Goal: Feedback & Contribution: Contribute content

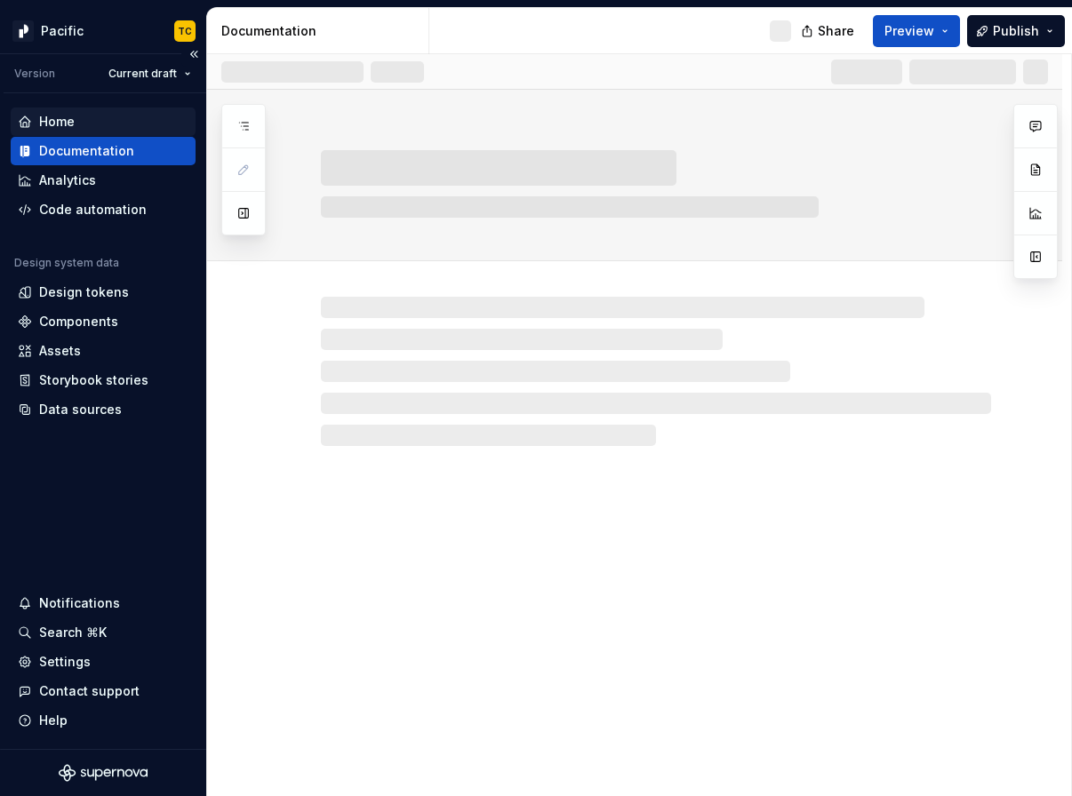
click at [117, 113] on div "Home" at bounding box center [103, 122] width 171 height 18
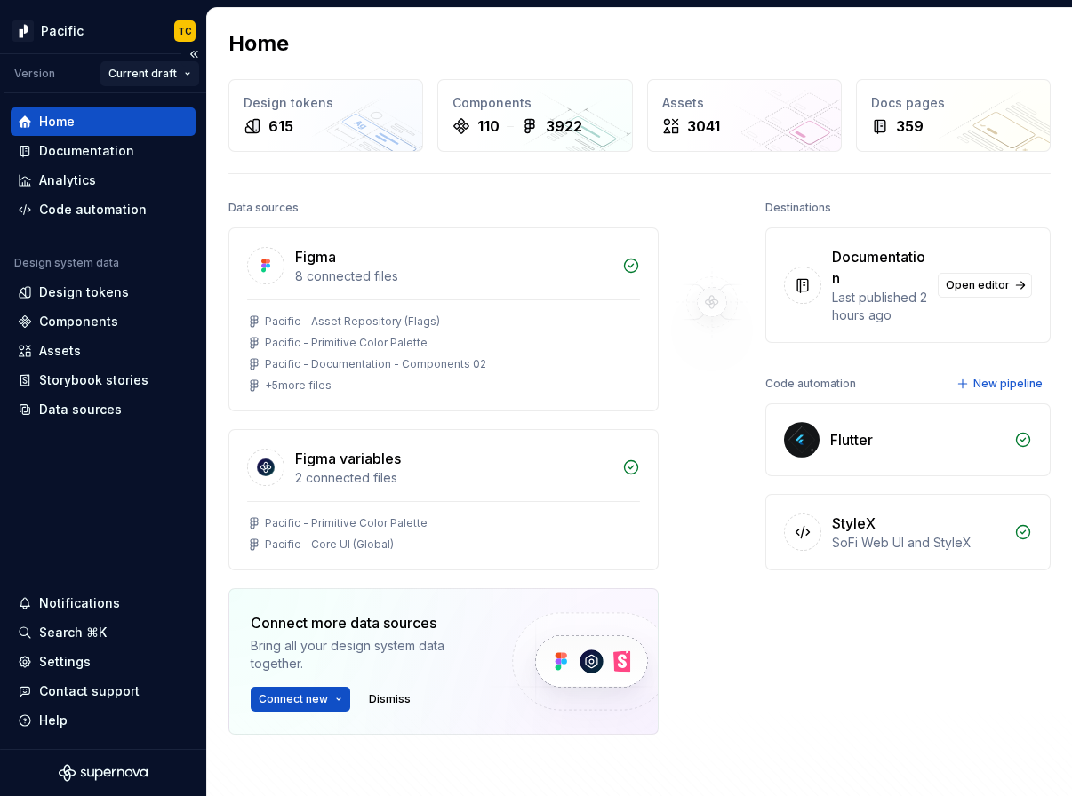
click at [184, 71] on html "Pacific TC Version Current draft Home Documentation Analytics Code automation D…" at bounding box center [536, 398] width 1072 height 796
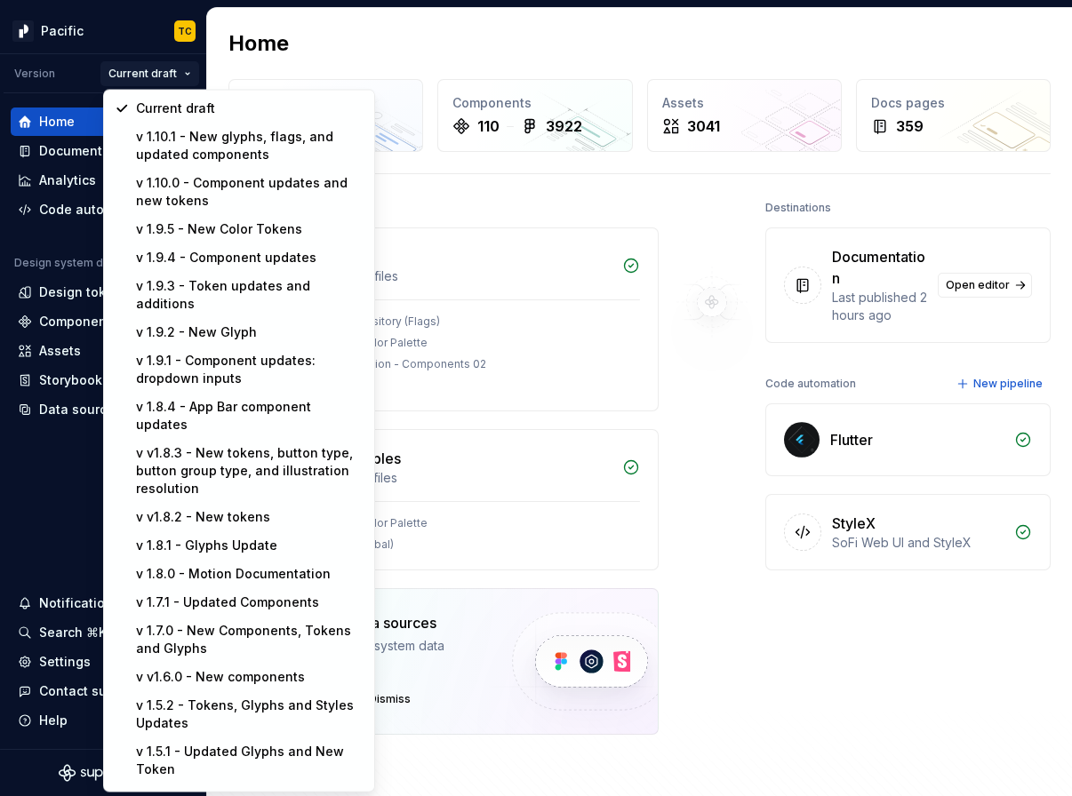
click at [179, 29] on html "Pacific TC Version Current draft Home Documentation Analytics Code automation D…" at bounding box center [536, 398] width 1072 height 796
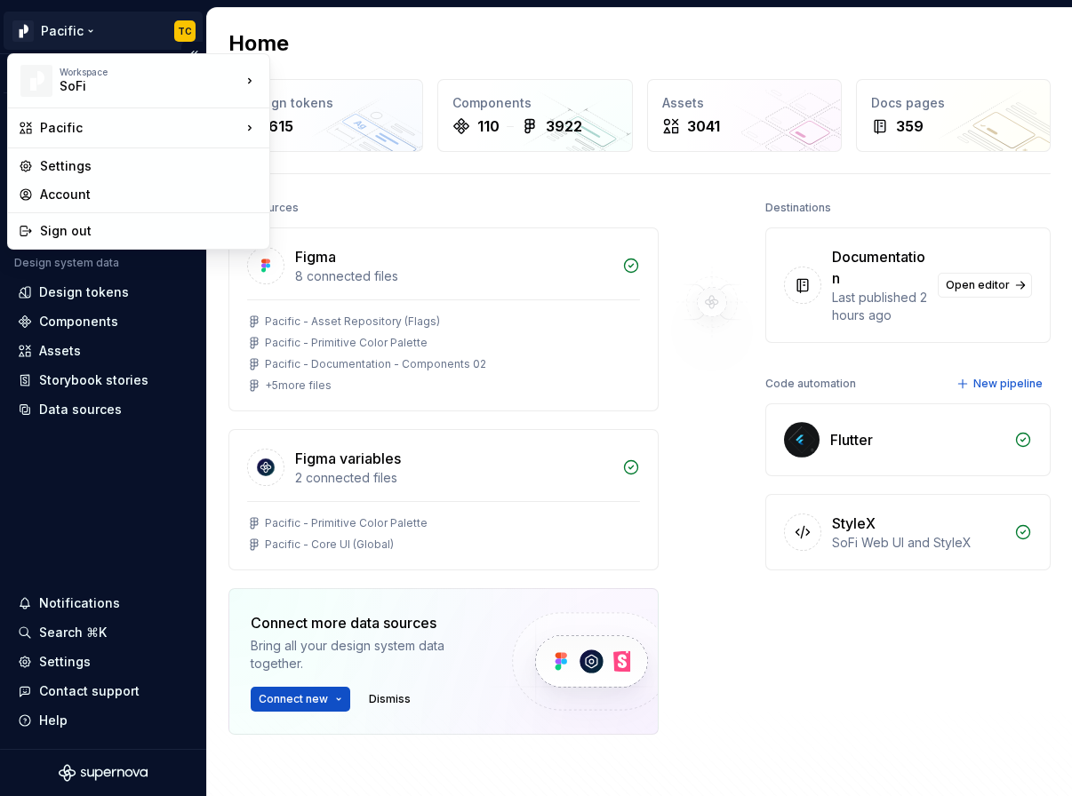
click at [183, 30] on html "Pacific TC Version Current draft Home Documentation Analytics Code automation D…" at bounding box center [536, 398] width 1072 height 796
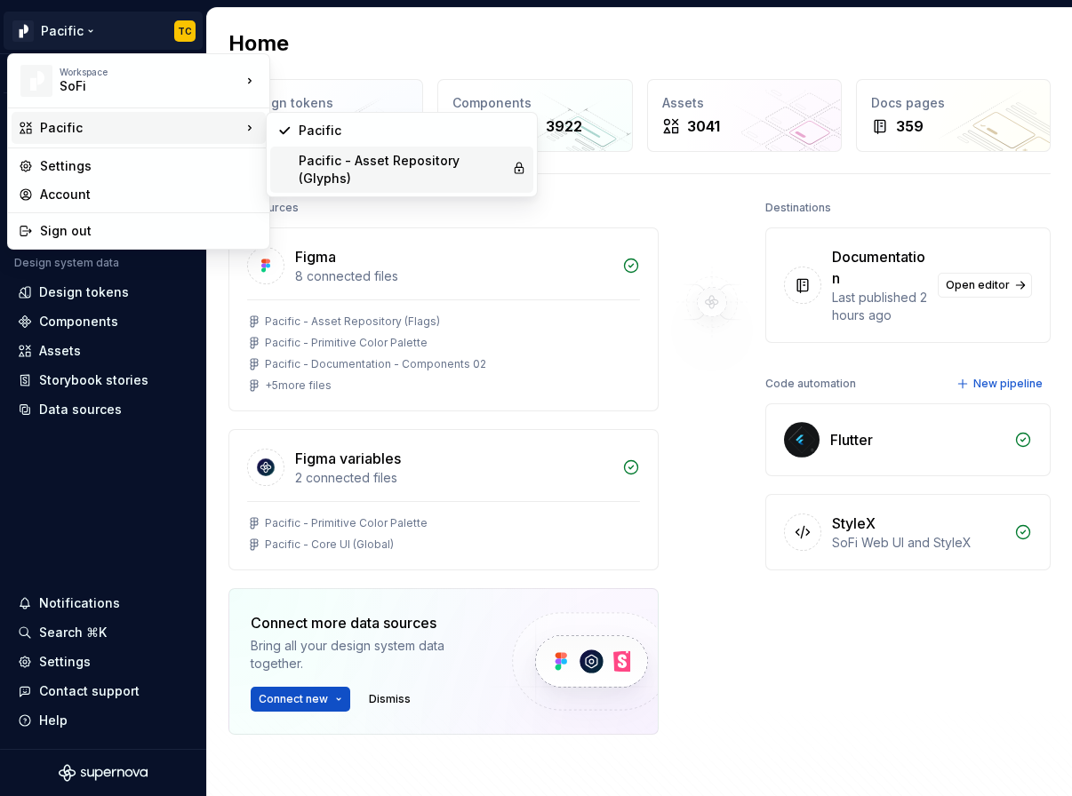
click at [349, 165] on div "Pacific - Asset Repository (Glyphs)" at bounding box center [402, 170] width 206 height 36
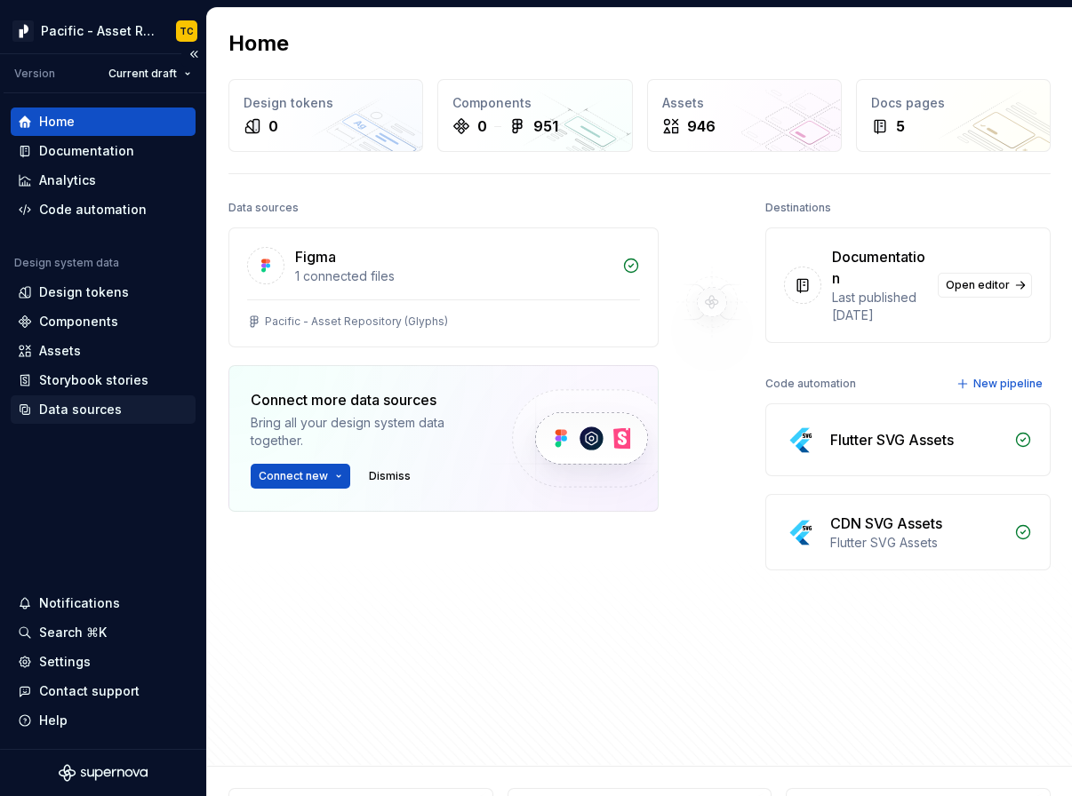
click at [98, 412] on div "Data sources" at bounding box center [80, 410] width 83 height 18
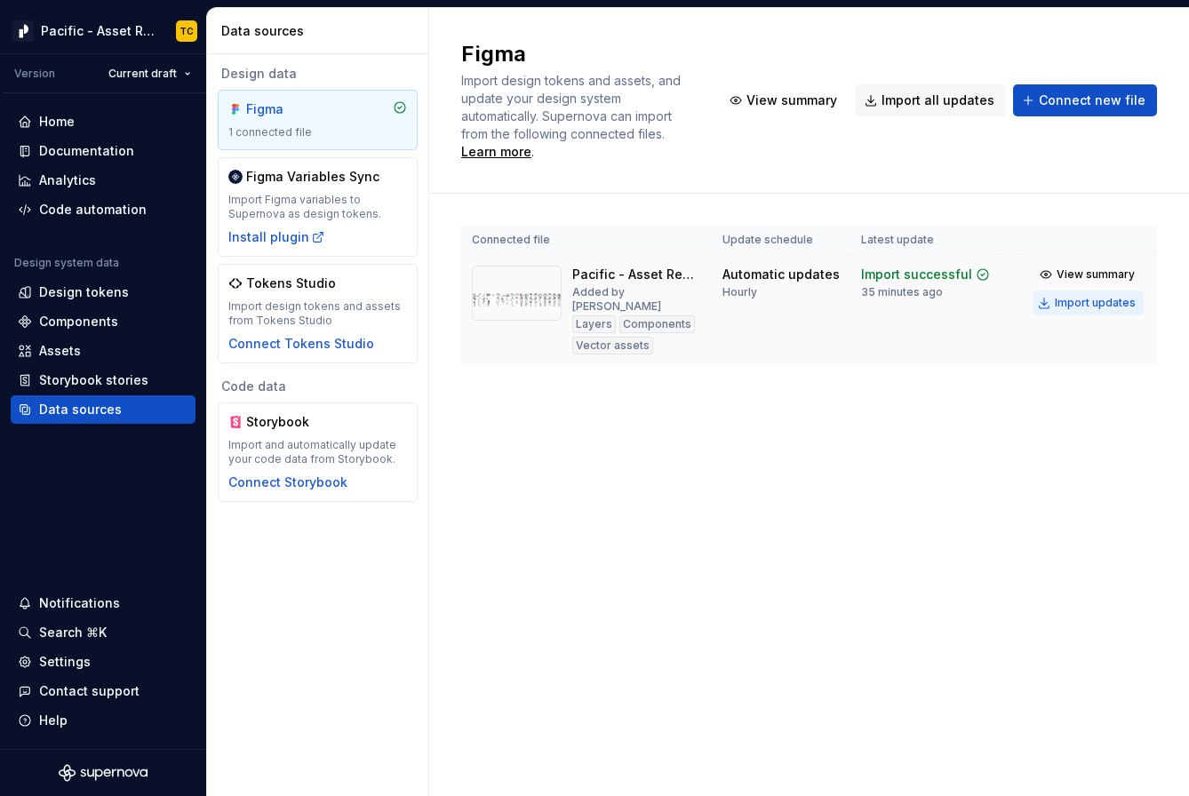
click at [1056, 296] on div "Import updates" at bounding box center [1095, 303] width 81 height 14
click at [1055, 296] on div "Import updates" at bounding box center [1095, 303] width 81 height 14
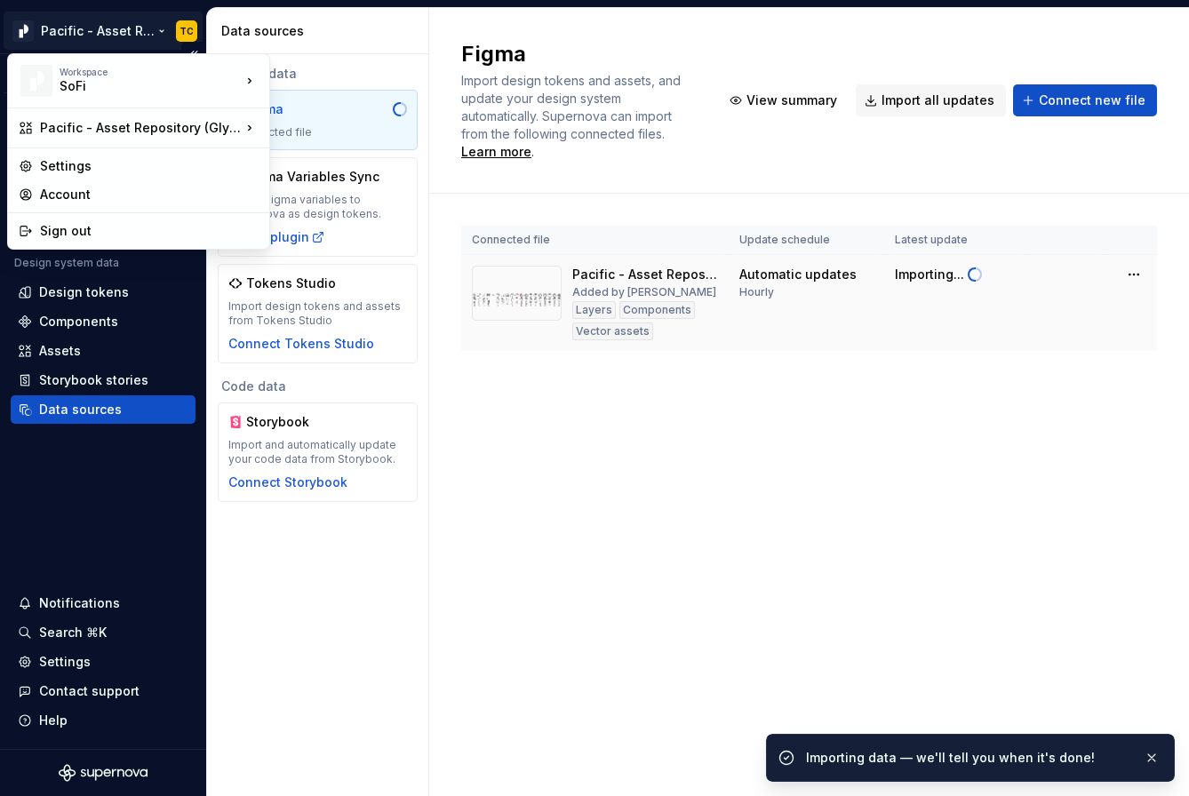
click at [162, 30] on html "Pacific - Asset Repository (Glyphs) TC Version Current draft Home Documentation…" at bounding box center [594, 398] width 1189 height 796
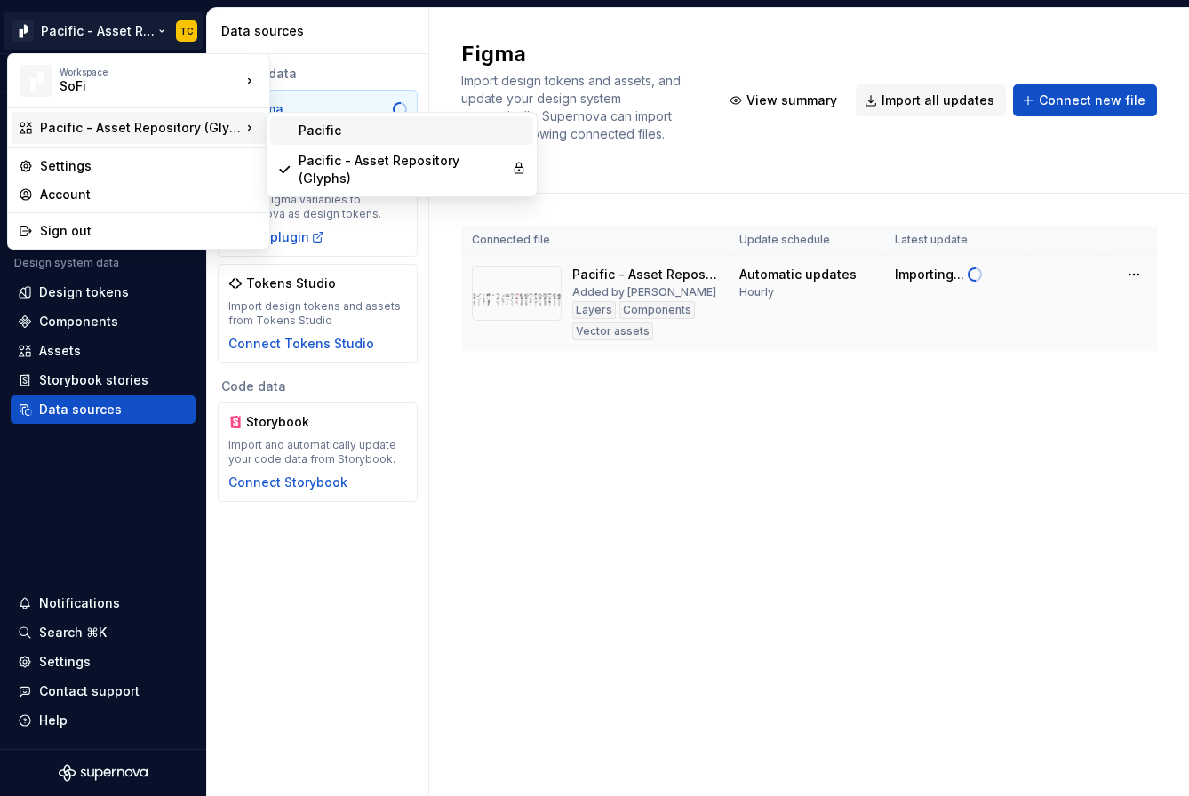
click at [307, 123] on div "Pacific" at bounding box center [413, 131] width 228 height 18
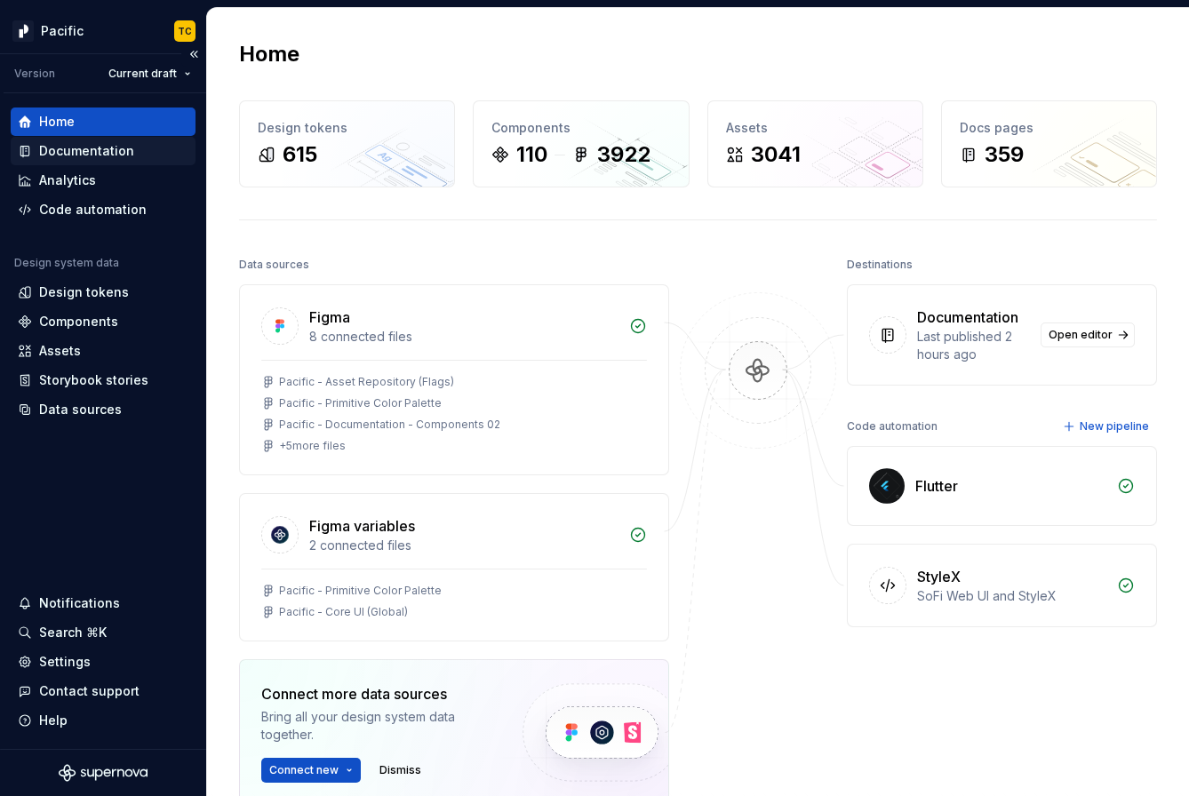
click at [138, 151] on div "Documentation" at bounding box center [103, 151] width 171 height 18
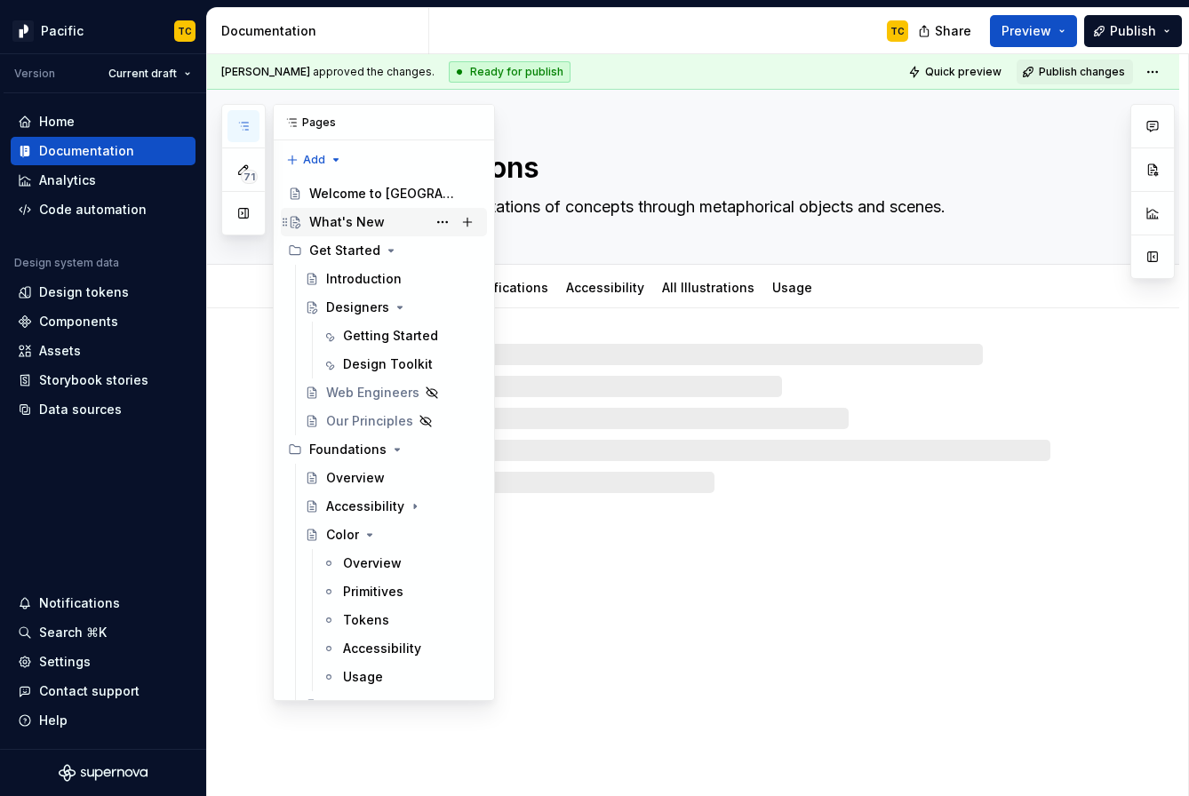
click at [344, 225] on div "What's New" at bounding box center [347, 222] width 76 height 18
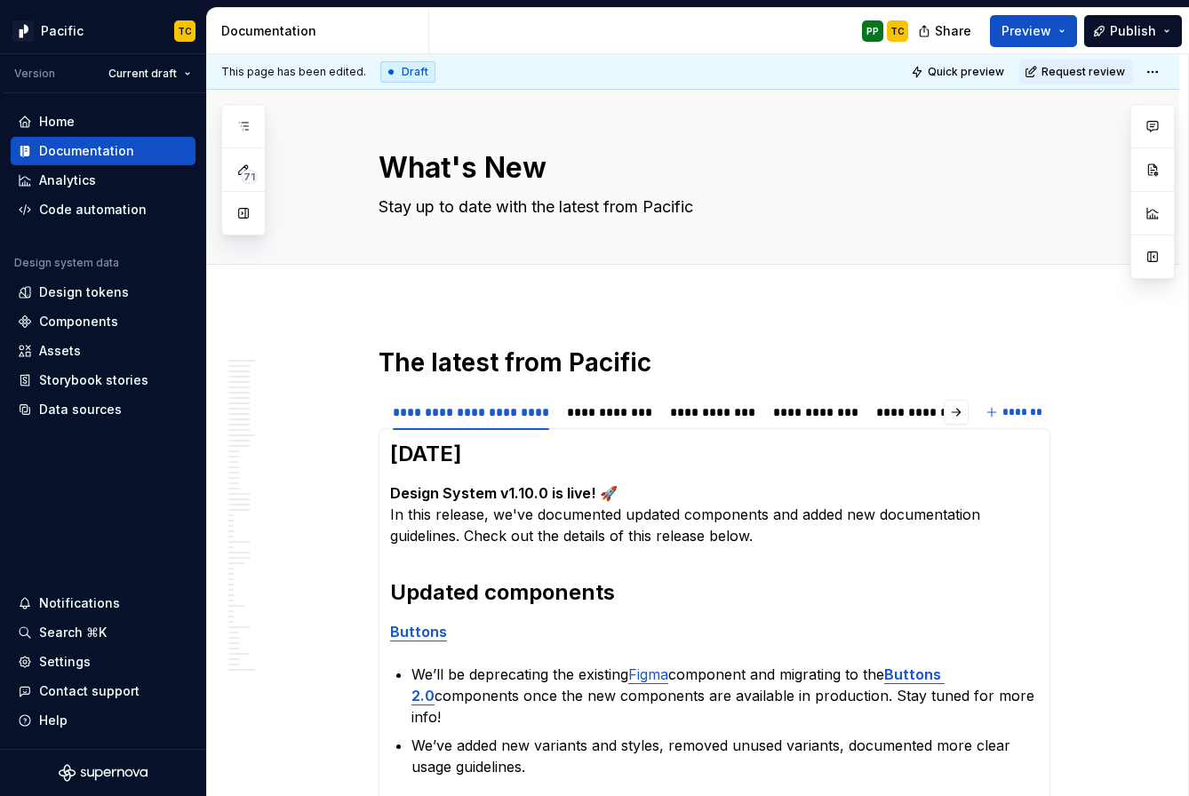
type textarea "*"
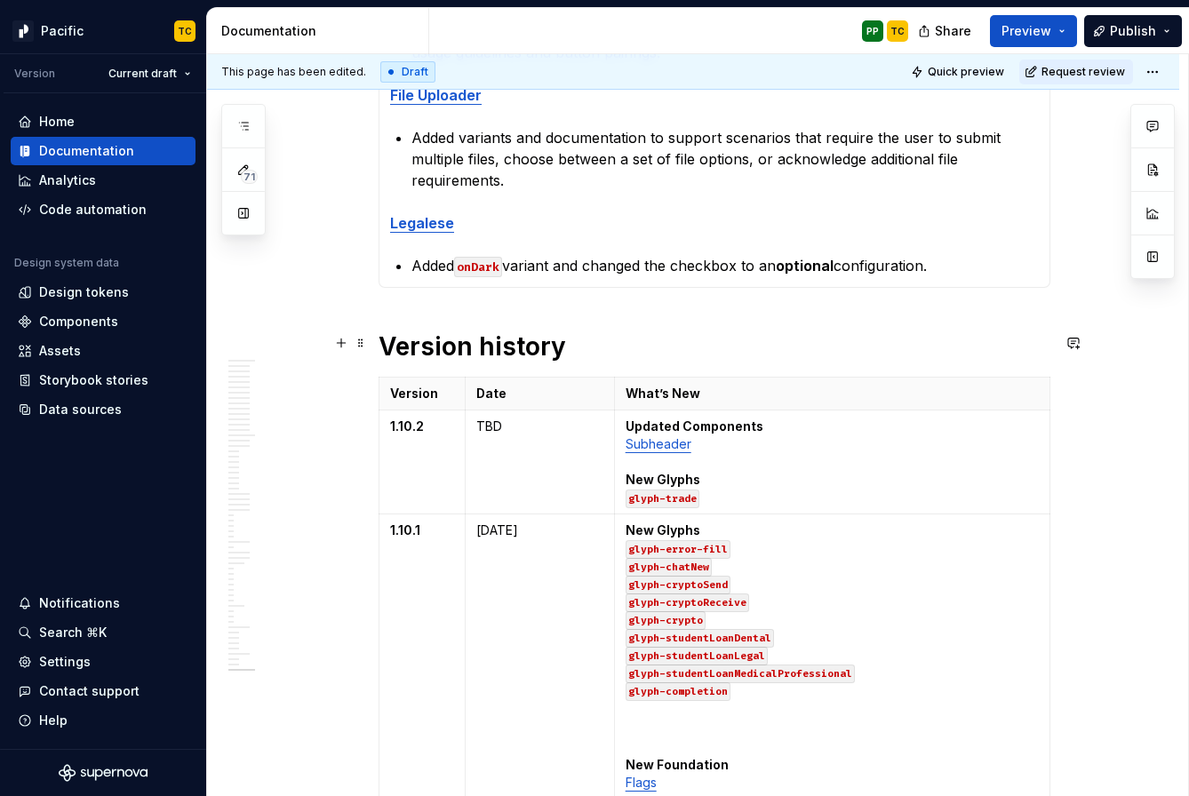
scroll to position [912, 0]
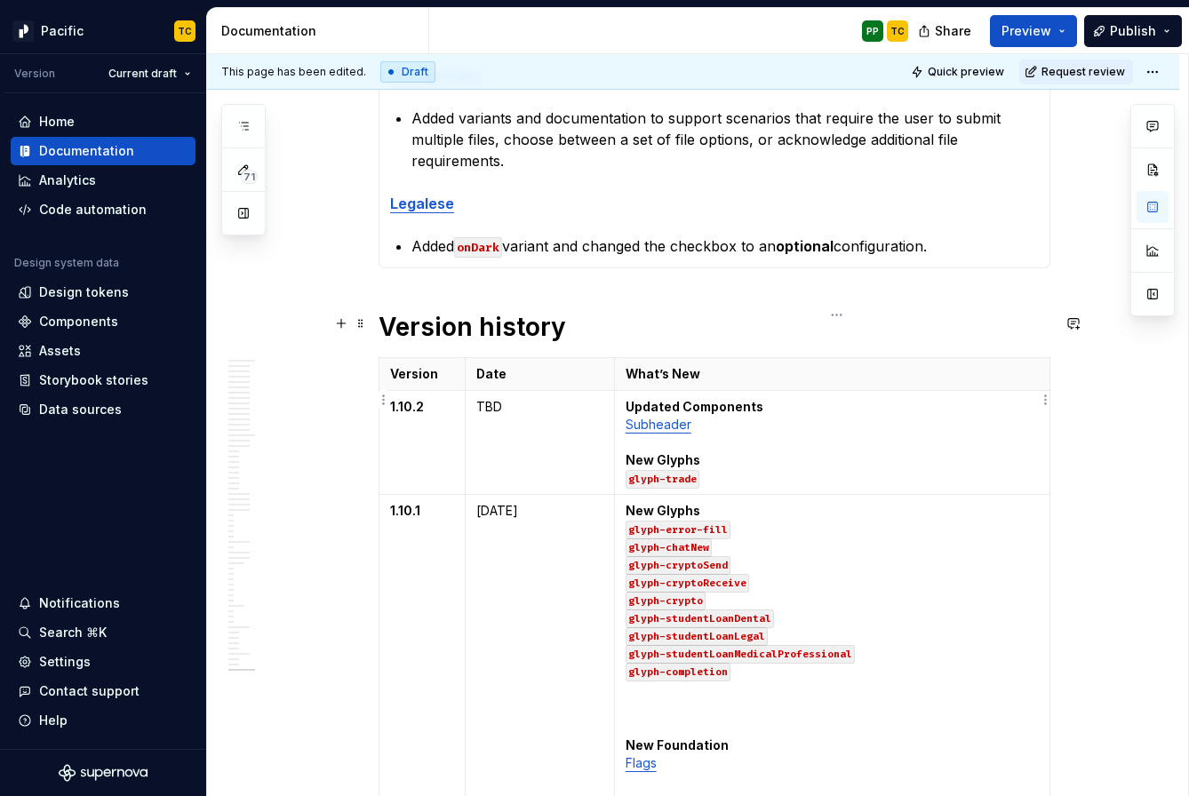
click at [733, 435] on p "Updated Components Subheader New Glyphs glyph-trade" at bounding box center [832, 442] width 413 height 89
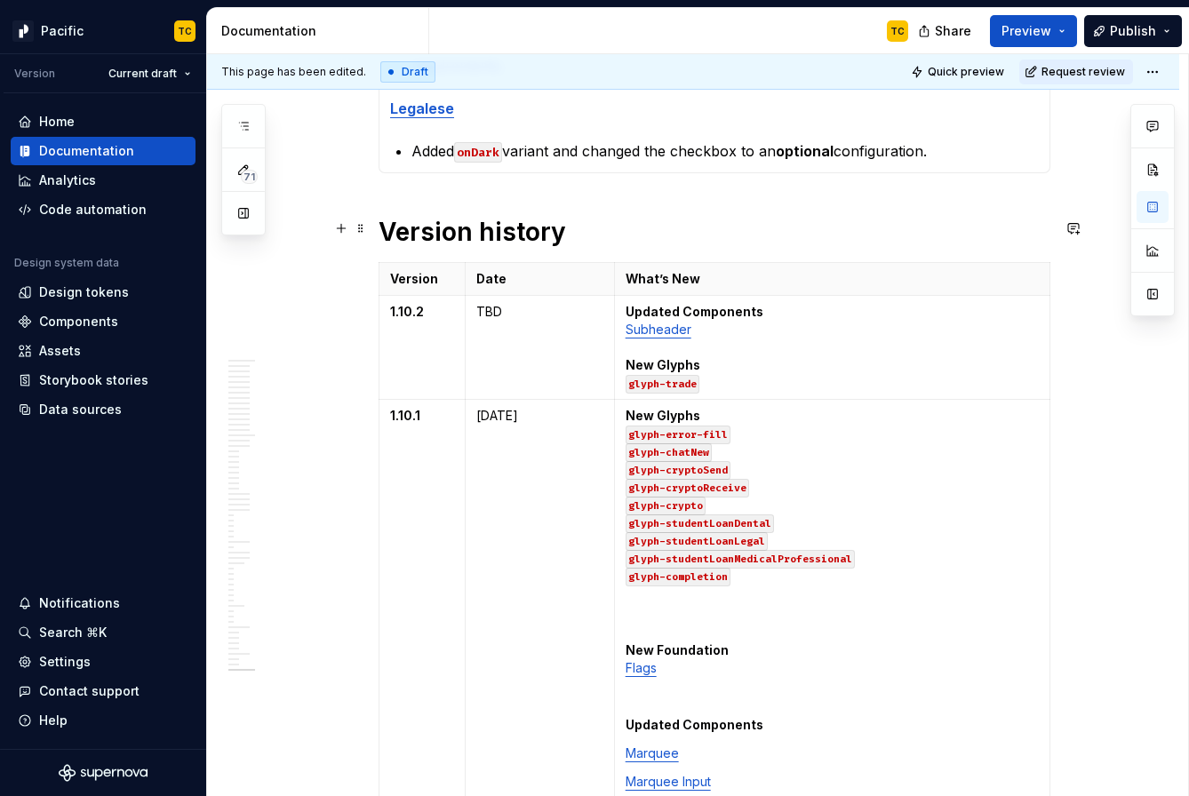
scroll to position [1030, 0]
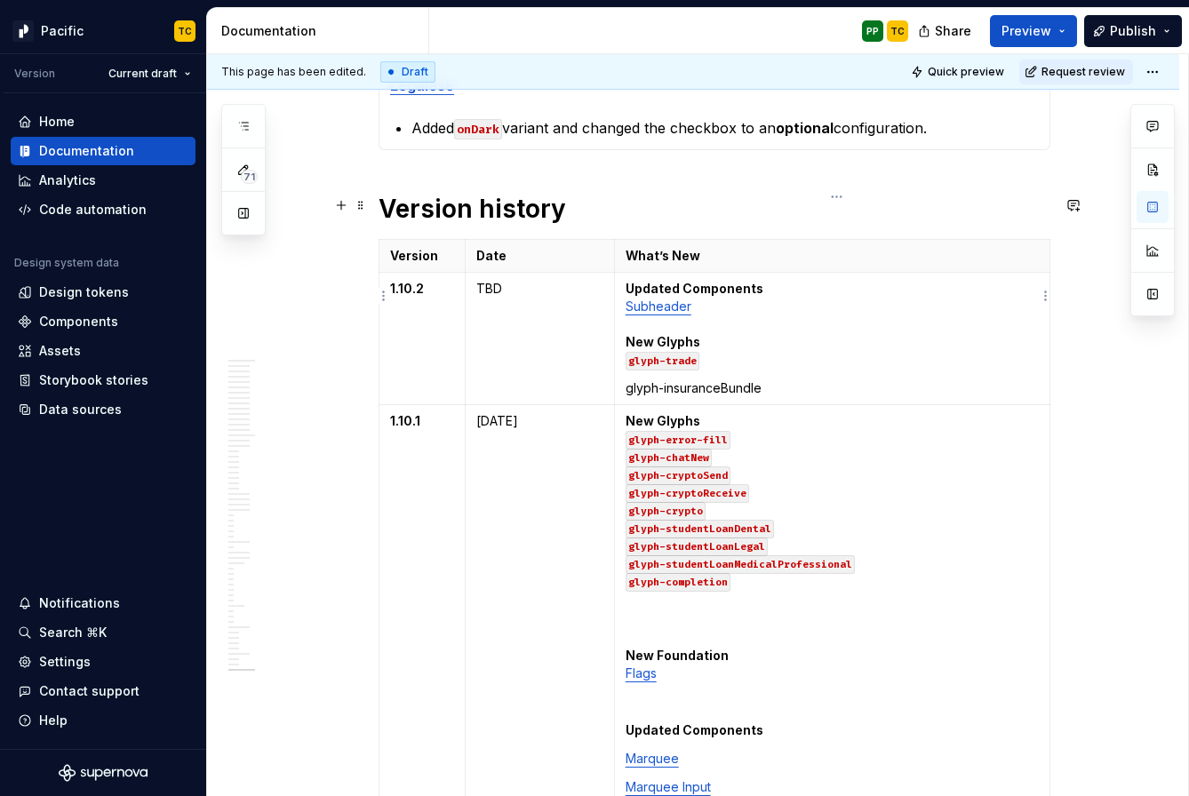
click at [642, 380] on p "glyph-insuranceBundle" at bounding box center [832, 389] width 413 height 18
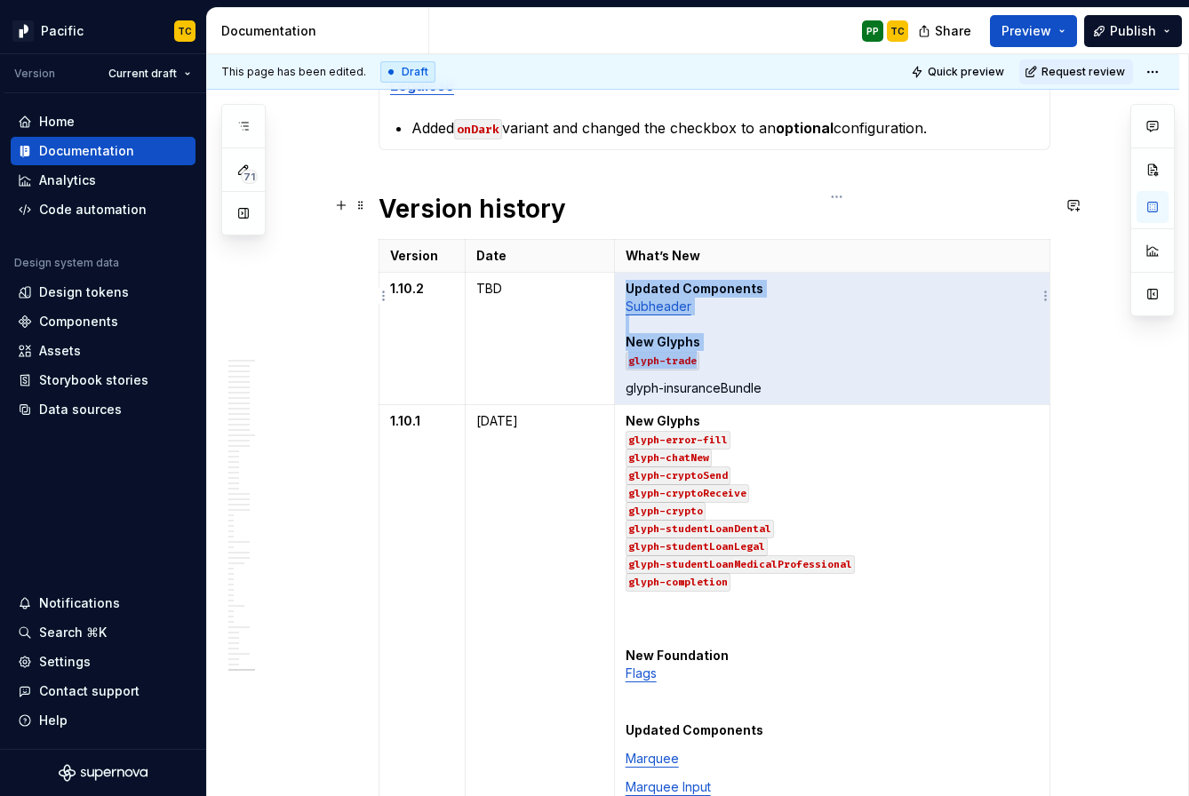
click at [718, 380] on p "glyph-insuranceBundle" at bounding box center [832, 389] width 413 height 18
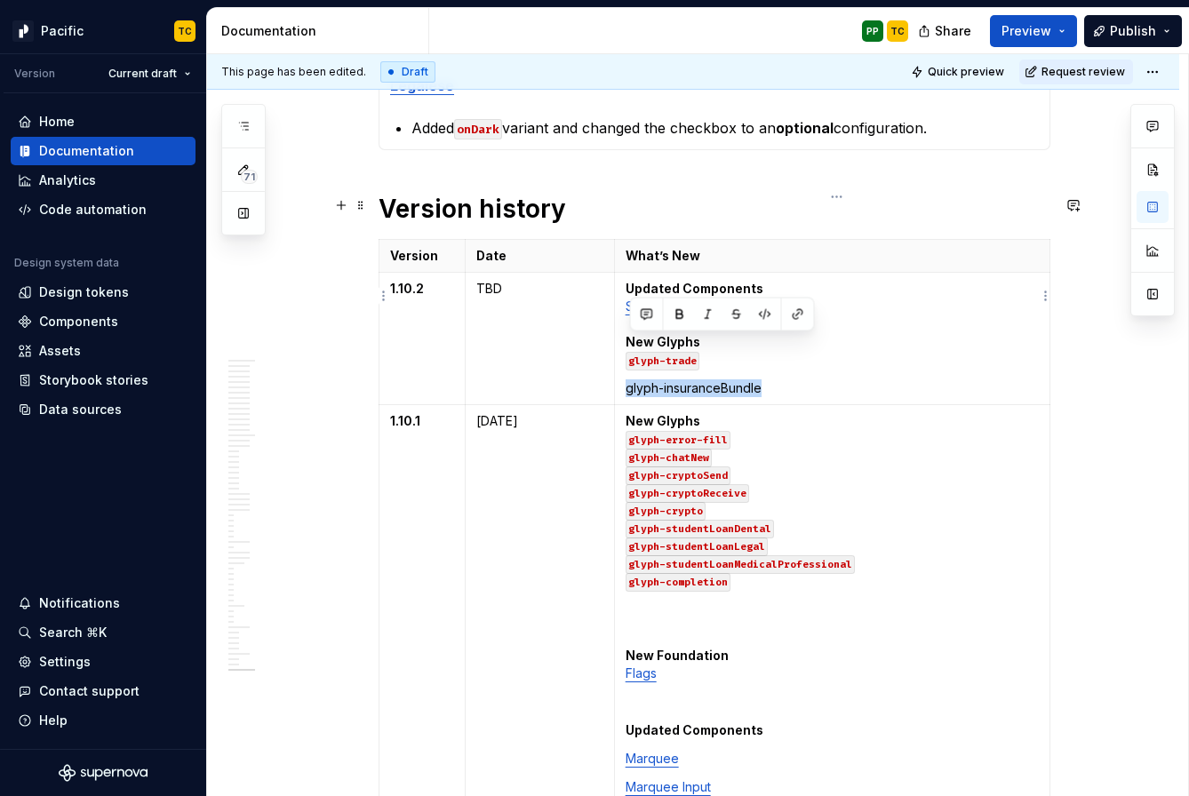
drag, startPoint x: 767, startPoint y: 346, endPoint x: 629, endPoint y: 346, distance: 137.8
click at [629, 380] on p "glyph-insuranceBundle" at bounding box center [832, 389] width 413 height 18
click at [759, 309] on button "button" at bounding box center [765, 314] width 25 height 25
click at [631, 380] on code "glyph-insuranceBundle" at bounding box center [694, 389] width 136 height 19
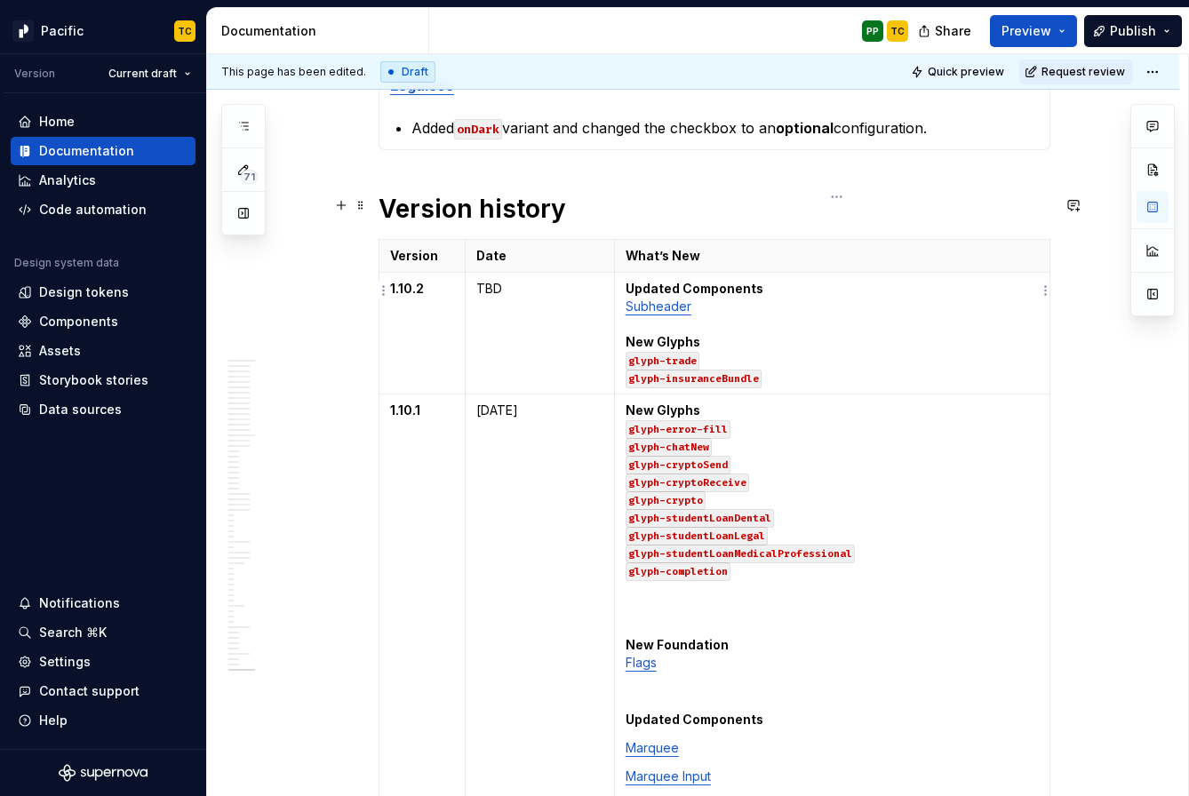
click at [716, 280] on p "Updated Components Subheader New Glyphs glyph-trade glyph-insuranceBundle" at bounding box center [832, 333] width 413 height 107
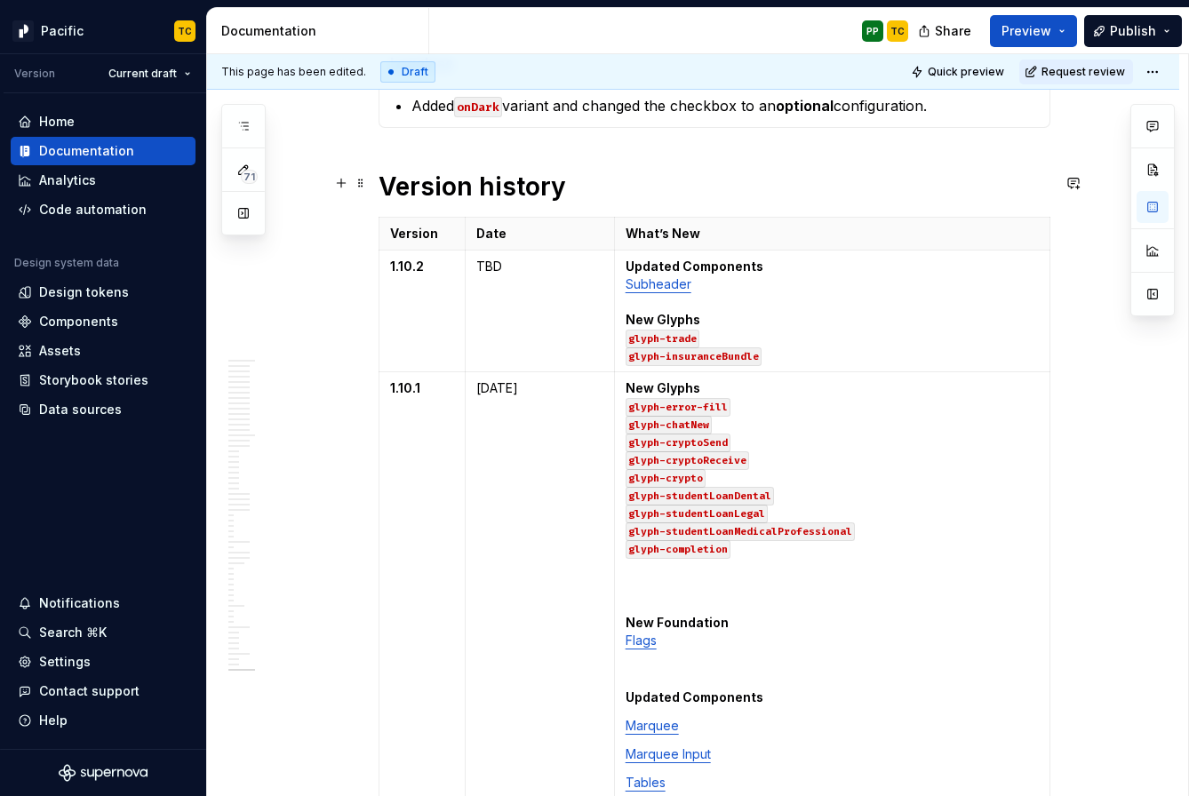
scroll to position [1048, 0]
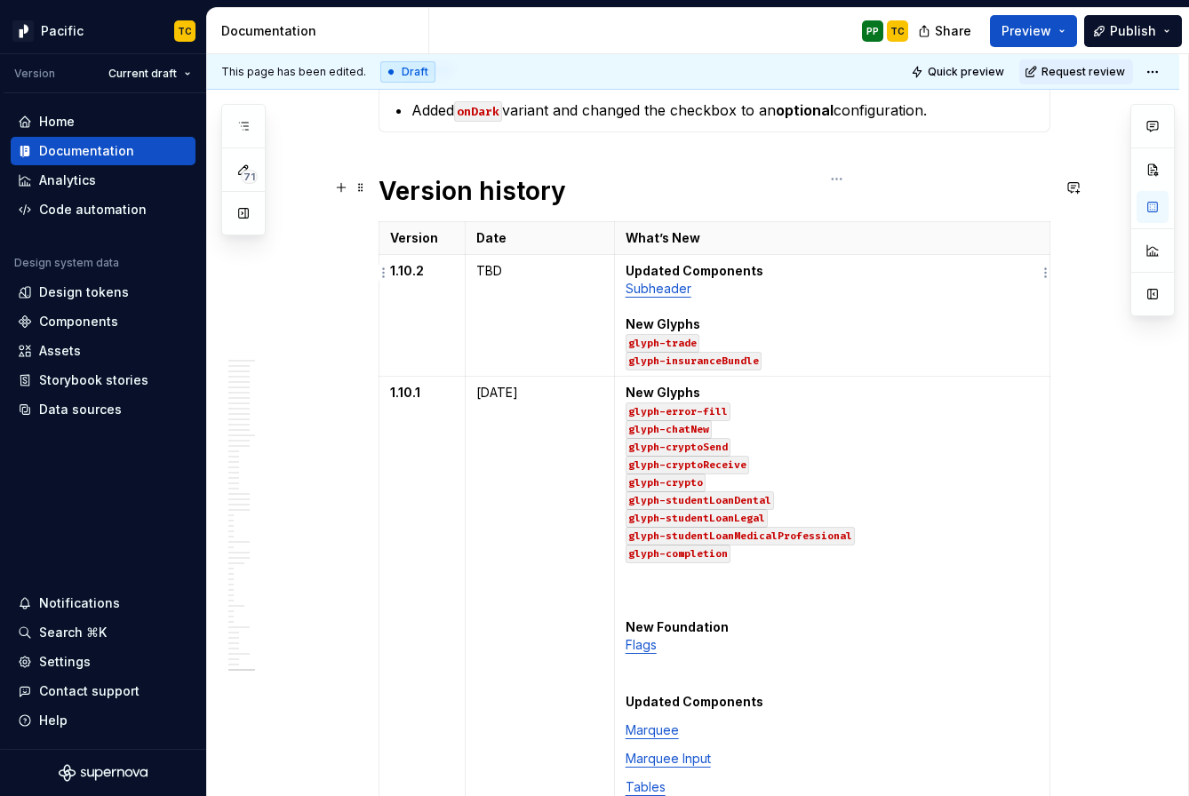
click at [723, 263] on strong "Updated Components" at bounding box center [695, 270] width 138 height 15
click at [720, 263] on strong "Updated Components" at bounding box center [695, 270] width 138 height 15
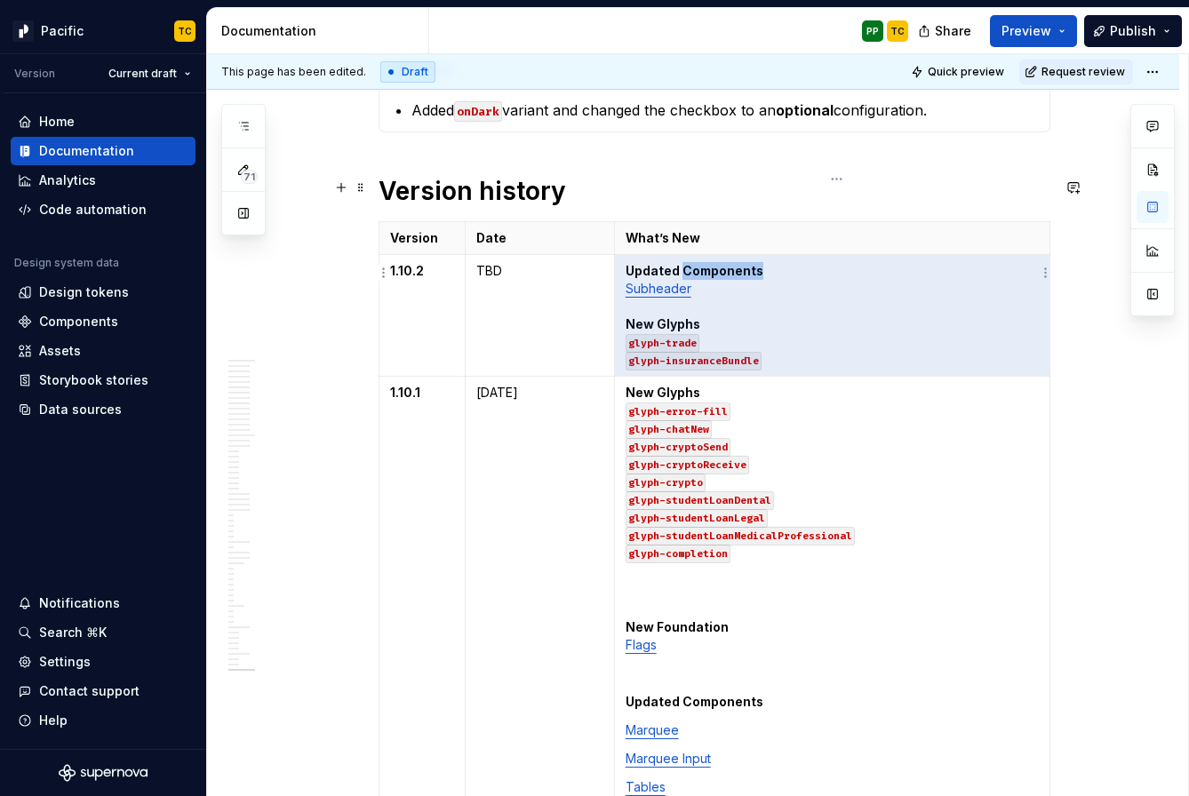
click at [720, 263] on strong "Updated Components" at bounding box center [695, 270] width 138 height 15
click at [764, 271] on p "Updated Components Subheader New Glyphs glyph-trade glyph-insuranceBundle" at bounding box center [832, 315] width 413 height 107
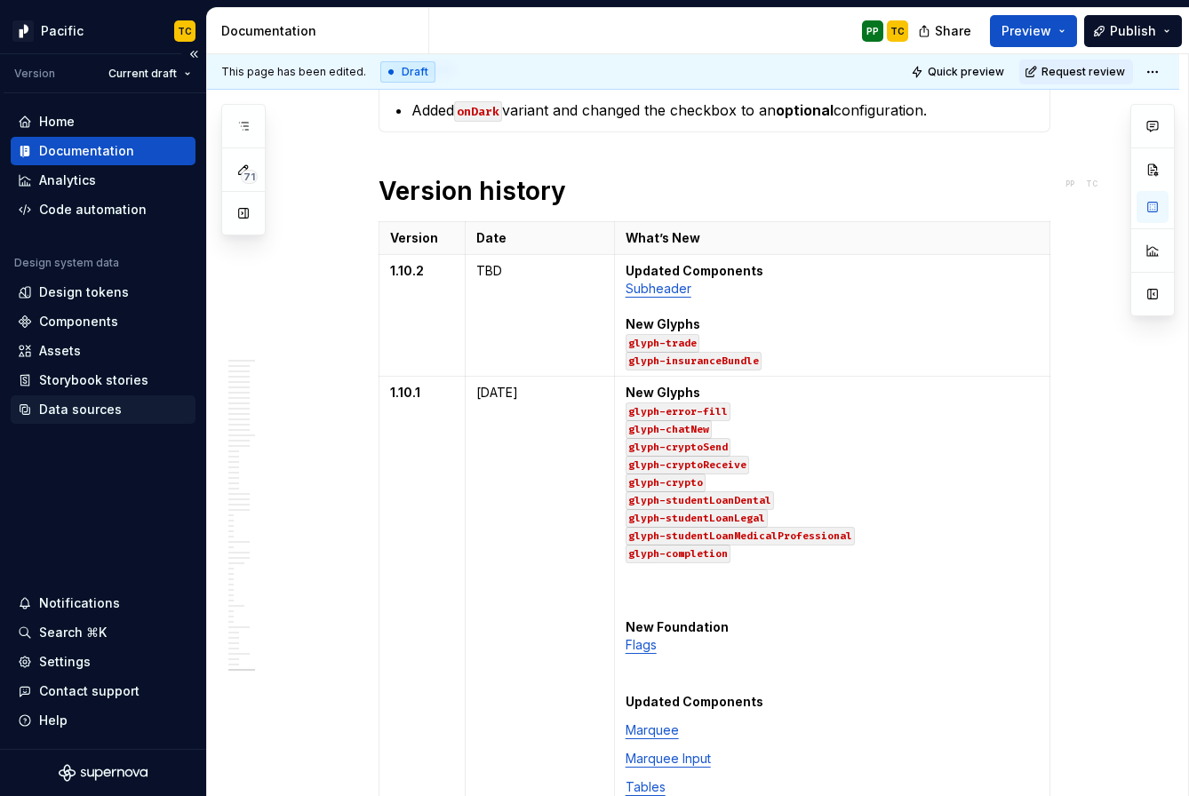
click at [94, 412] on div "Data sources" at bounding box center [80, 410] width 83 height 18
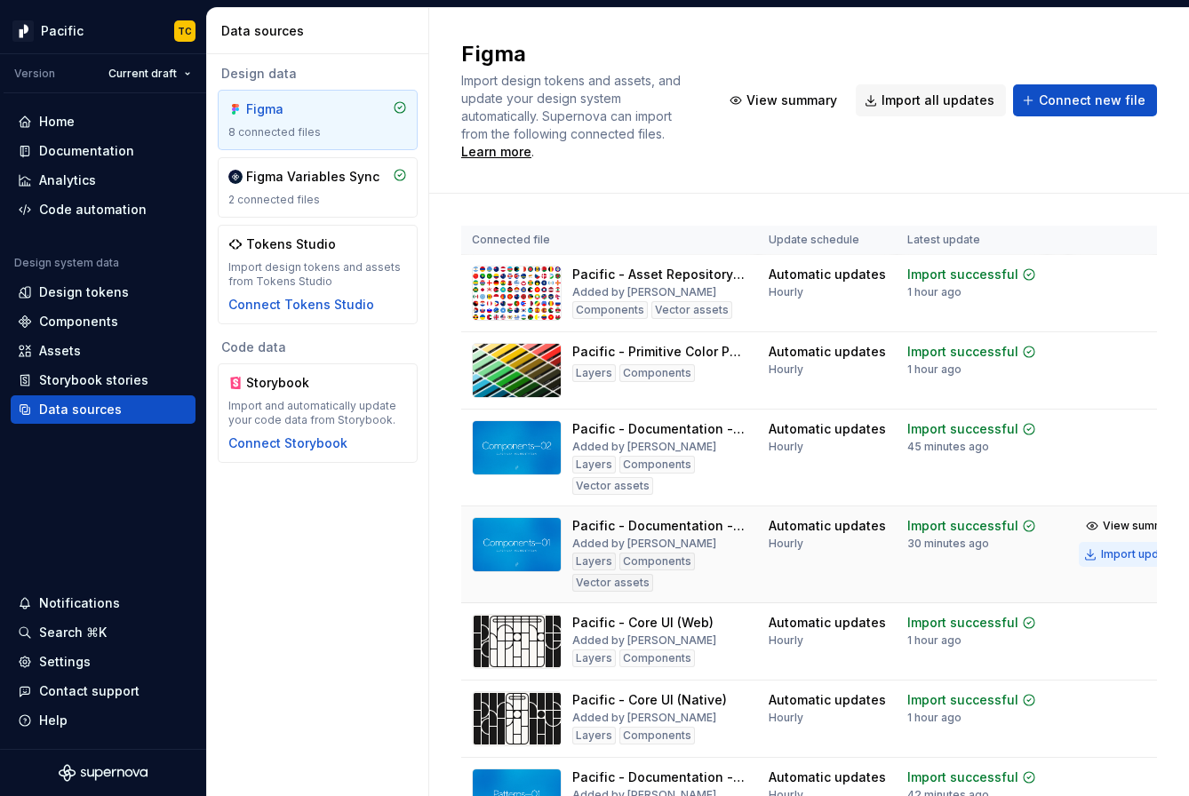
click at [1071, 548] on div "Import updates" at bounding box center [1141, 555] width 81 height 14
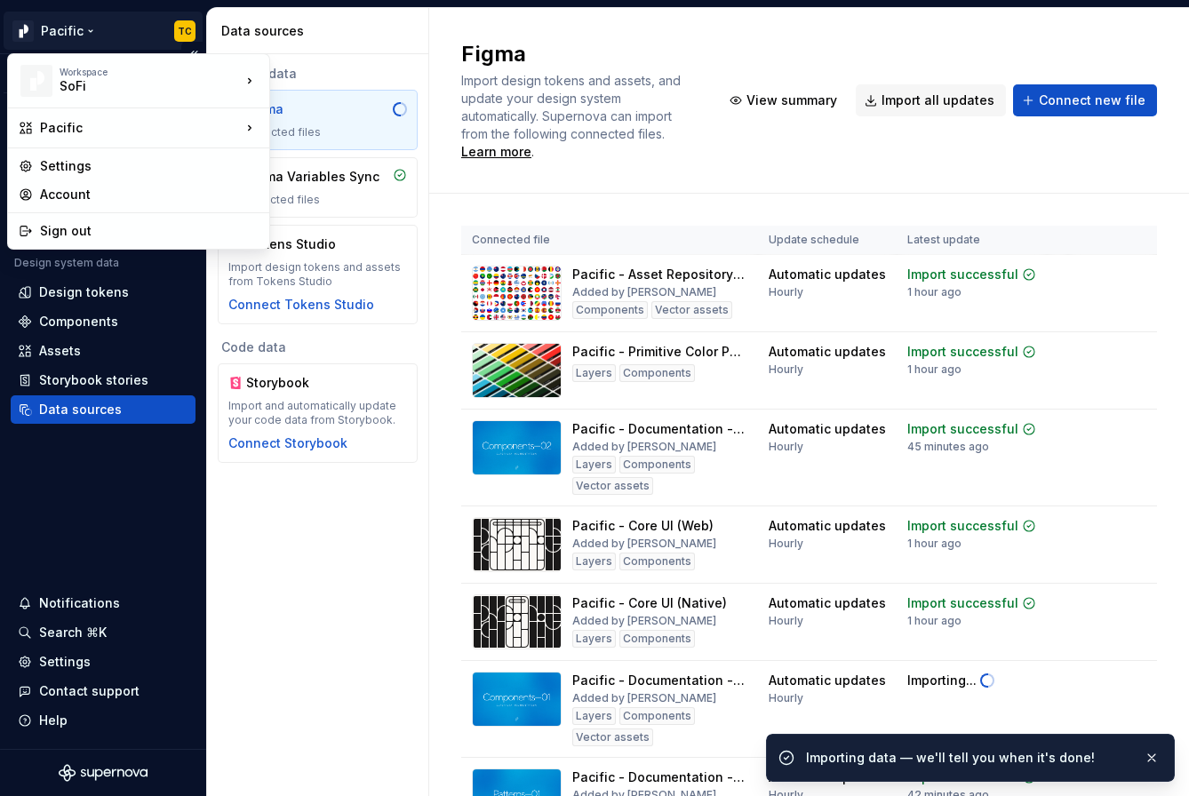
click at [89, 30] on html "Pacific TC Version Current draft Home Documentation Analytics Code automation D…" at bounding box center [594, 398] width 1189 height 796
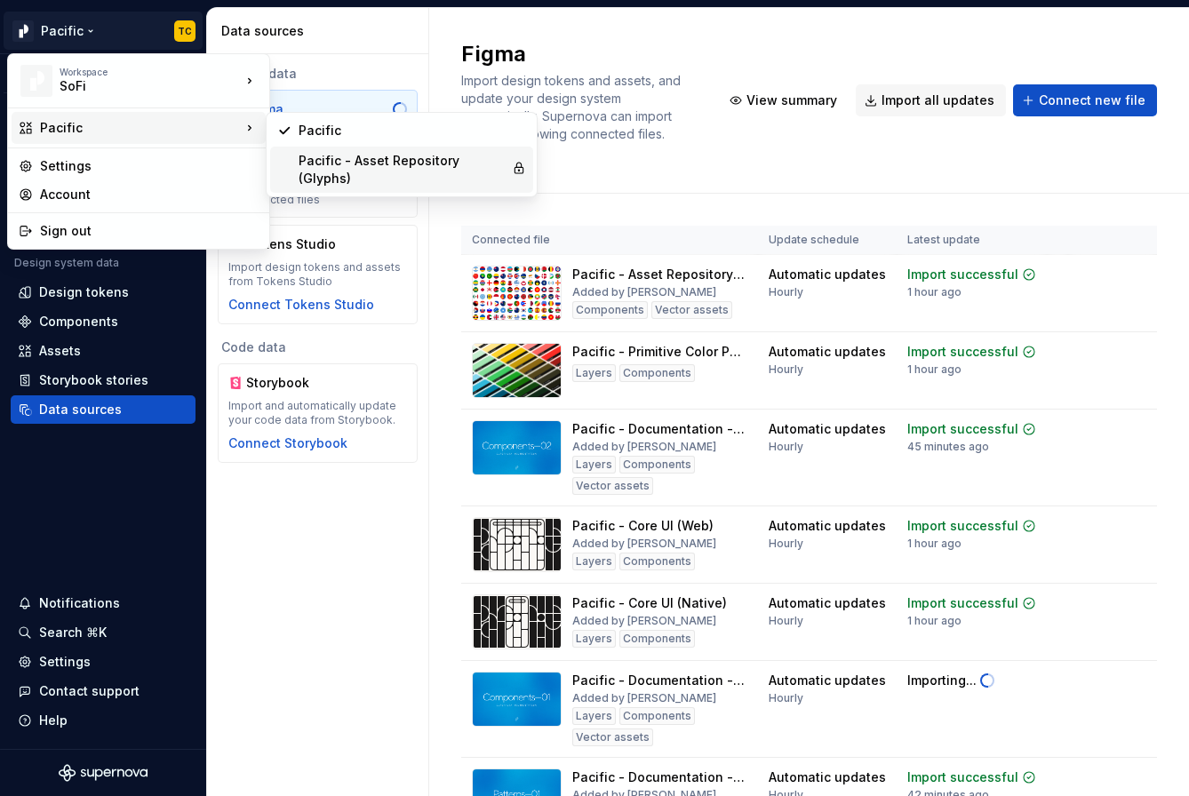
click at [354, 175] on div "Pacific - Asset Repository (Glyphs)" at bounding box center [402, 170] width 206 height 36
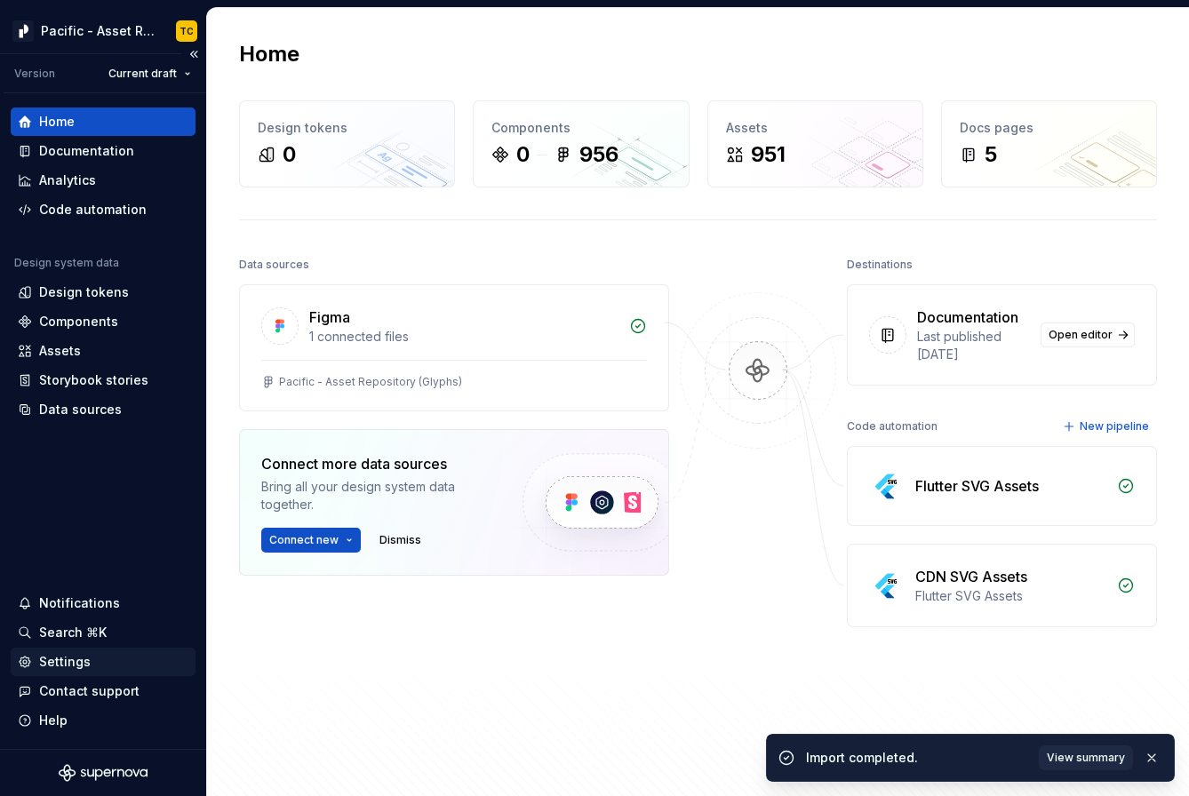
click at [79, 655] on div "Settings" at bounding box center [65, 662] width 52 height 18
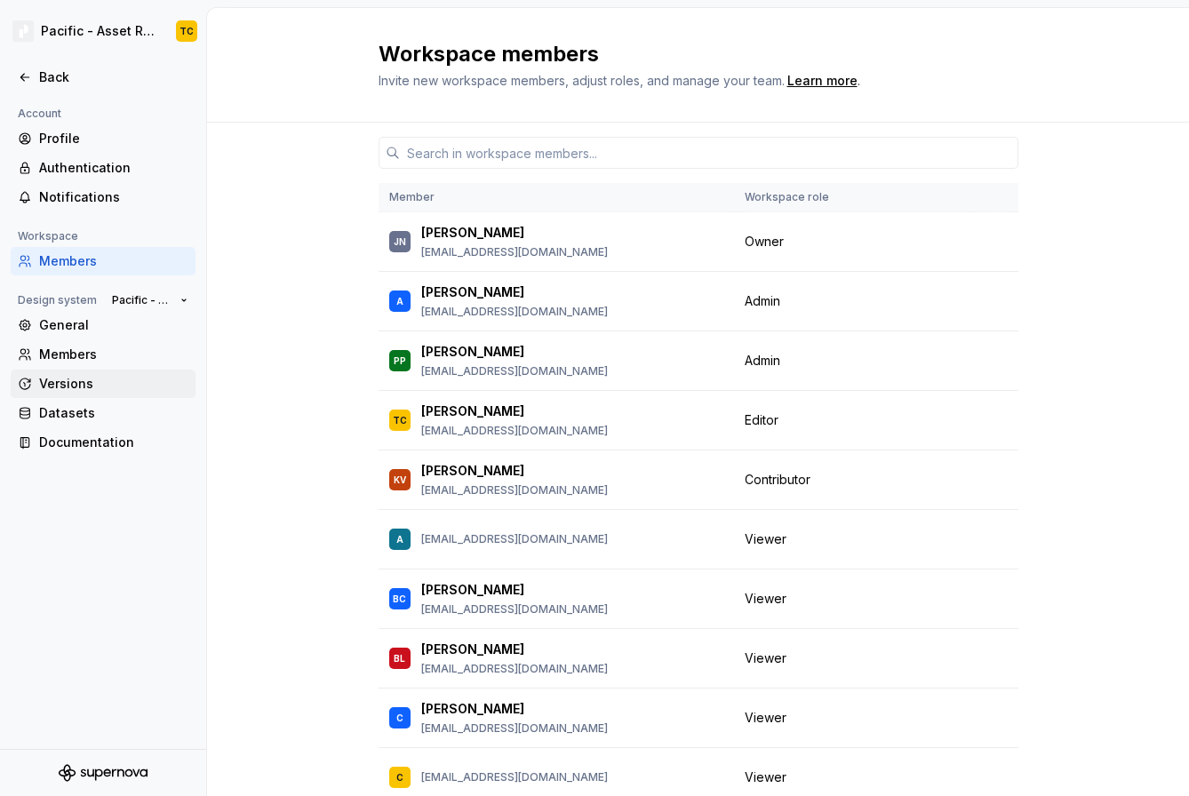
click at [82, 387] on div "Versions" at bounding box center [113, 384] width 149 height 18
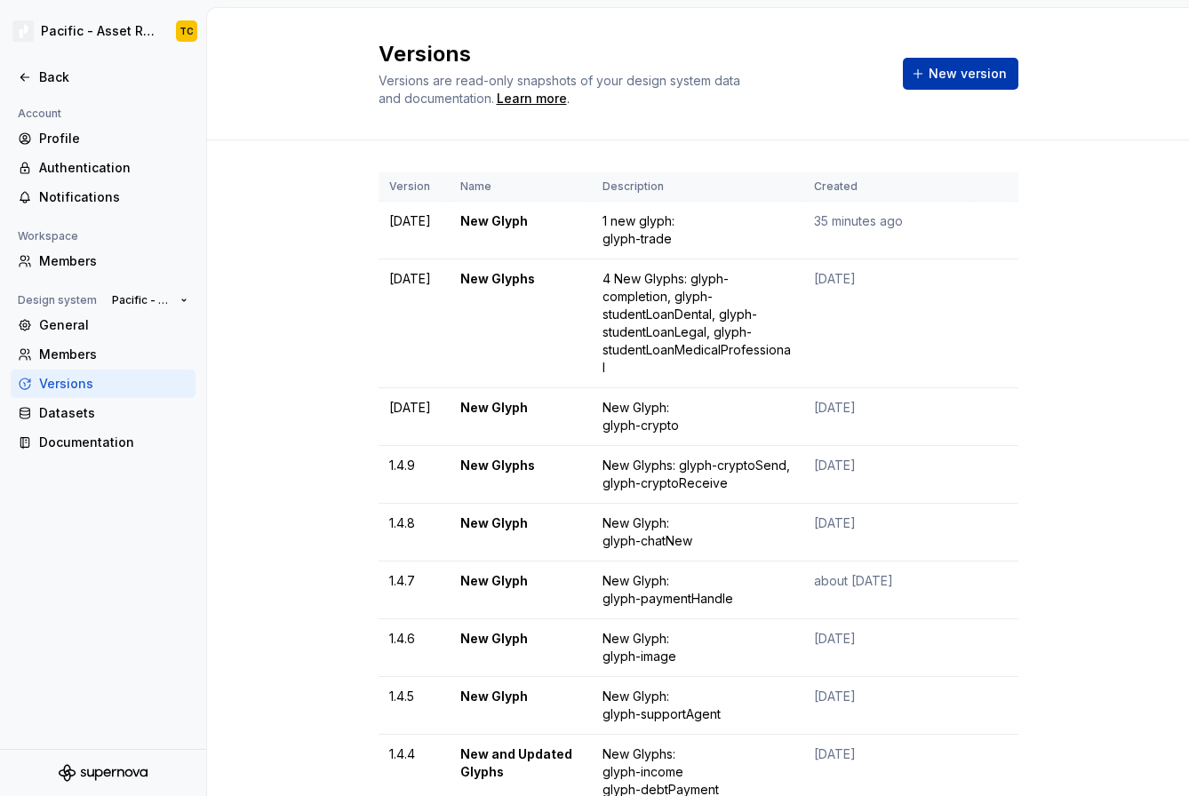
click at [961, 69] on span "New version" at bounding box center [968, 74] width 78 height 18
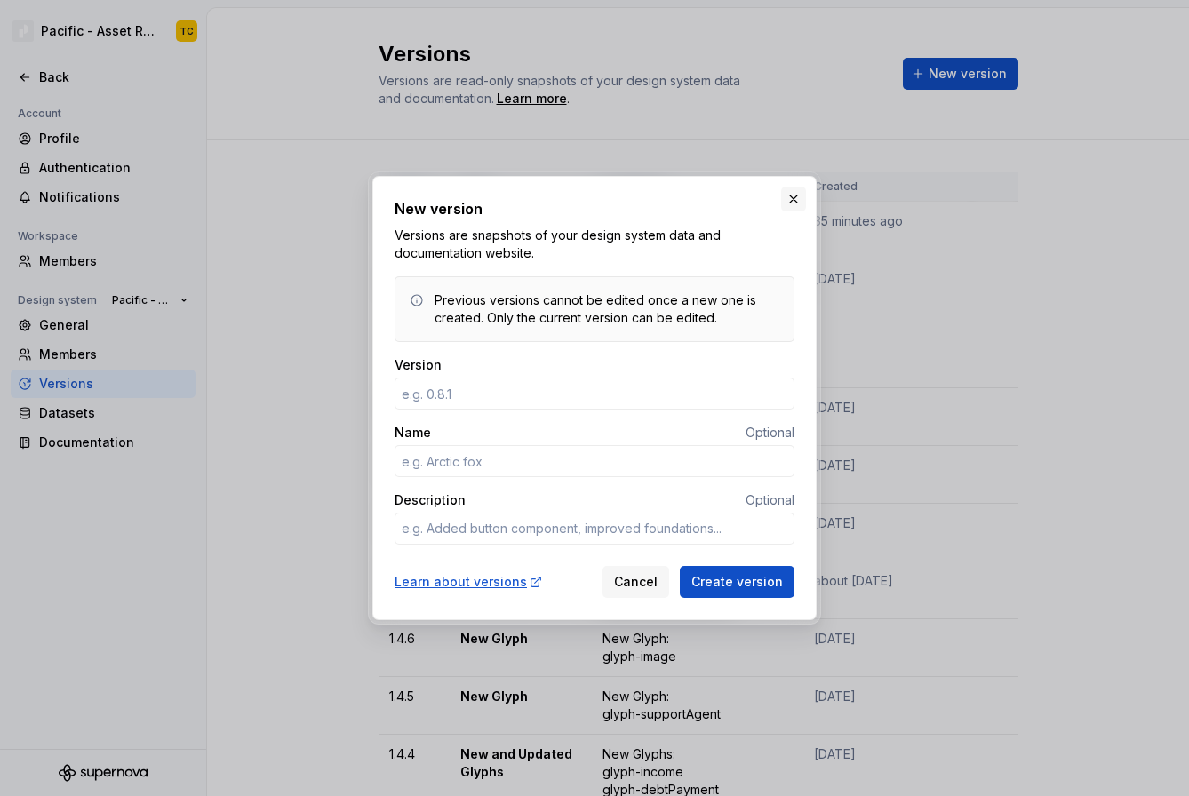
type textarea "*"
click at [799, 190] on button "button" at bounding box center [793, 199] width 25 height 25
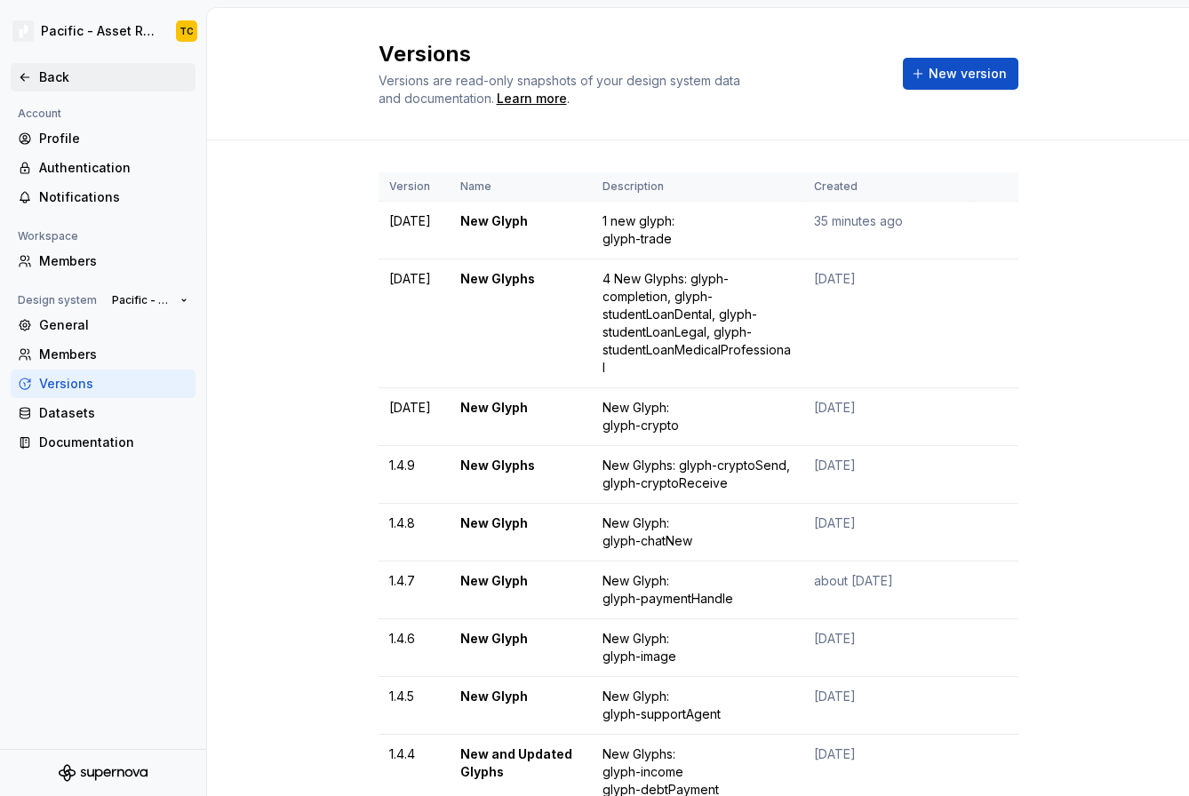
click at [31, 74] on icon at bounding box center [25, 77] width 14 height 14
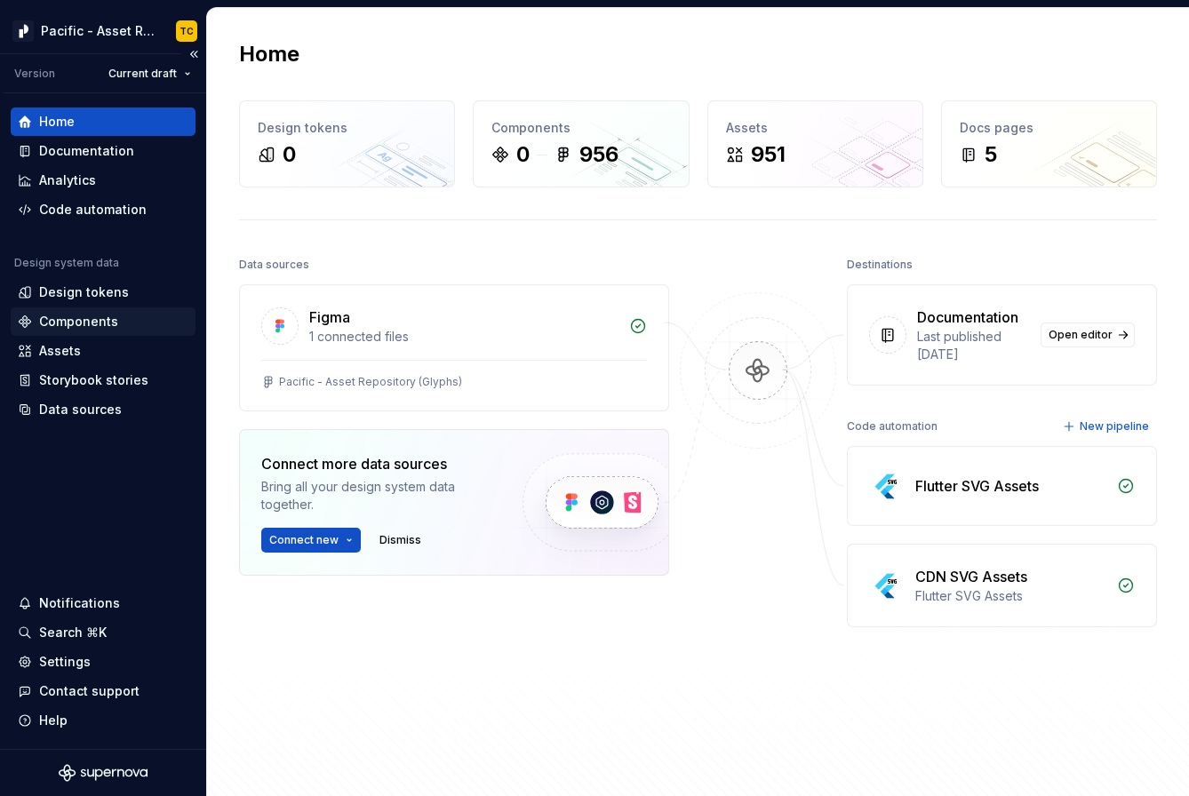
click at [76, 322] on div "Components" at bounding box center [78, 322] width 79 height 18
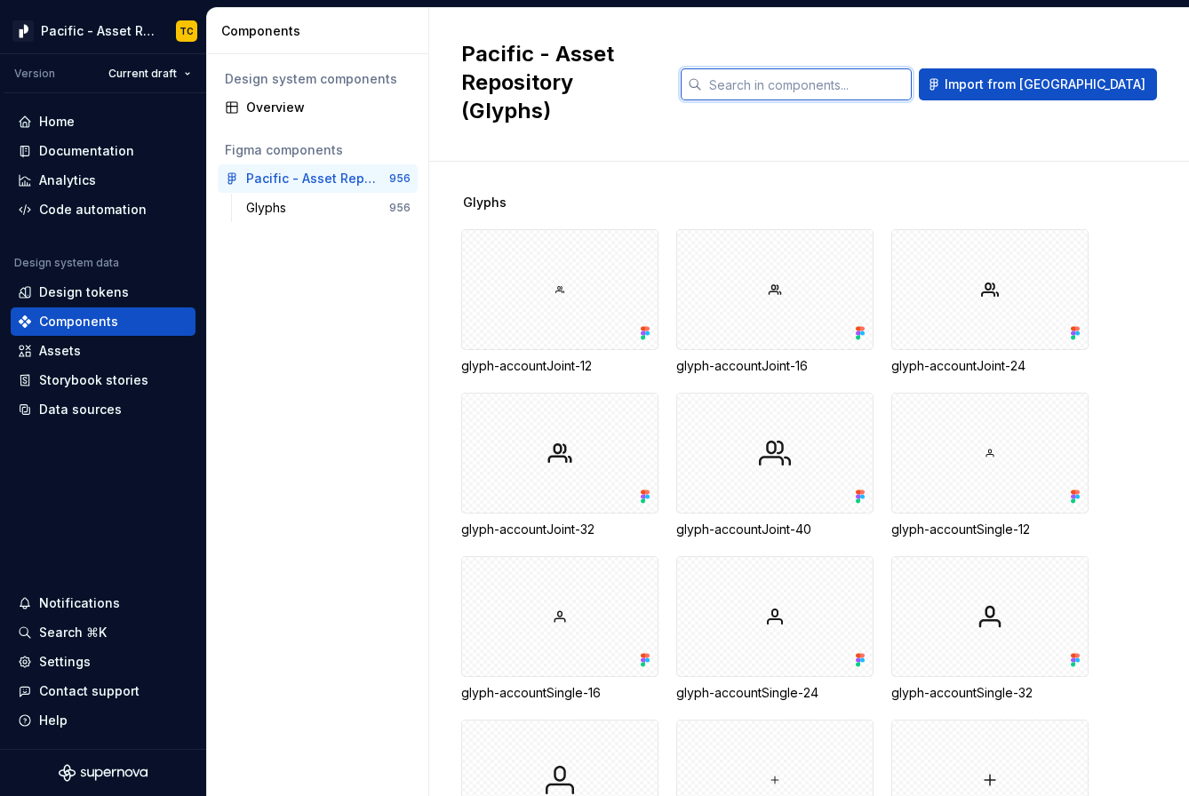
click at [866, 68] on input "text" at bounding box center [807, 84] width 210 height 32
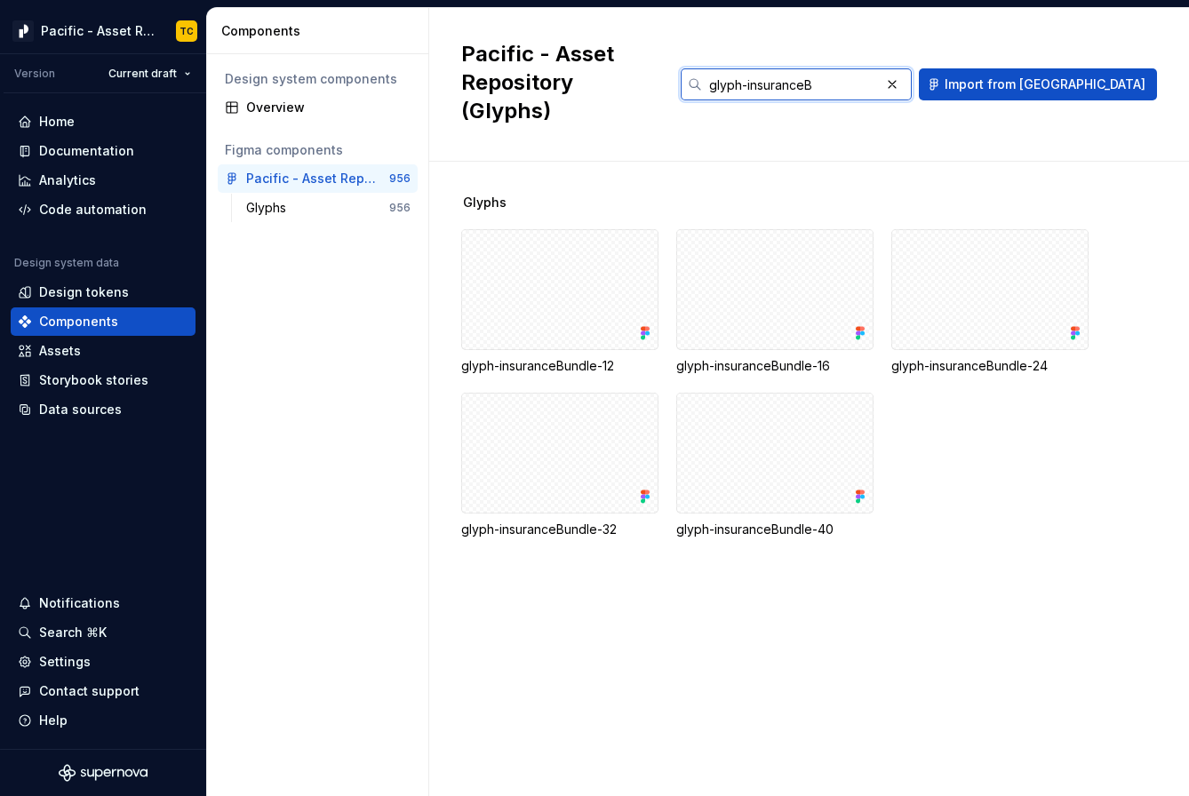
type input "glyph-insuranceB"
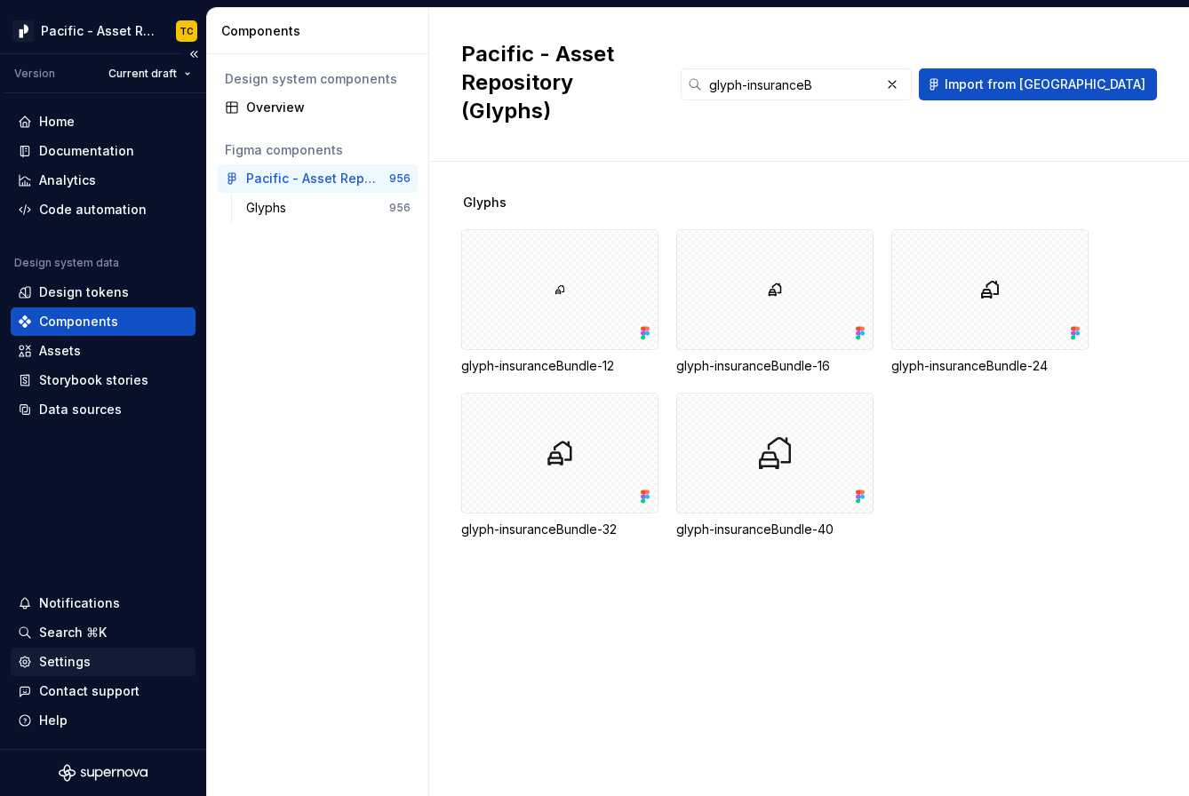
click at [76, 652] on div "Settings" at bounding box center [103, 662] width 185 height 28
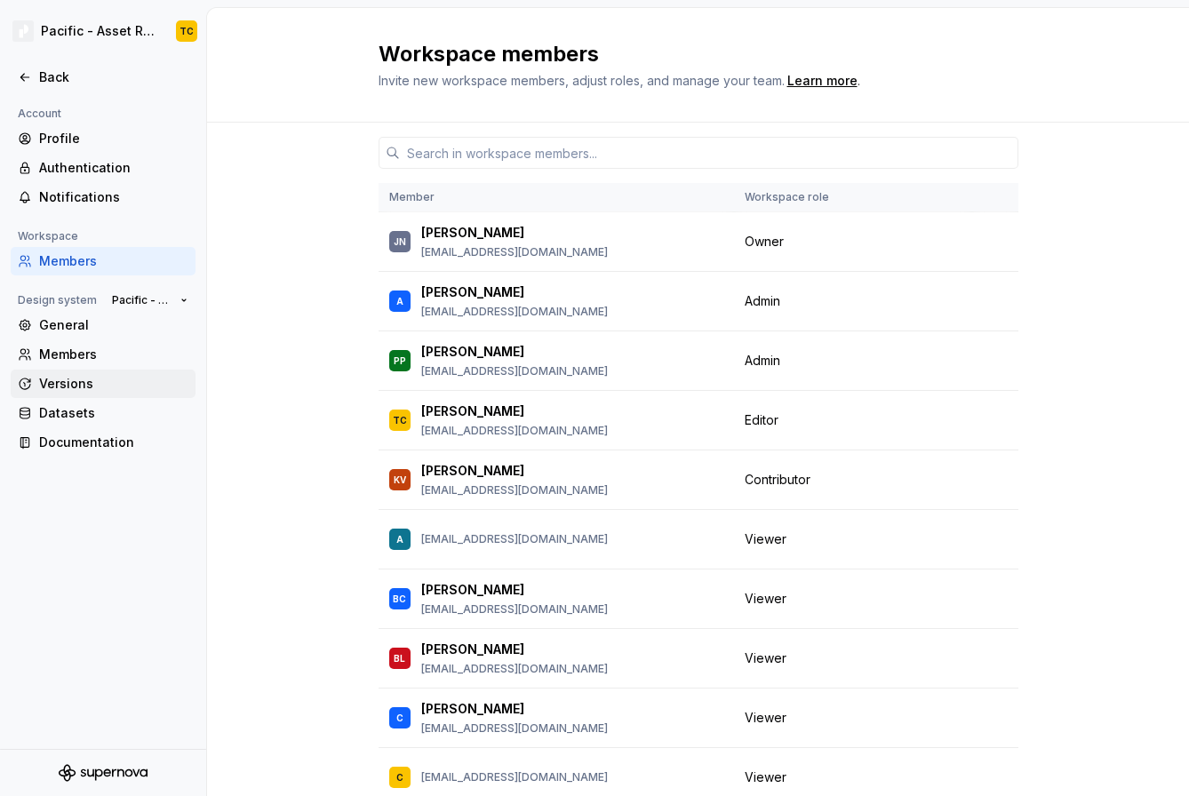
click at [75, 380] on div "Versions" at bounding box center [113, 384] width 149 height 18
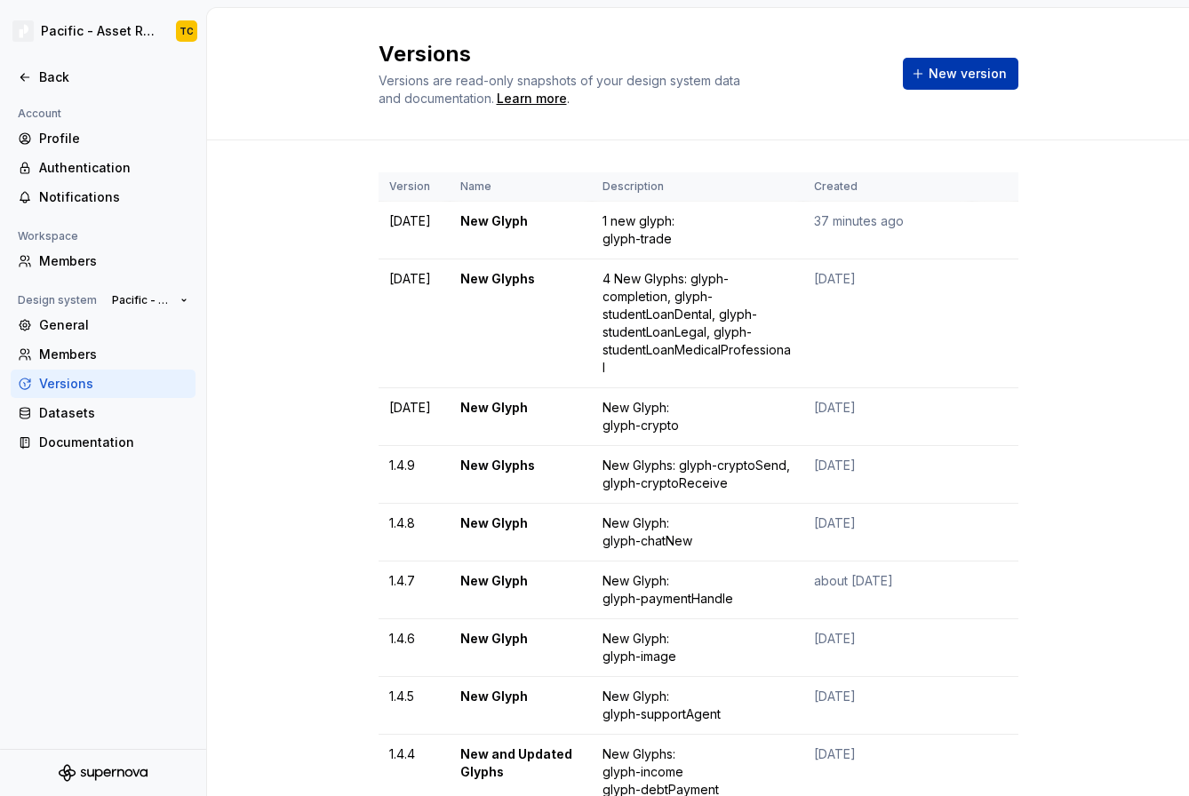
click at [971, 73] on span "New version" at bounding box center [968, 74] width 78 height 18
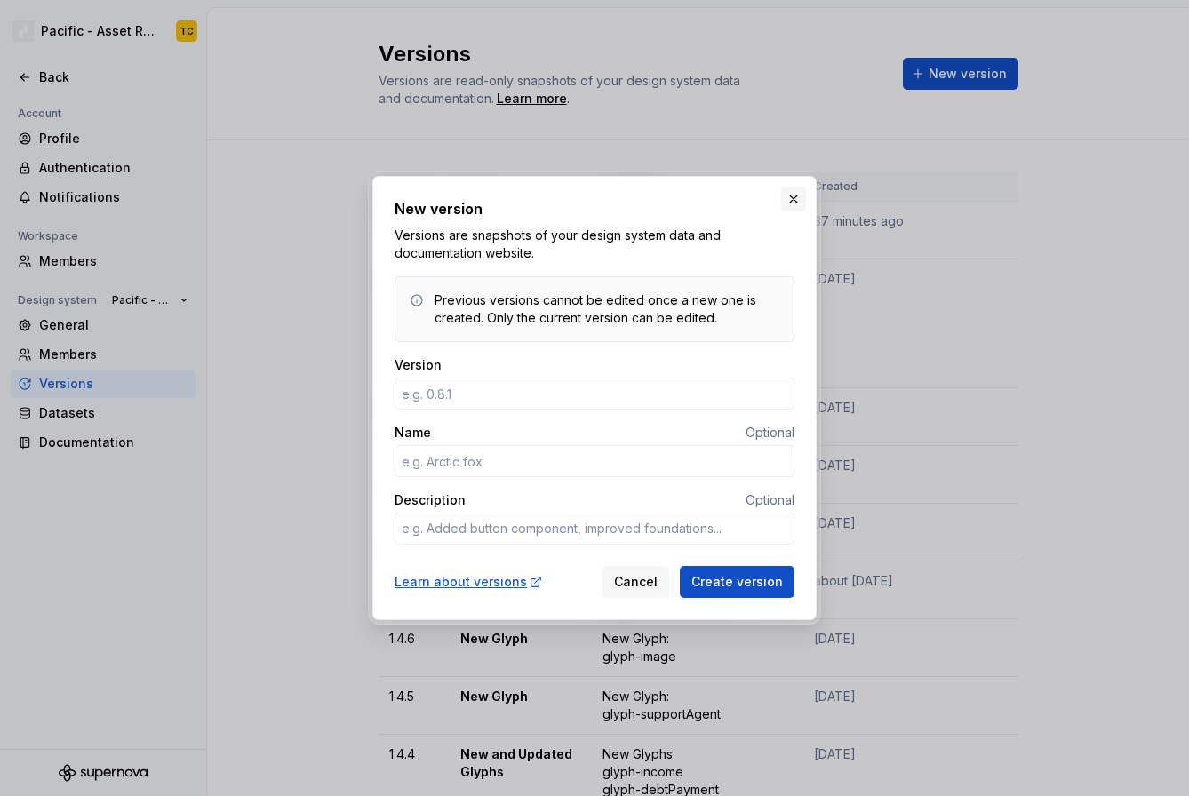
click at [786, 205] on button "button" at bounding box center [793, 199] width 25 height 25
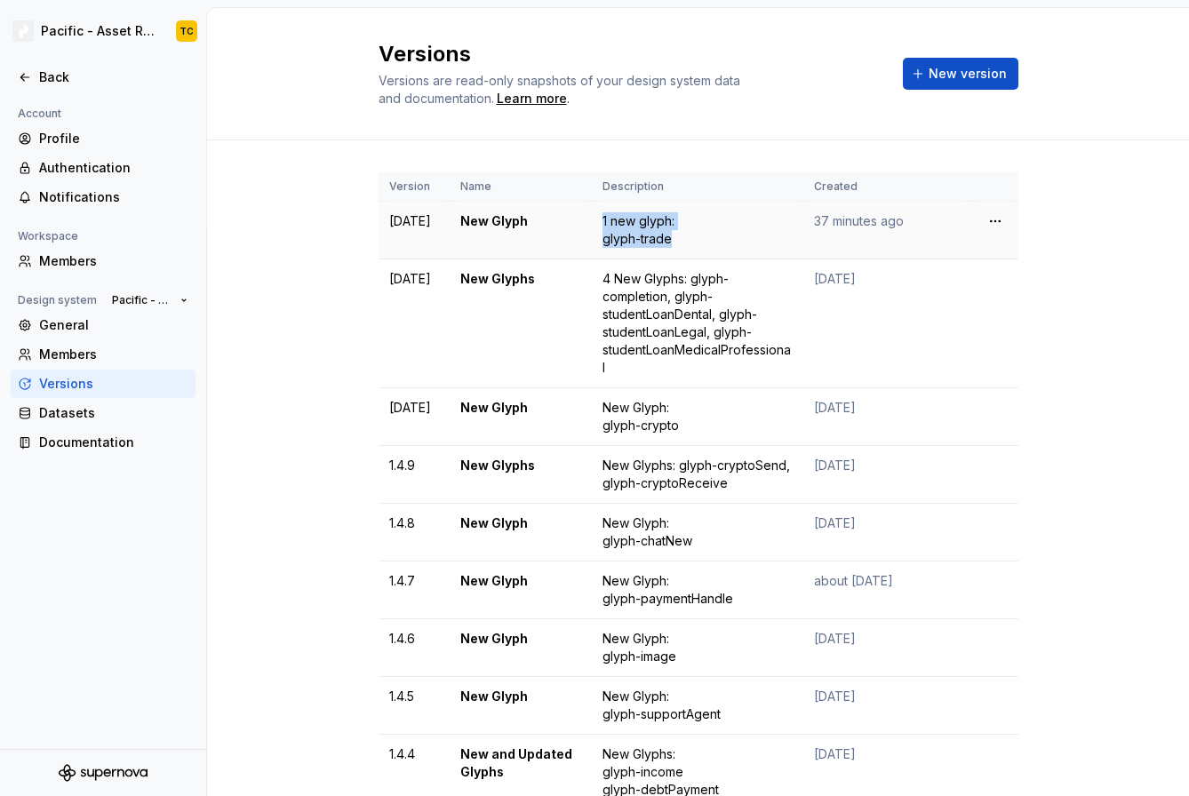
drag, startPoint x: 602, startPoint y: 221, endPoint x: 700, endPoint y: 252, distance: 103.5
click at [700, 252] on td "1 new glyph: glyph-trade" at bounding box center [698, 231] width 212 height 58
copy div "1 new glyph: glyph-trade"
click at [944, 72] on span "New version" at bounding box center [968, 74] width 78 height 18
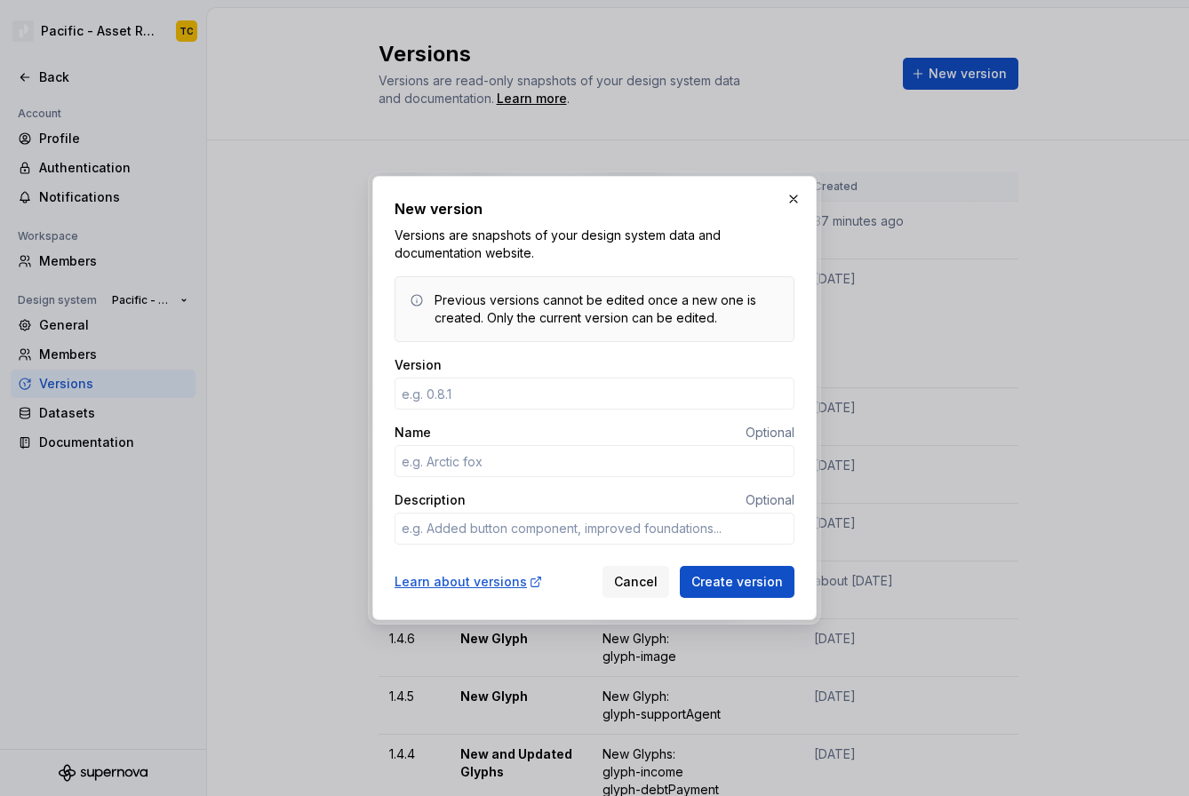
type textarea "*"
type input "[DATE]"
click at [448, 460] on input "Name" at bounding box center [595, 461] width 400 height 32
type textarea "*"
type input "New Glyph"
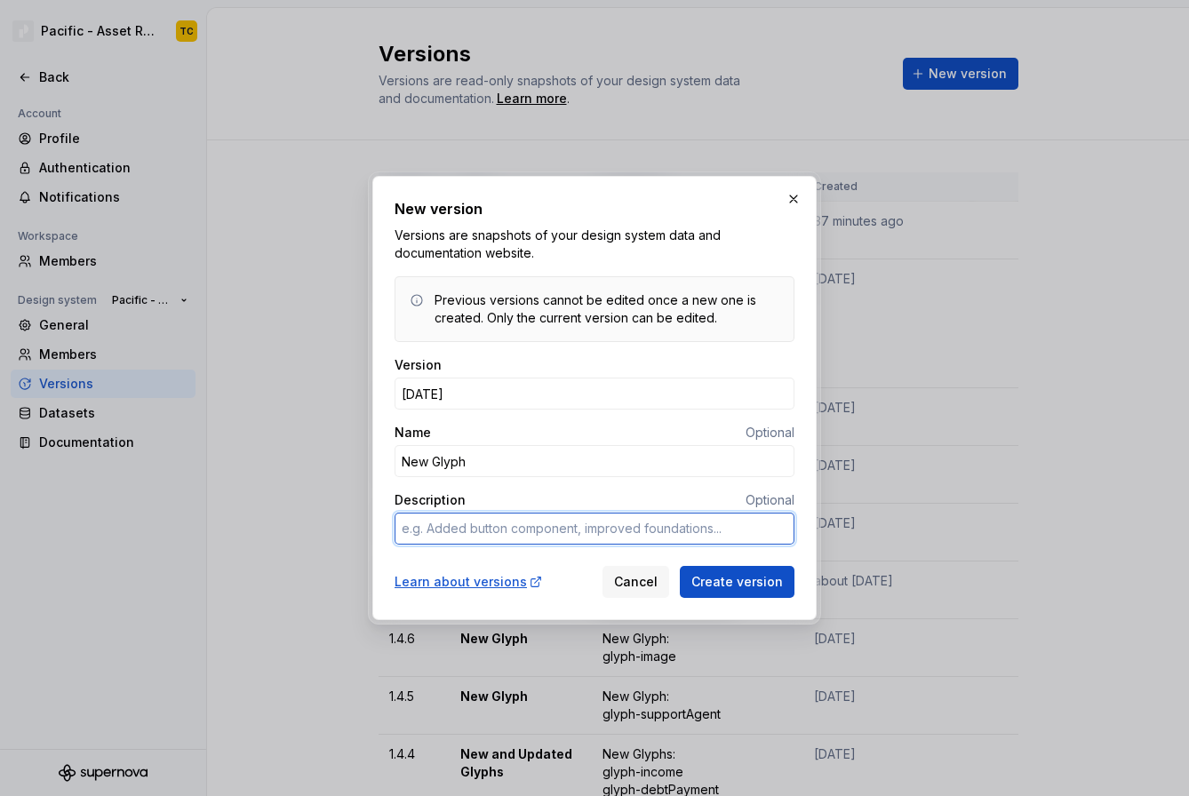
click at [425, 517] on textarea "Description" at bounding box center [595, 529] width 400 height 32
paste textarea "1 new glyph: glyph-trade"
type textarea "*"
type textarea "1 new glyph: glyph-trade"
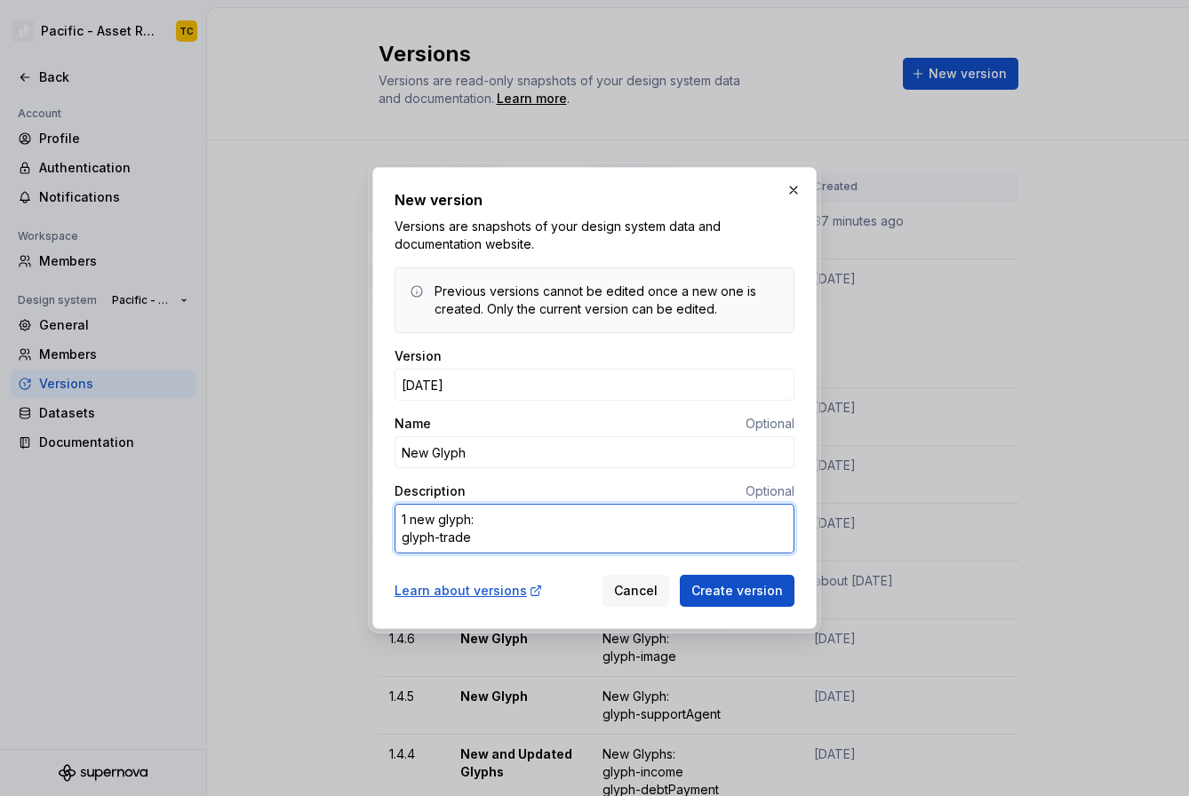
click at [443, 543] on textarea "1 new glyph: glyph-trade" at bounding box center [595, 529] width 400 height 50
type textarea "*"
type textarea "1 new glyph: glyph-i"
type textarea "*"
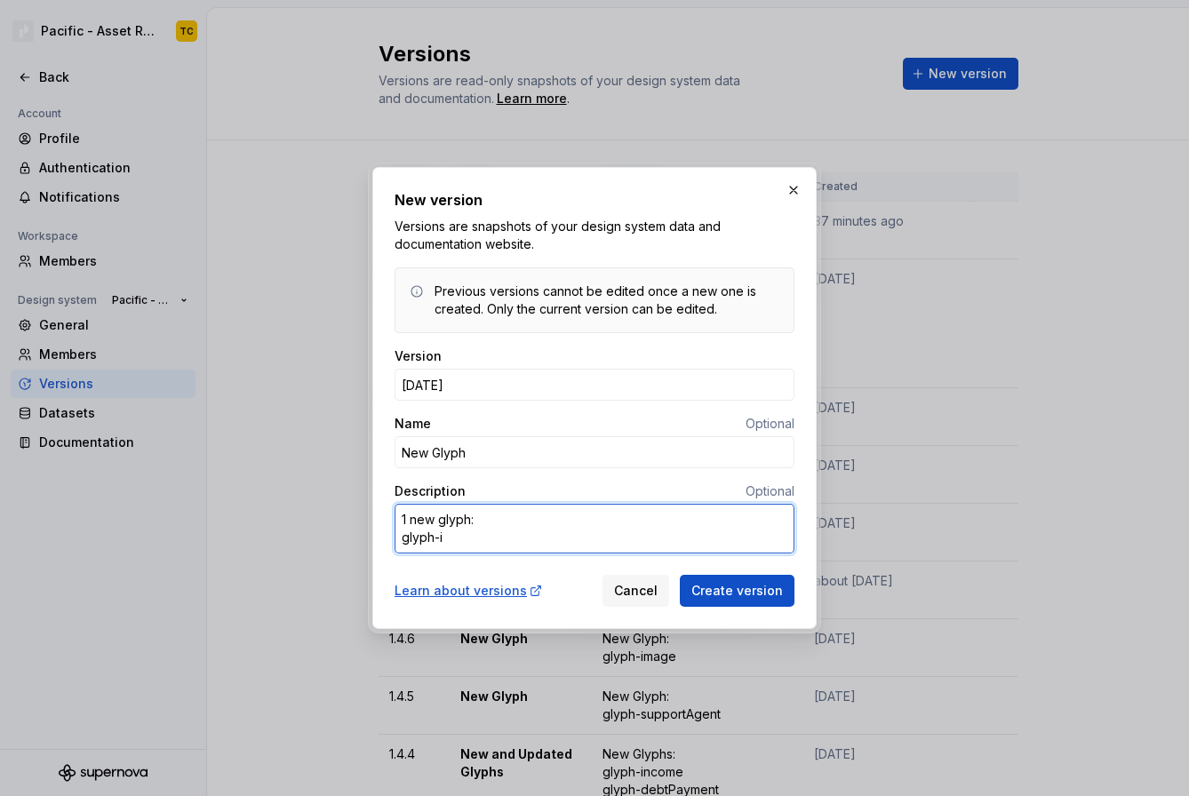
type textarea "1 new glyph: glyph-in"
type textarea "*"
type textarea "1 new glyph: glyph-ins"
type textarea "*"
type textarea "1 new glyph: glyph-insur"
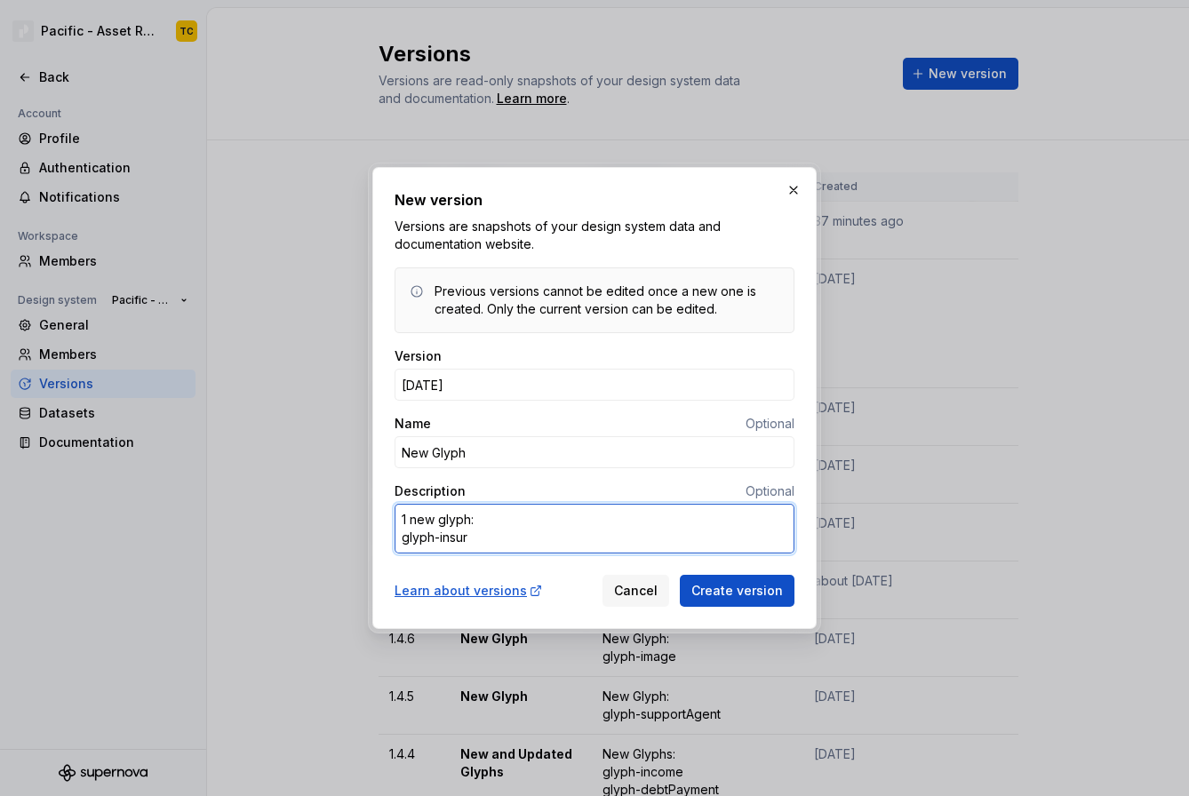
type textarea "*"
type textarea "1 new glyph: glyph-insura"
type textarea "*"
type textarea "1 new glyph: glyph-insuran"
type textarea "*"
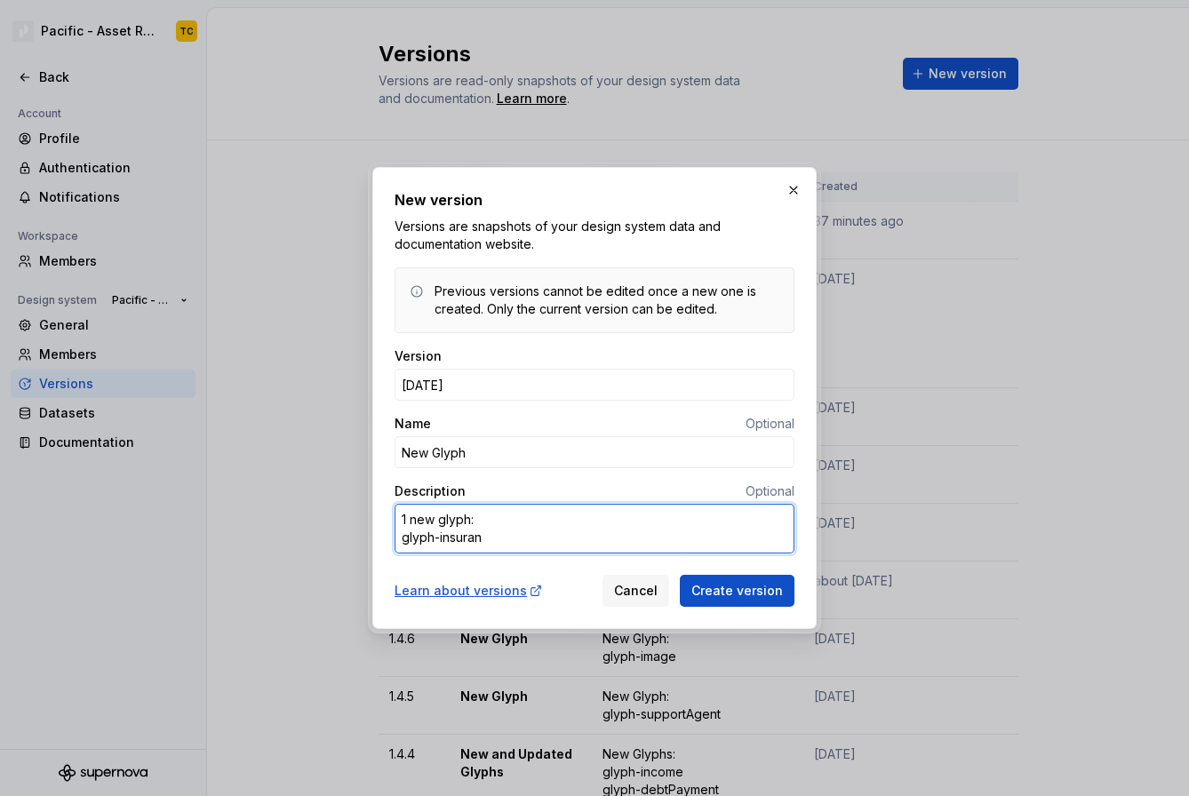
type textarea "1 new glyph: glyph-insuranc"
type textarea "*"
type textarea "1 new glyph: glyph-insurance"
type textarea "*"
type textarea "1 new glyph: glyph-insuranceB"
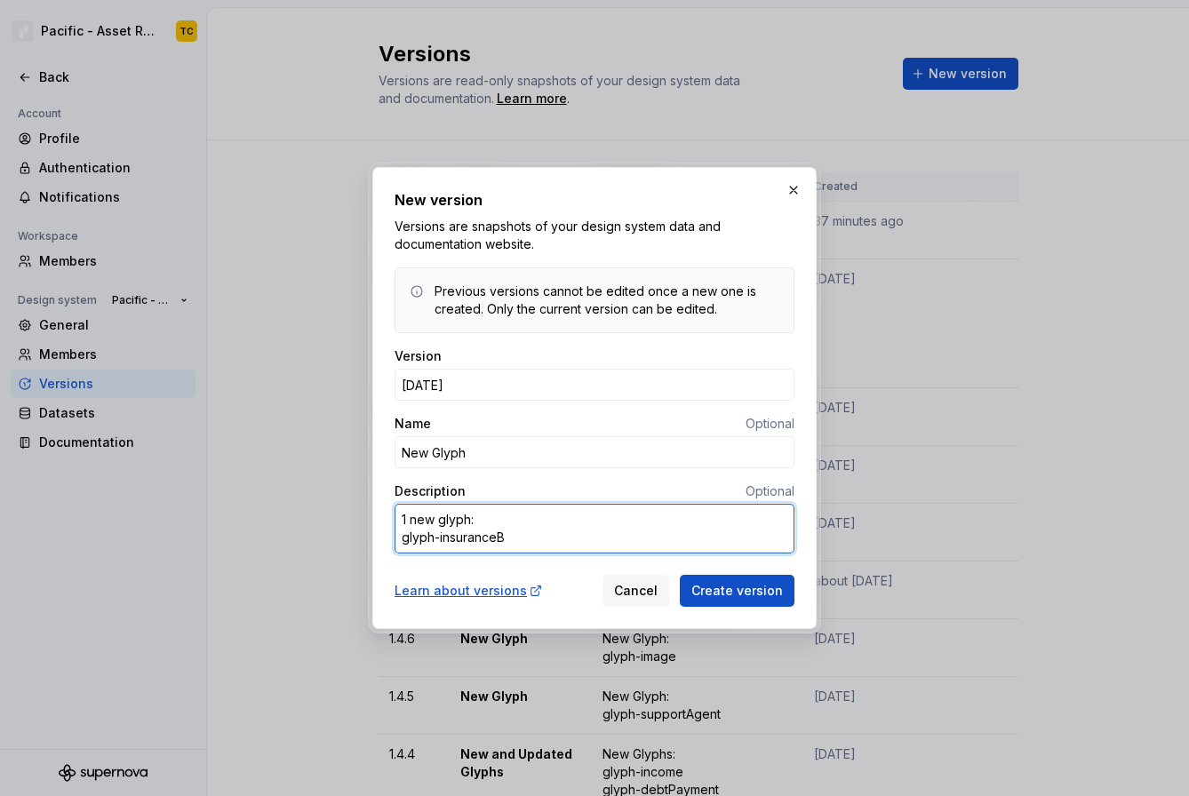
type textarea "*"
type textarea "1 new glyph: glyph-insuranceBu"
type textarea "*"
type textarea "1 new glyph: glyph-insuranceBun"
type textarea "*"
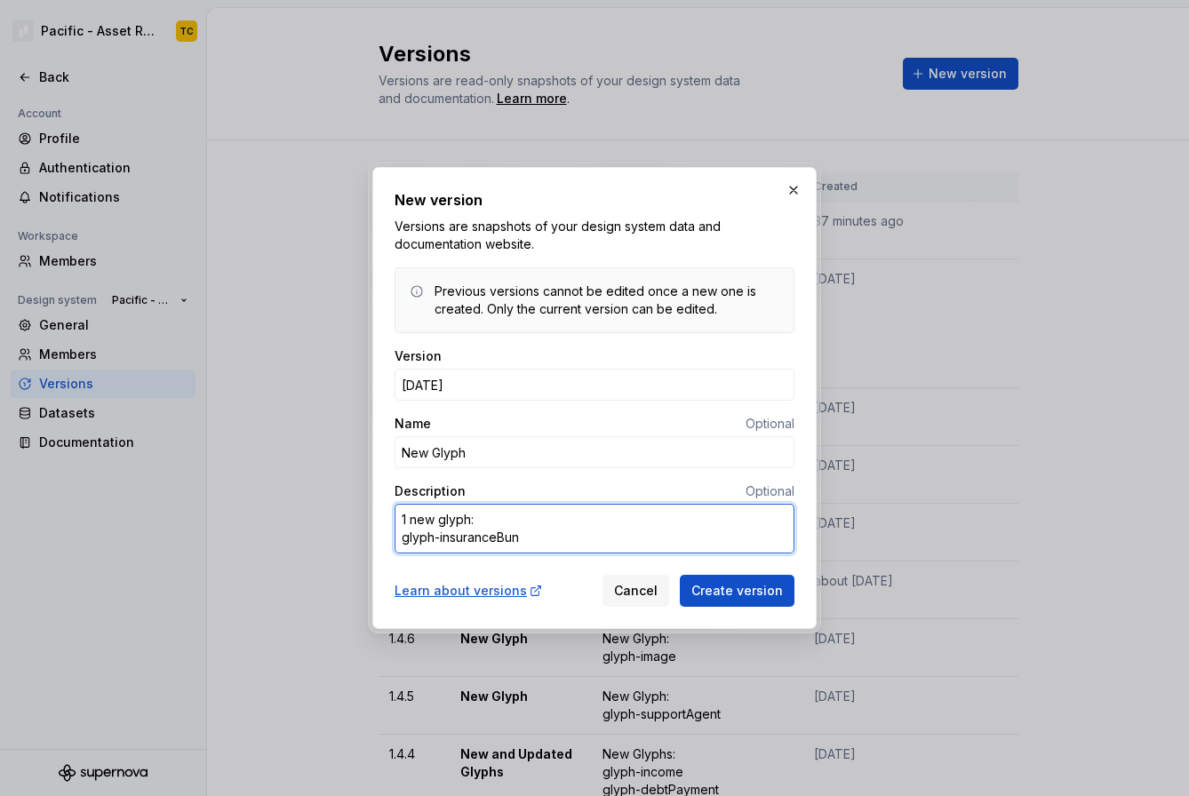
type textarea "1 new glyph: glyph-insuranceBund"
type textarea "*"
type textarea "1 new glyph: glyph-insuranceBundl"
type textarea "*"
type textarea "1 new glyph: glyph-insuranceBundle"
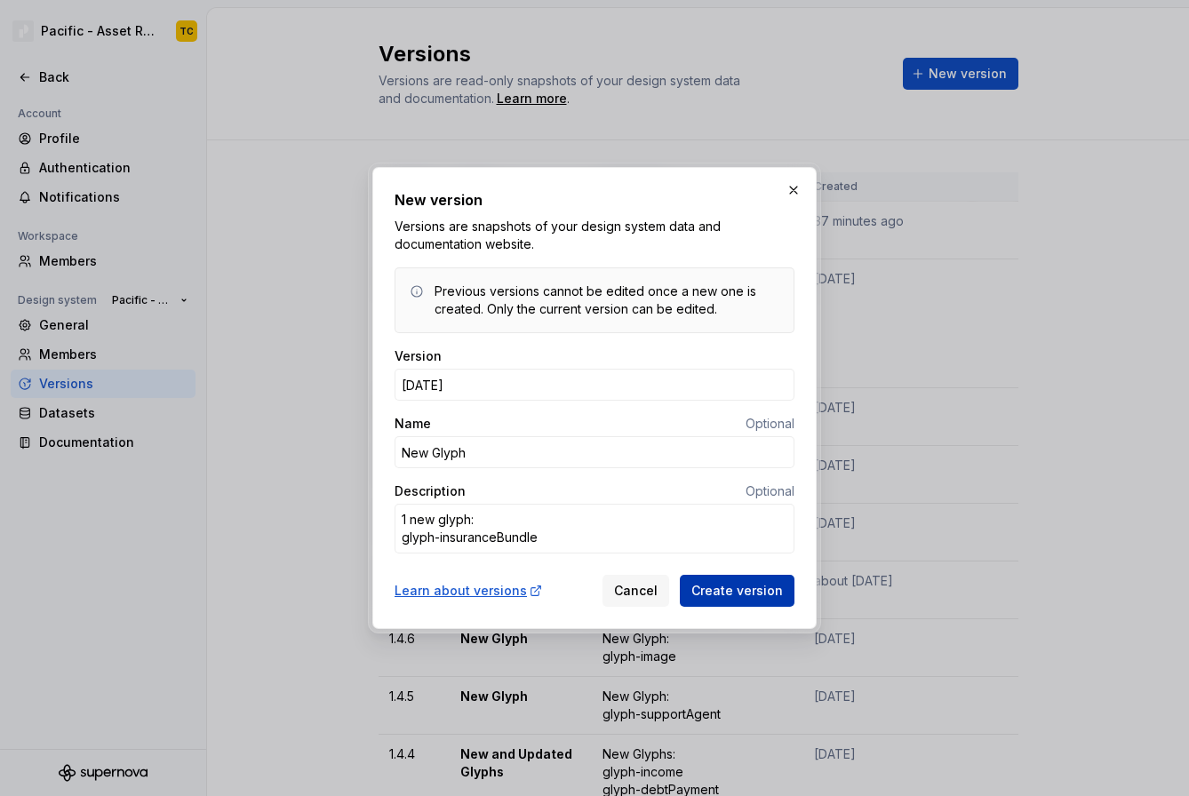
click at [706, 585] on span "Create version" at bounding box center [738, 591] width 92 height 18
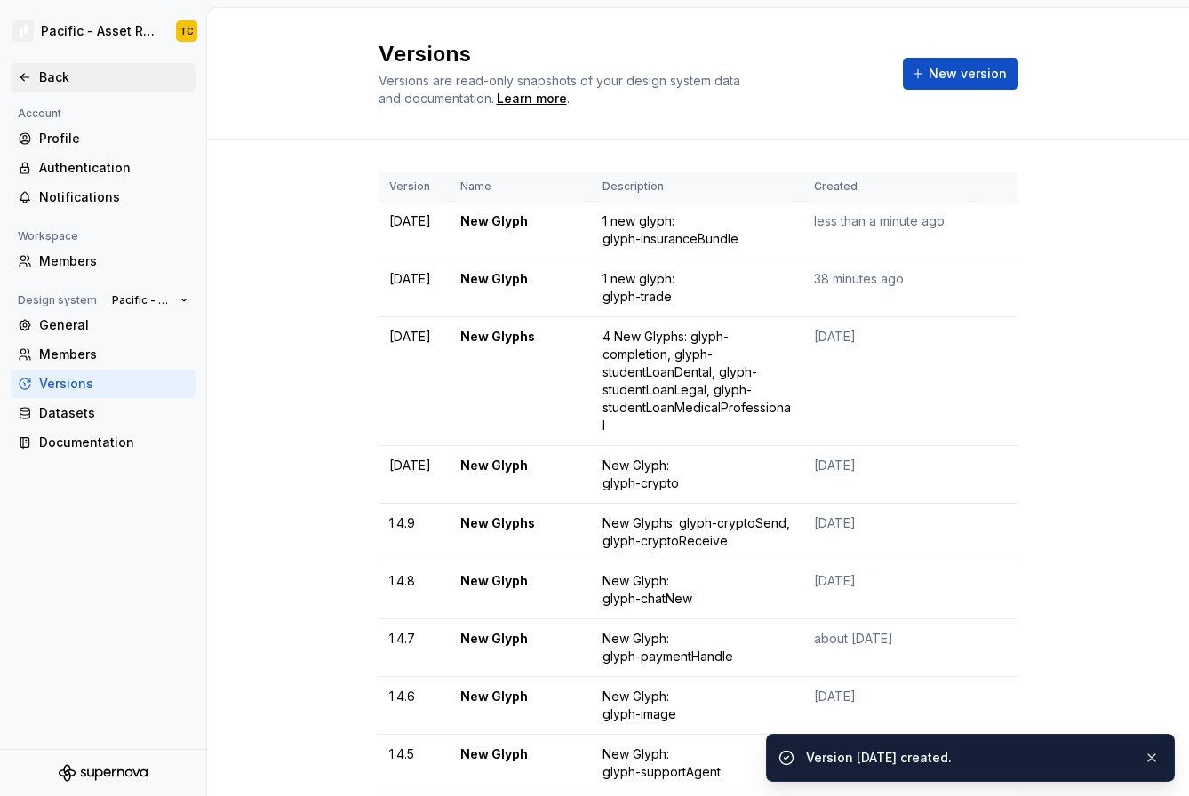
click at [40, 76] on div "Back" at bounding box center [113, 77] width 149 height 18
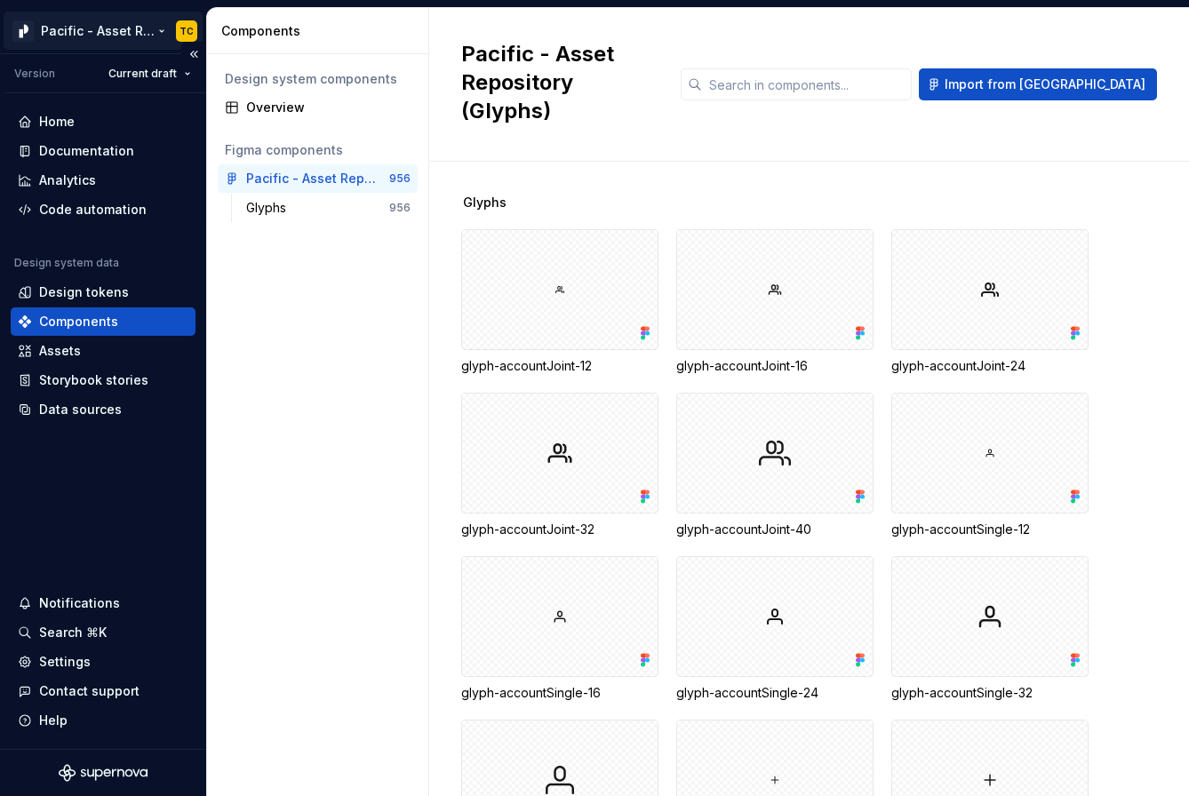
click at [159, 32] on html "Pacific - Asset Repository (Glyphs) TC Version Current draft Home Documentation…" at bounding box center [594, 398] width 1189 height 796
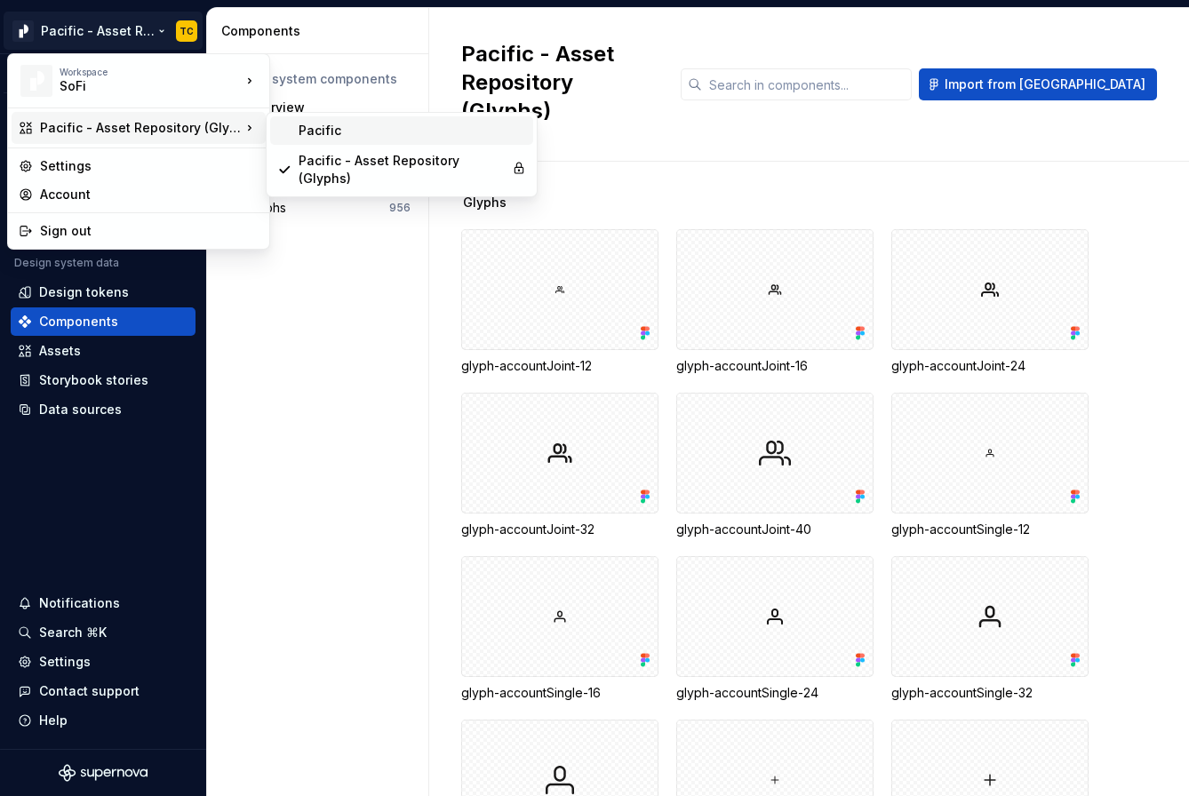
click at [324, 126] on div "Pacific" at bounding box center [413, 131] width 228 height 18
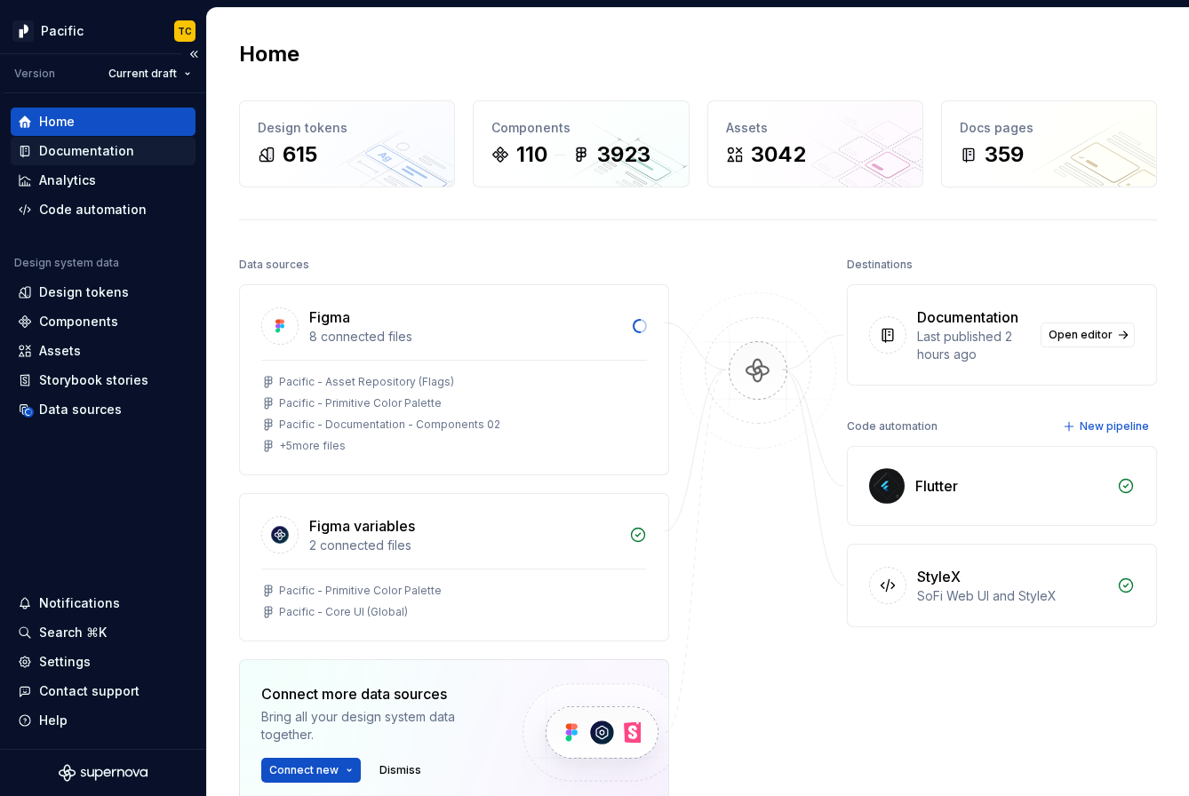
click at [116, 152] on div "Documentation" at bounding box center [86, 151] width 95 height 18
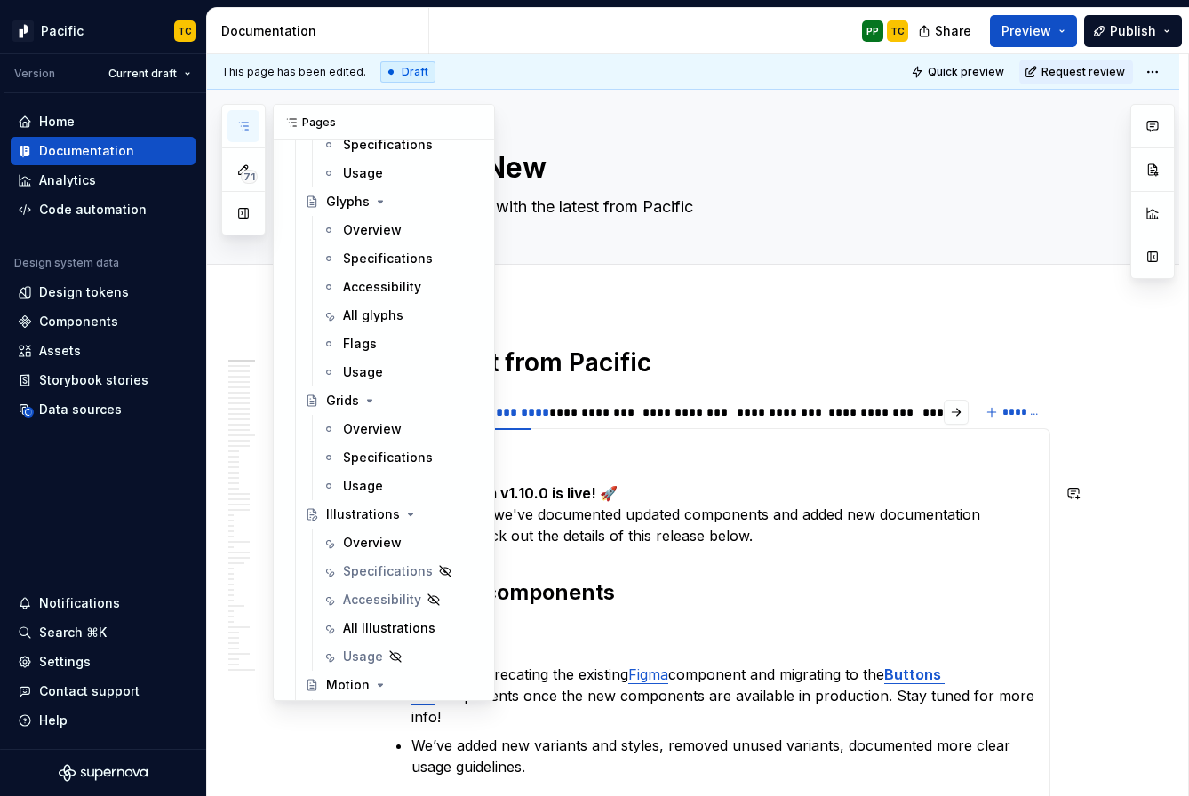
scroll to position [958, 0]
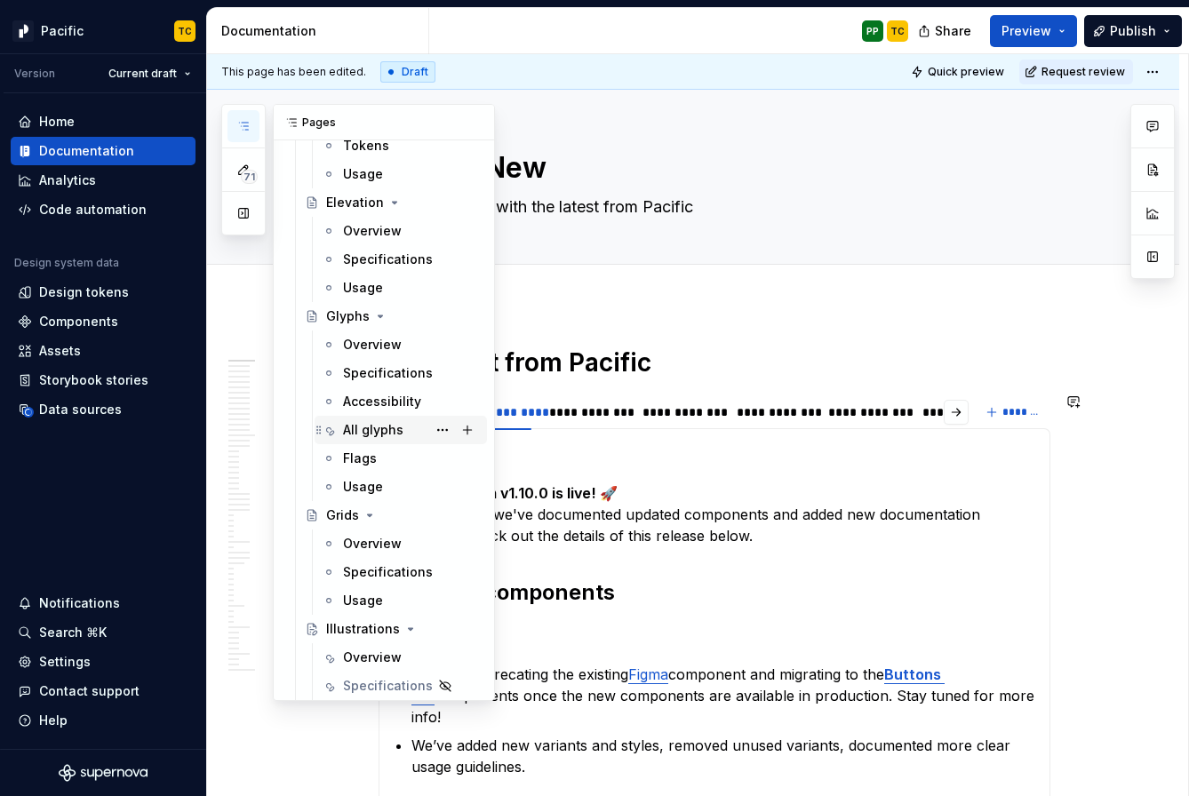
click at [365, 433] on div "All glyphs" at bounding box center [373, 430] width 60 height 18
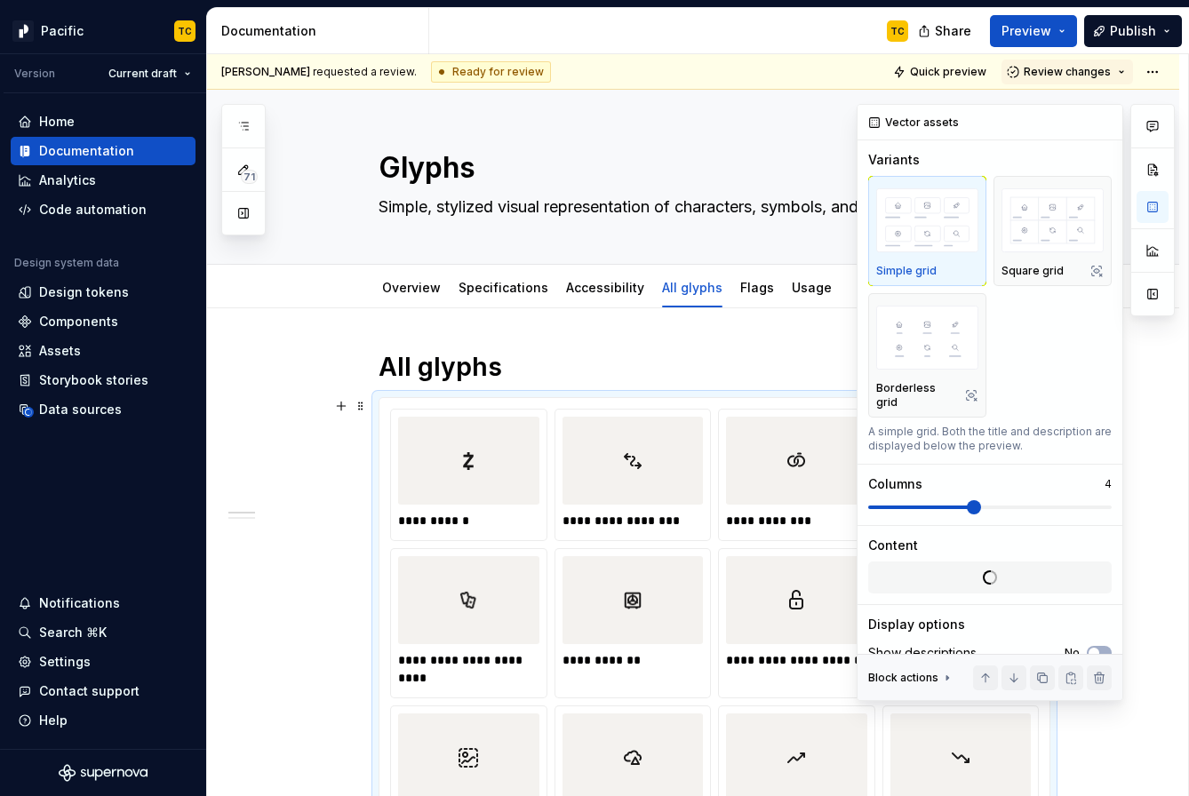
type textarea "*"
click at [960, 613] on span "Change selection" at bounding box center [997, 622] width 110 height 18
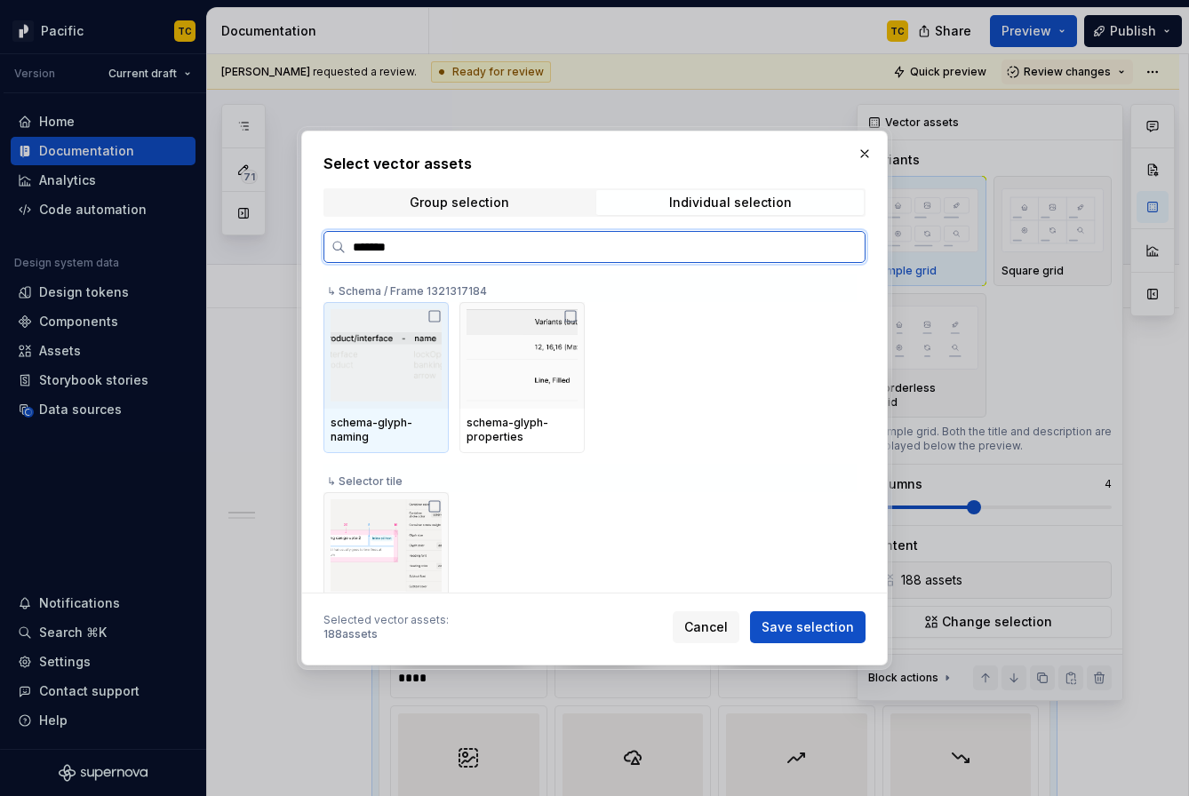
type input "********"
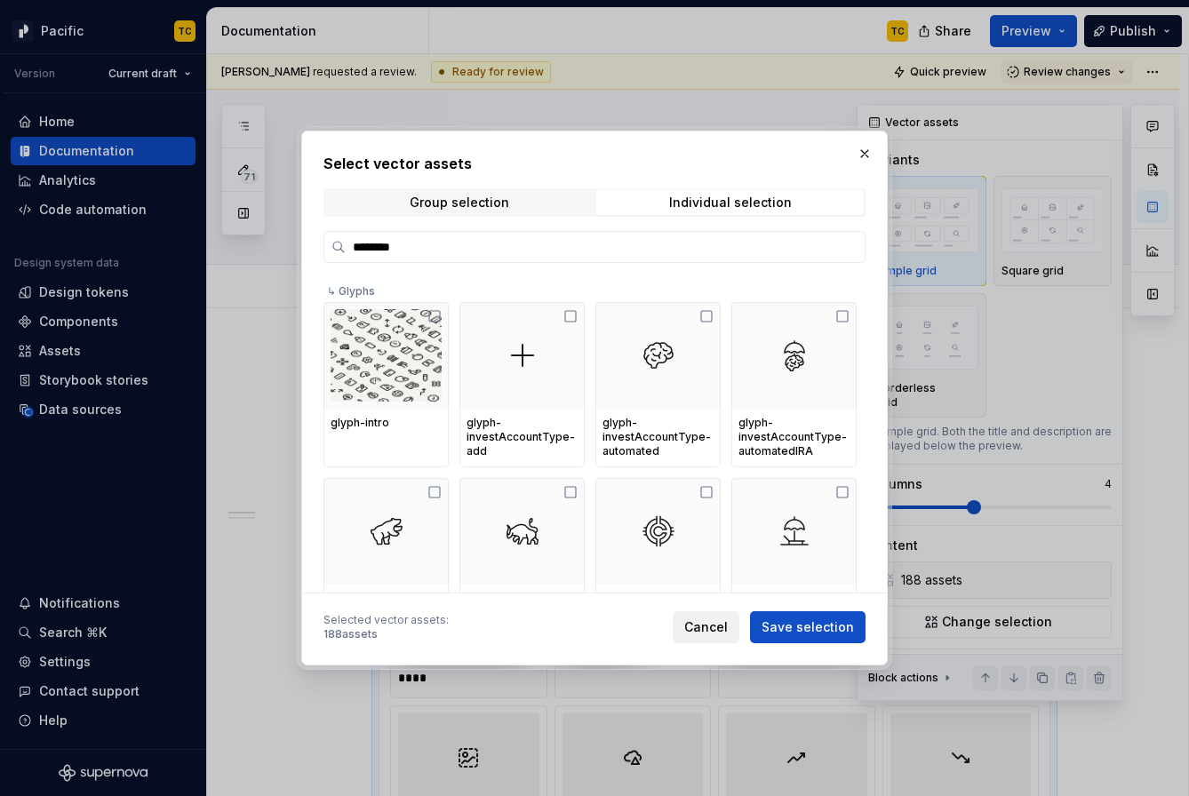
click at [701, 617] on button "Cancel" at bounding box center [706, 628] width 67 height 32
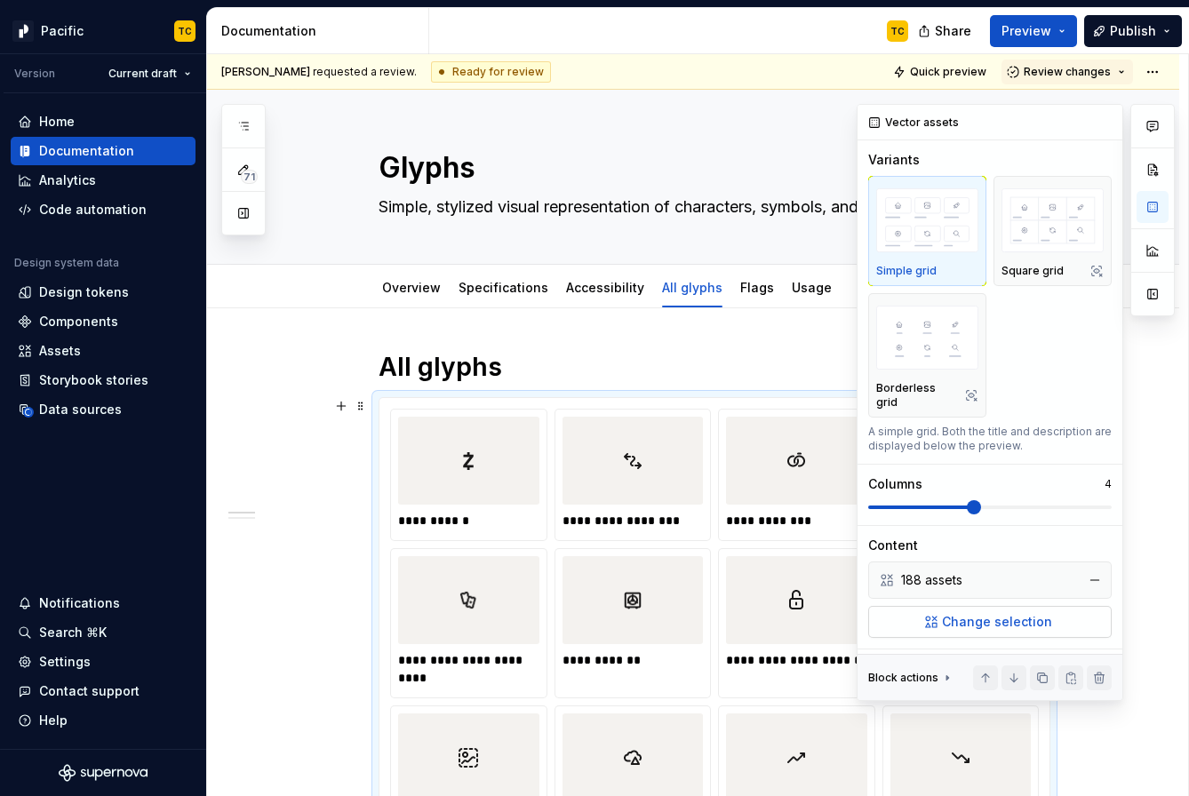
click at [933, 606] on button "Change selection" at bounding box center [990, 622] width 244 height 32
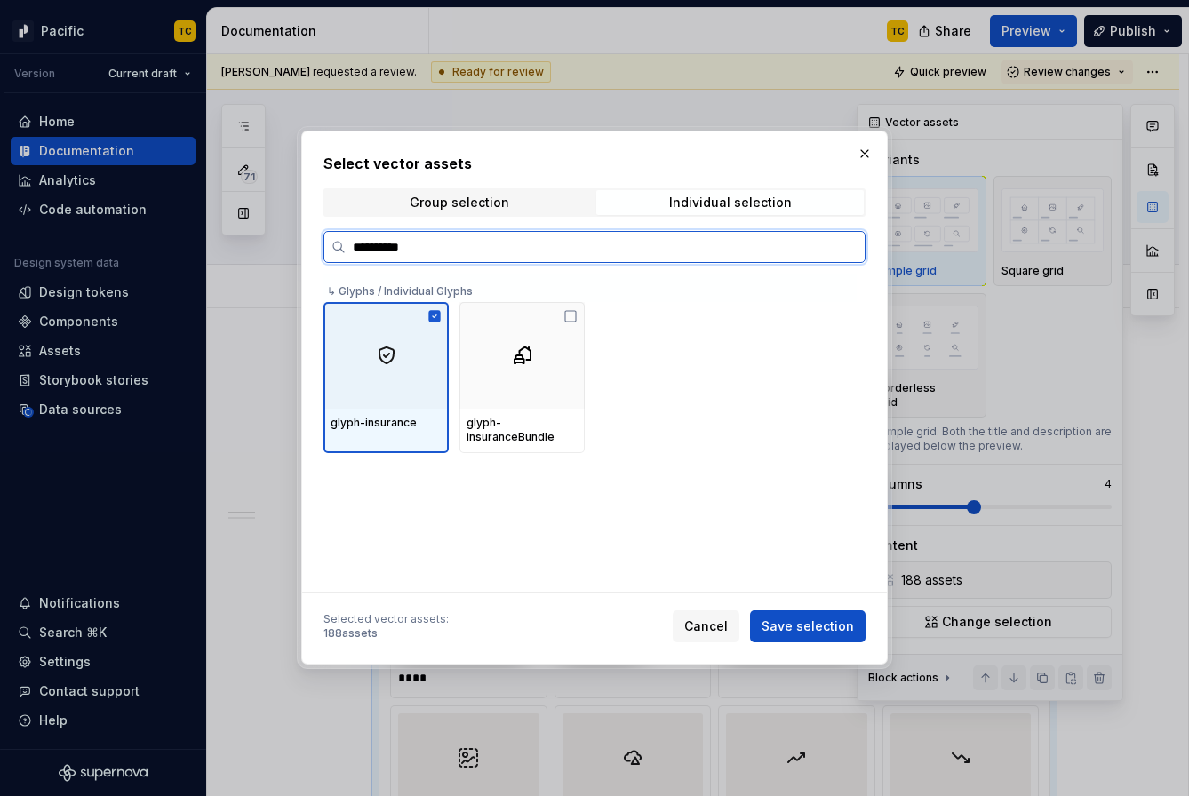
type input "**********"
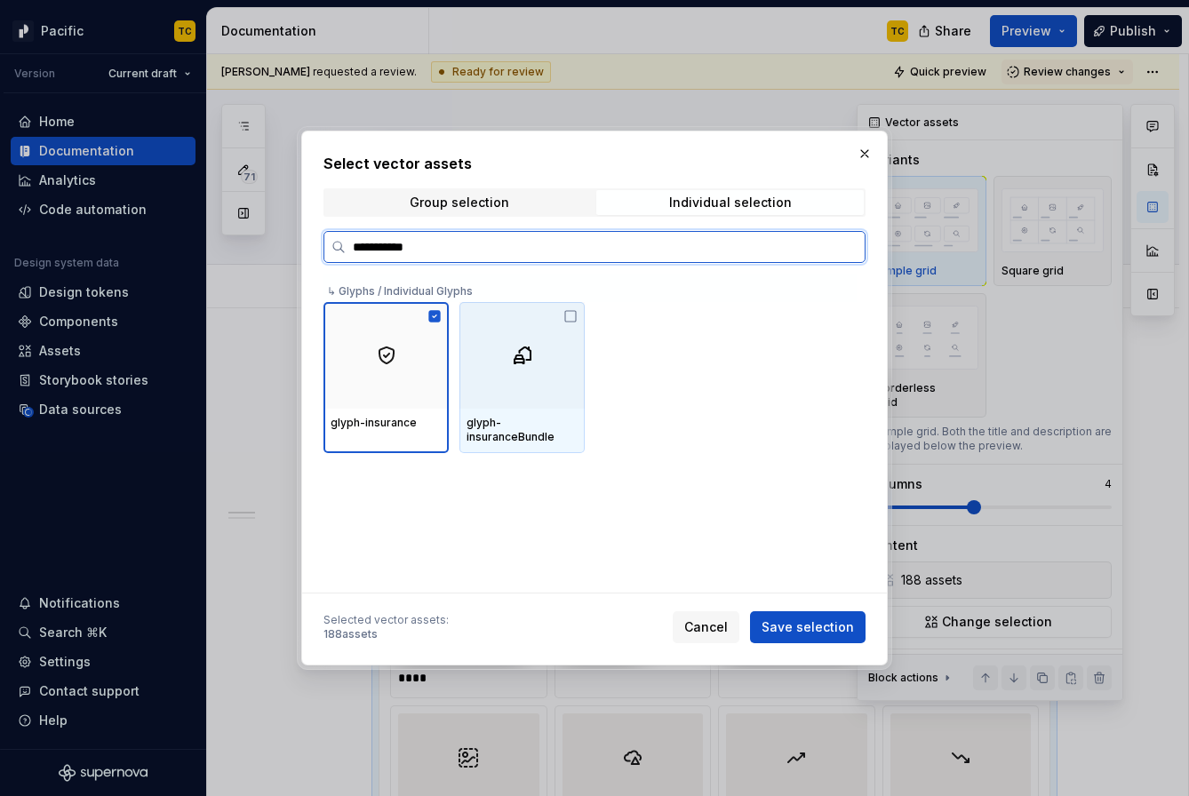
click at [576, 315] on icon at bounding box center [570, 316] width 11 height 11
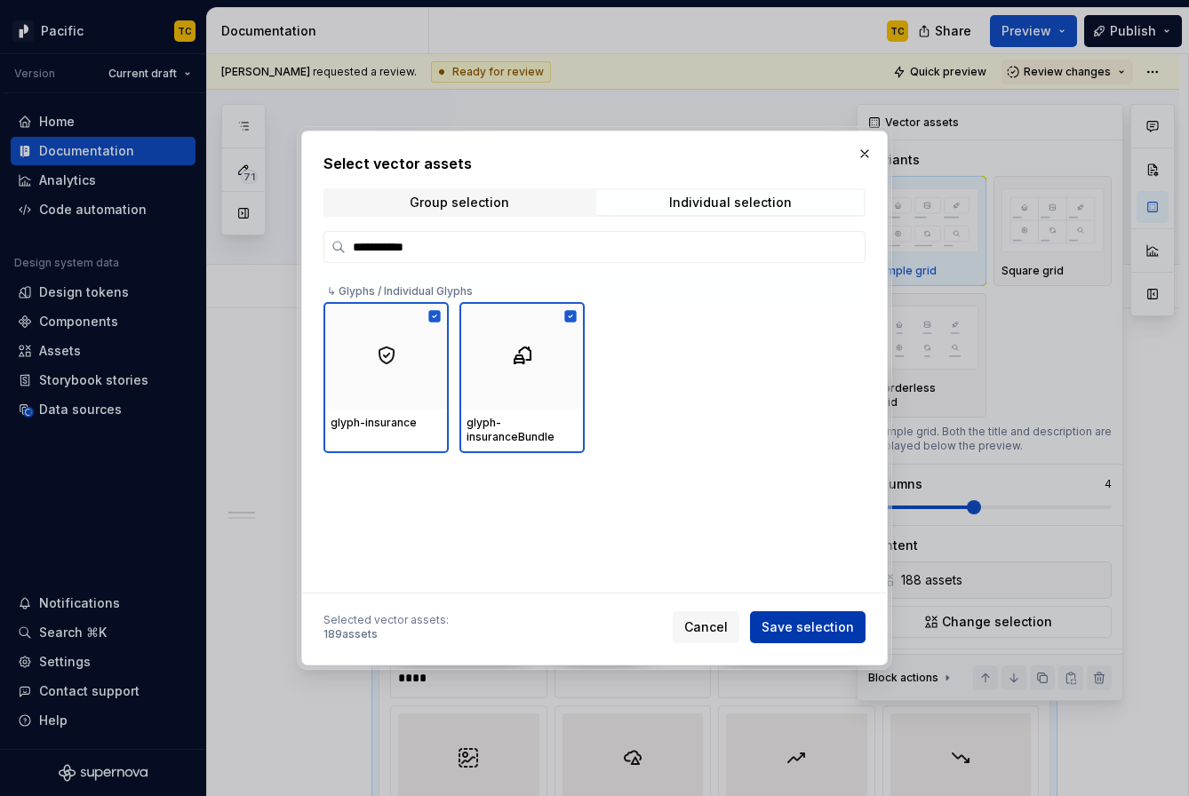
click at [830, 622] on span "Save selection" at bounding box center [808, 628] width 92 height 18
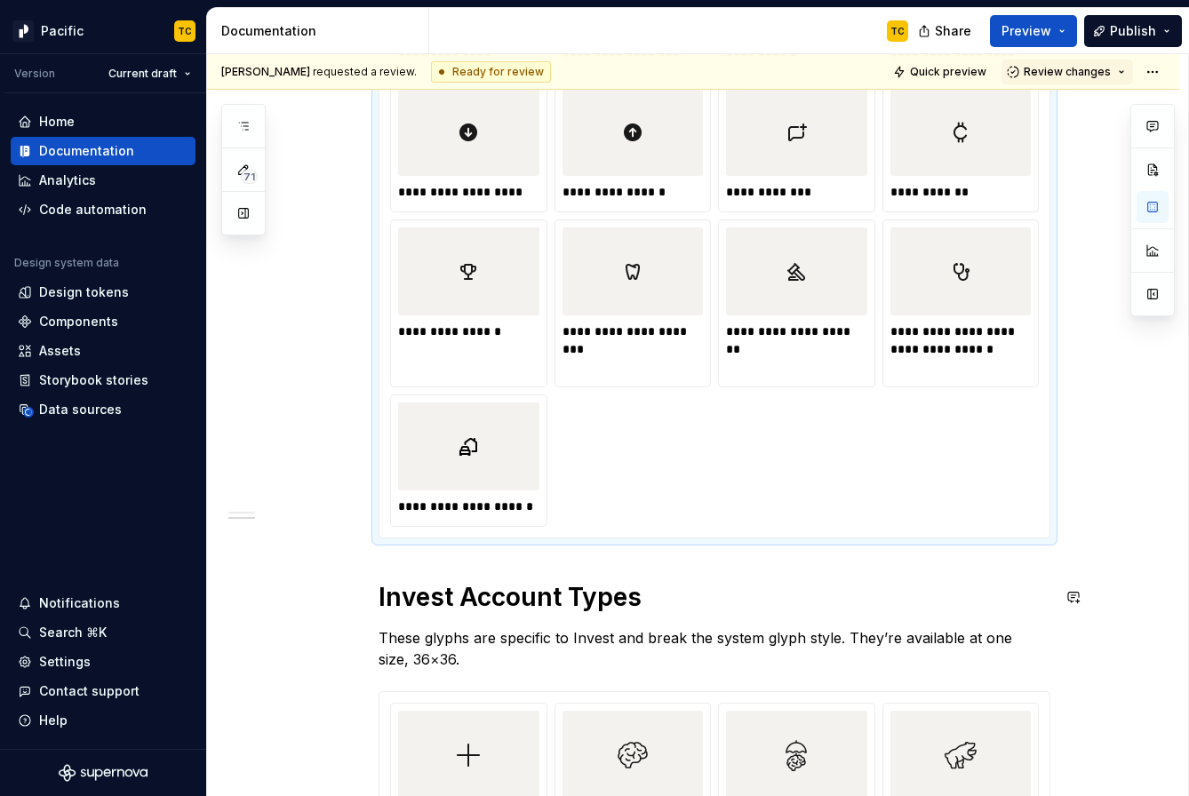
scroll to position [7030, 0]
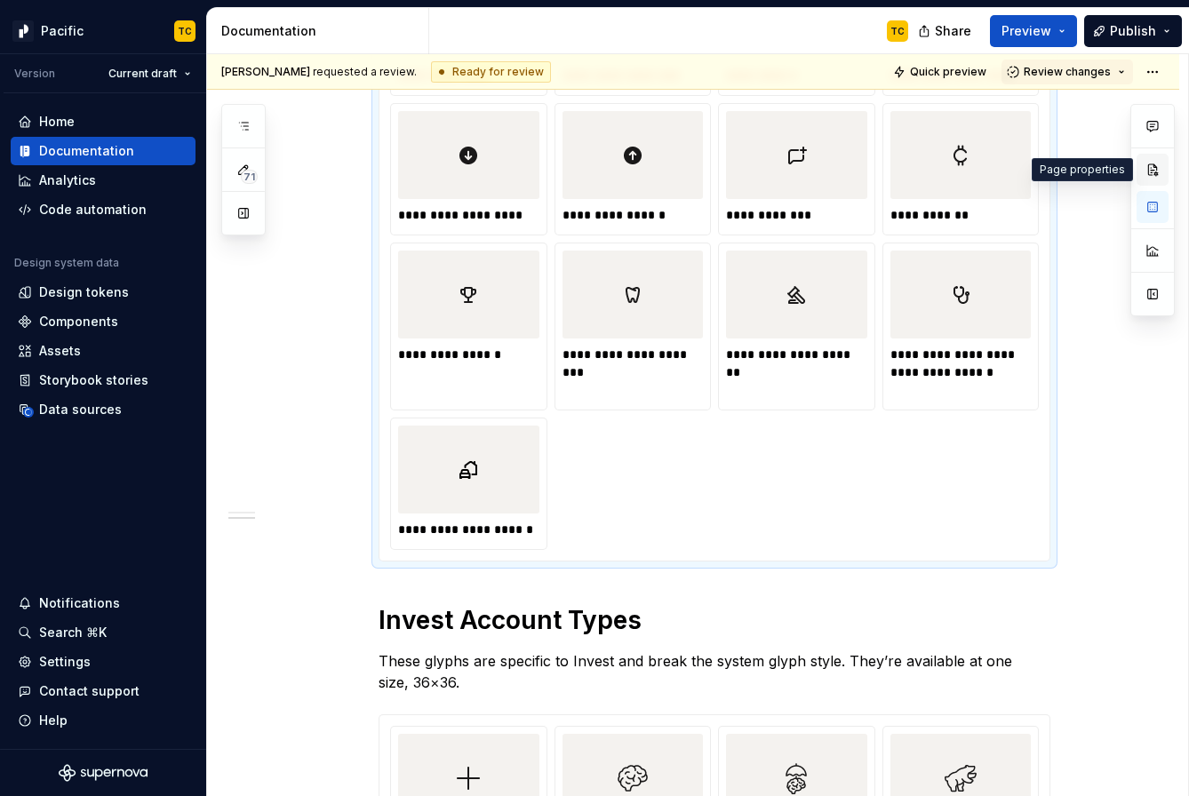
type textarea "*"
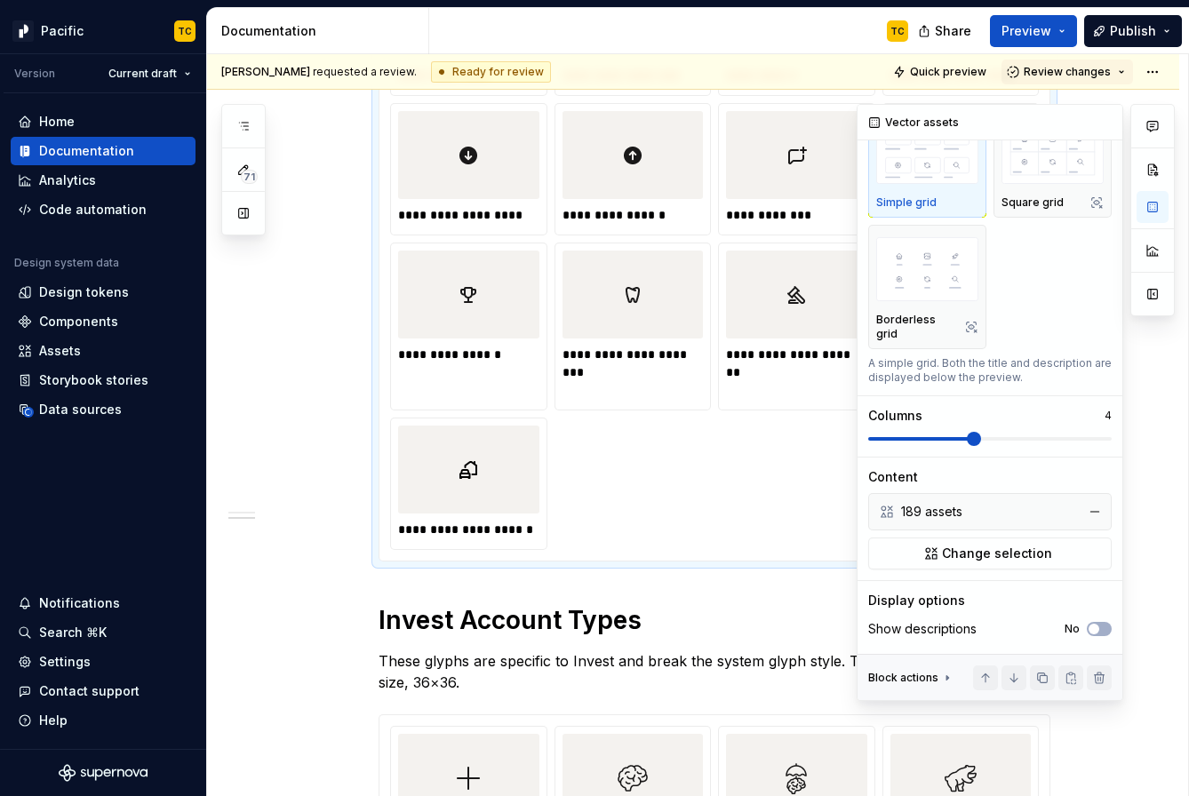
scroll to position [82, 0]
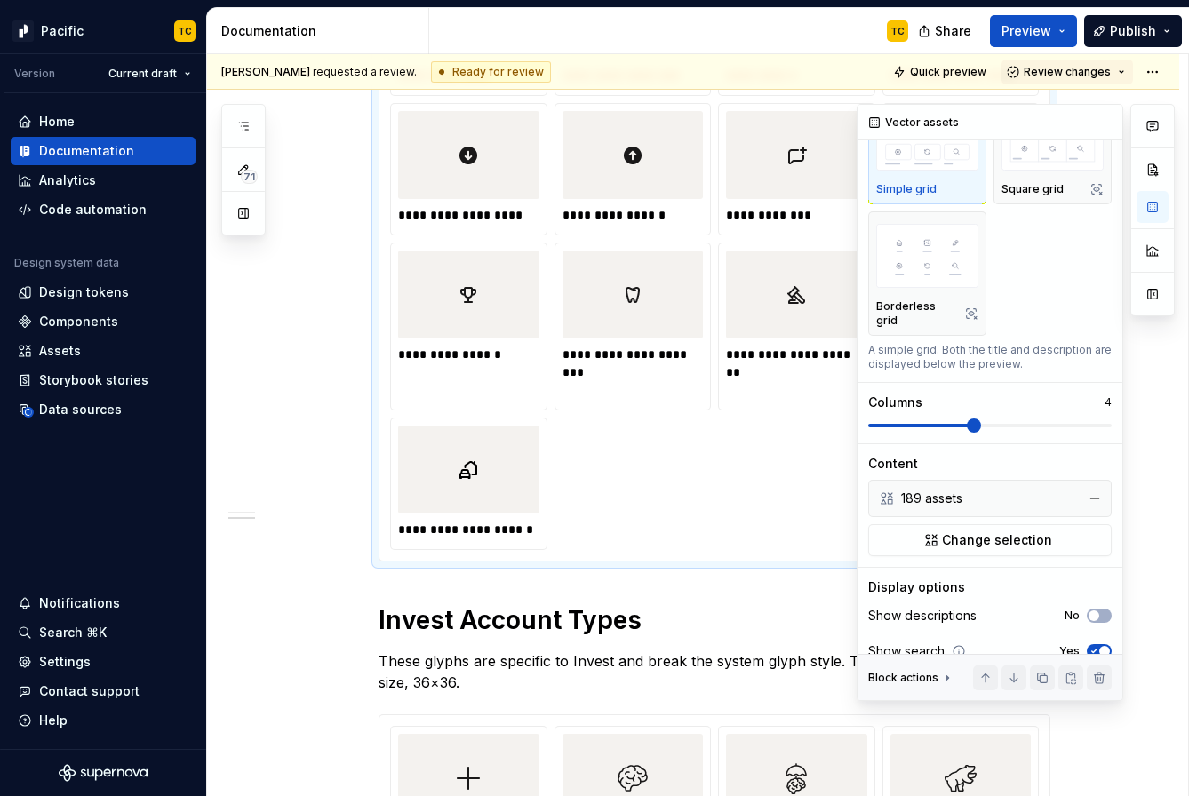
click at [932, 490] on div "189 assets" at bounding box center [988, 499] width 174 height 18
click at [948, 535] on button "Change selection" at bounding box center [990, 540] width 244 height 32
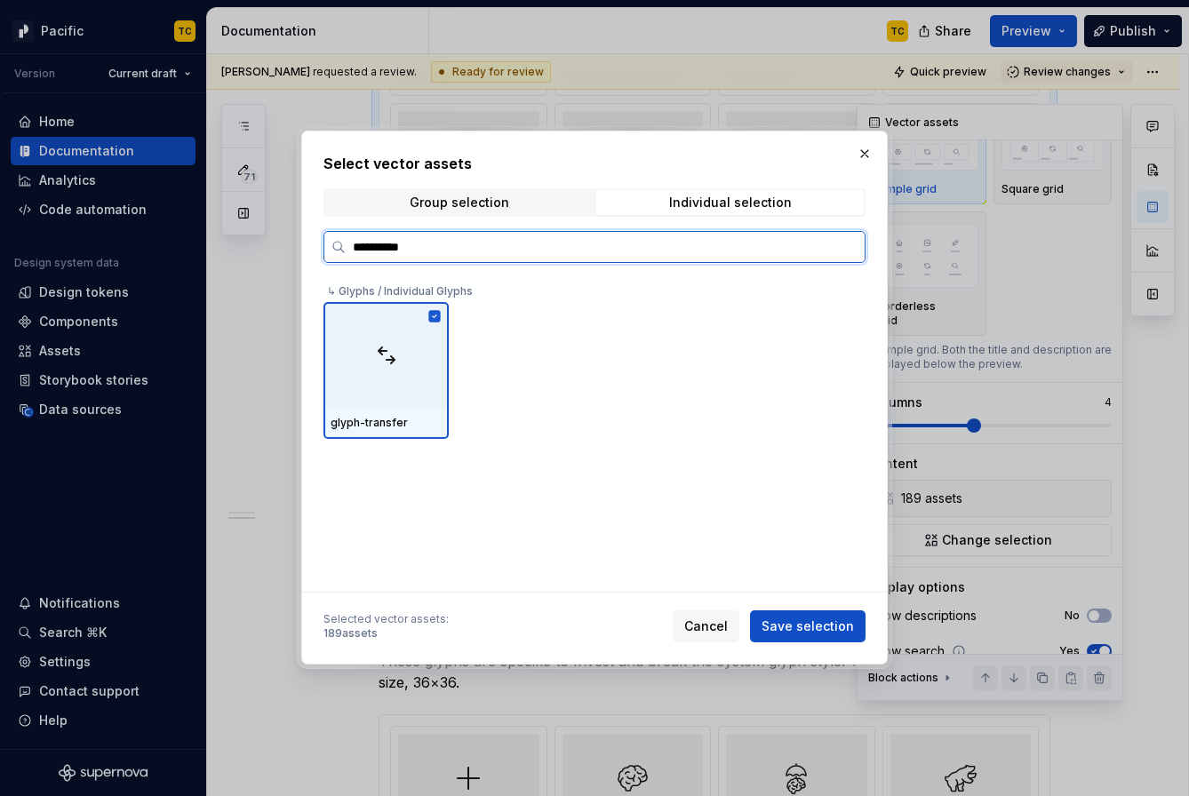
type input "*********"
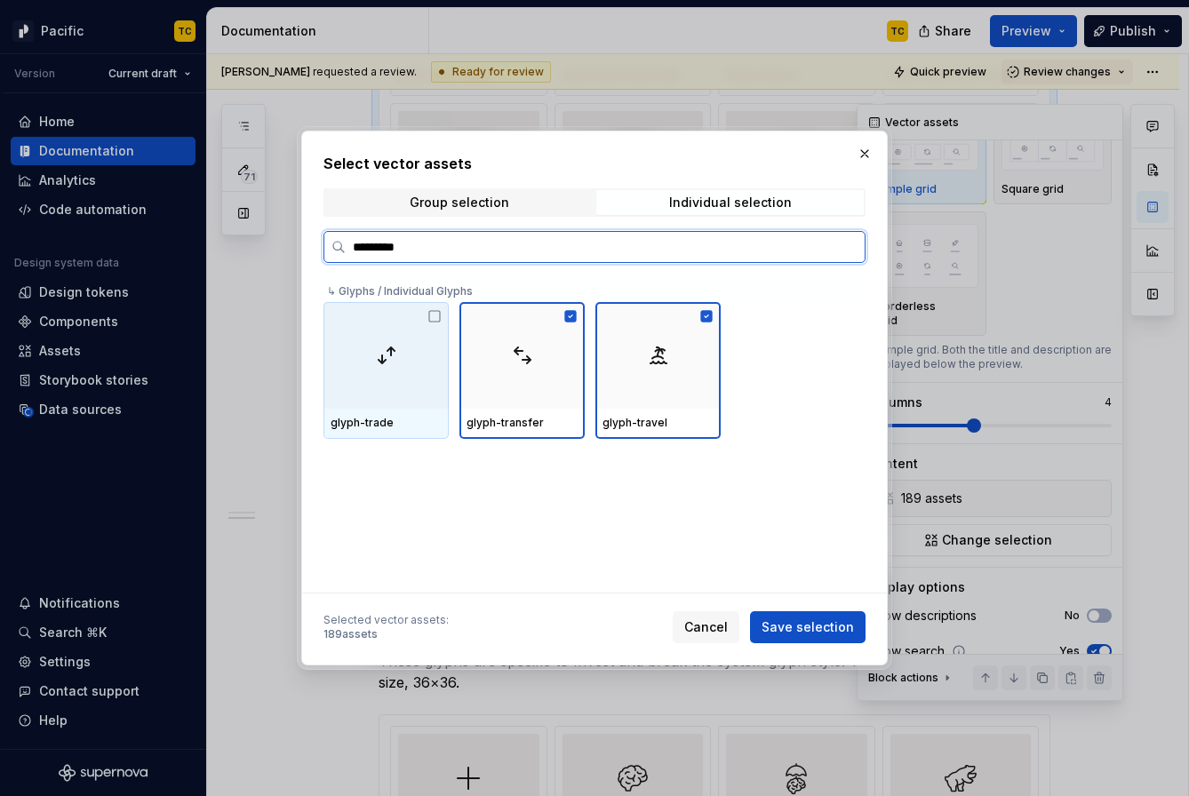
click at [439, 310] on icon at bounding box center [435, 316] width 14 height 14
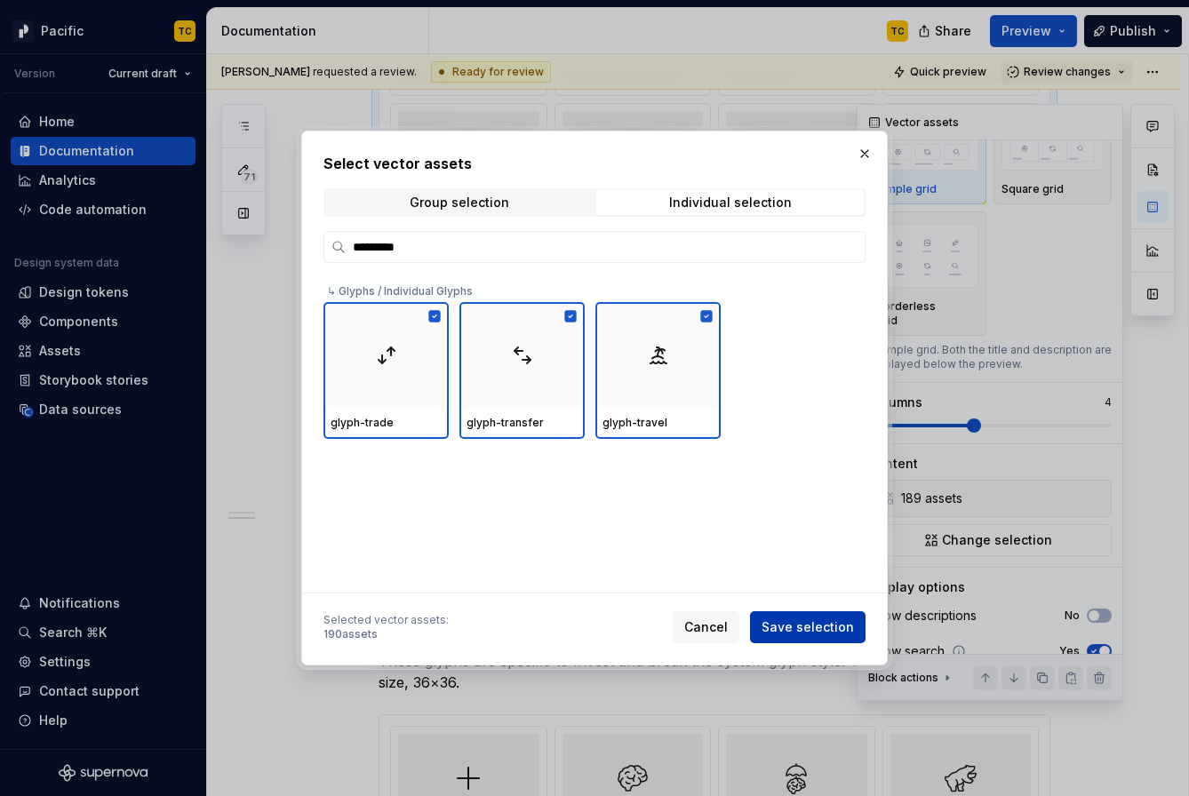
click at [803, 620] on span "Save selection" at bounding box center [808, 628] width 92 height 18
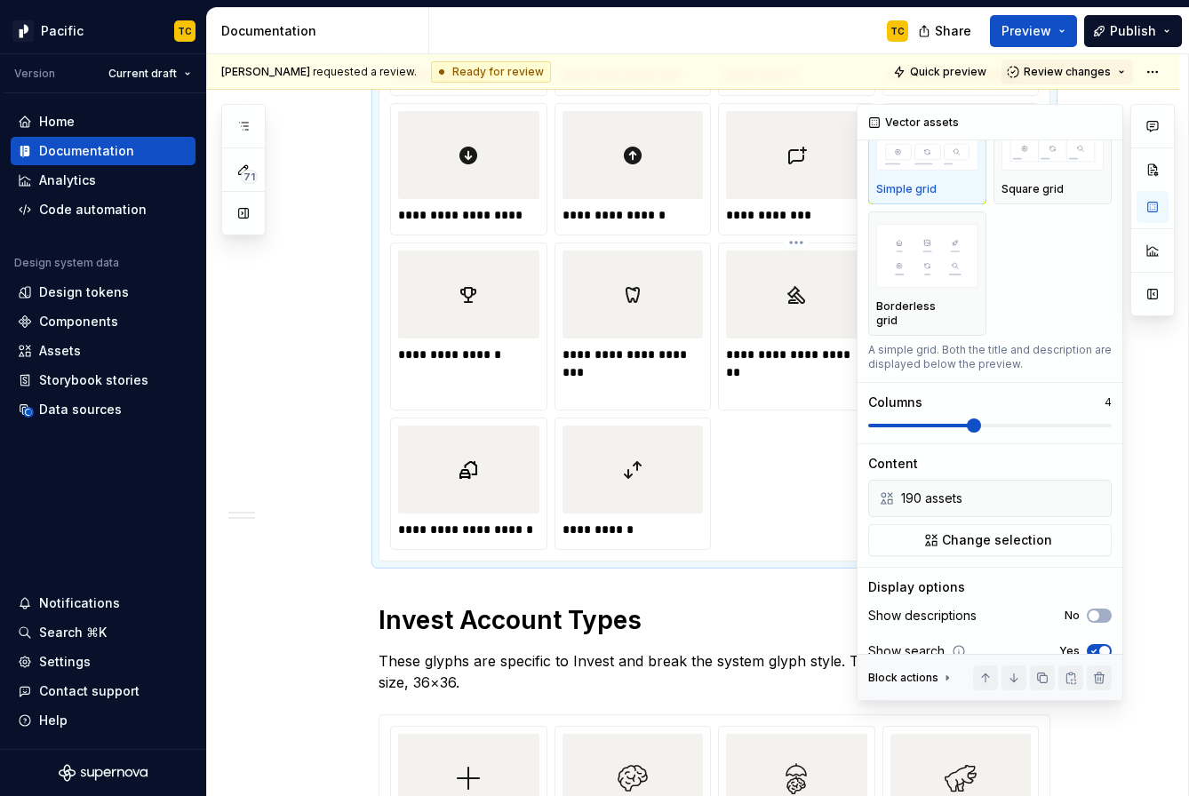
scroll to position [6795, 0]
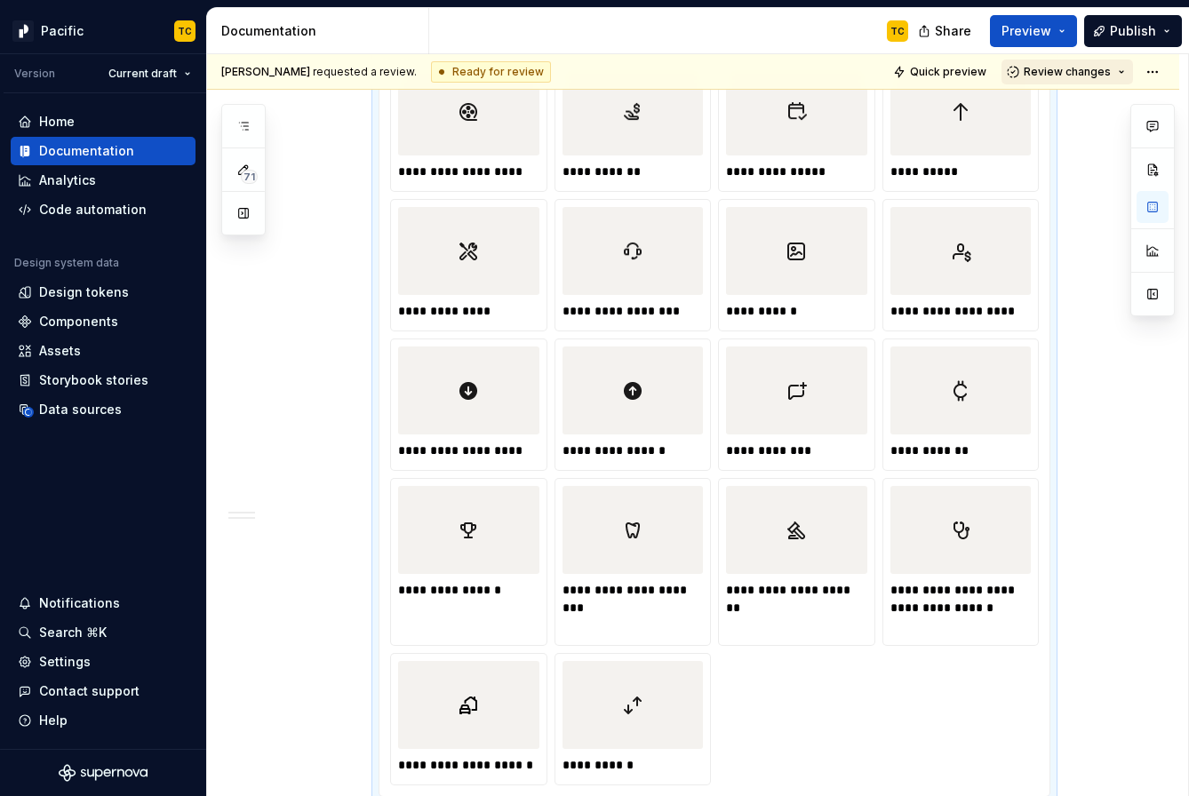
click at [1071, 70] on button "Review changes" at bounding box center [1068, 72] width 132 height 25
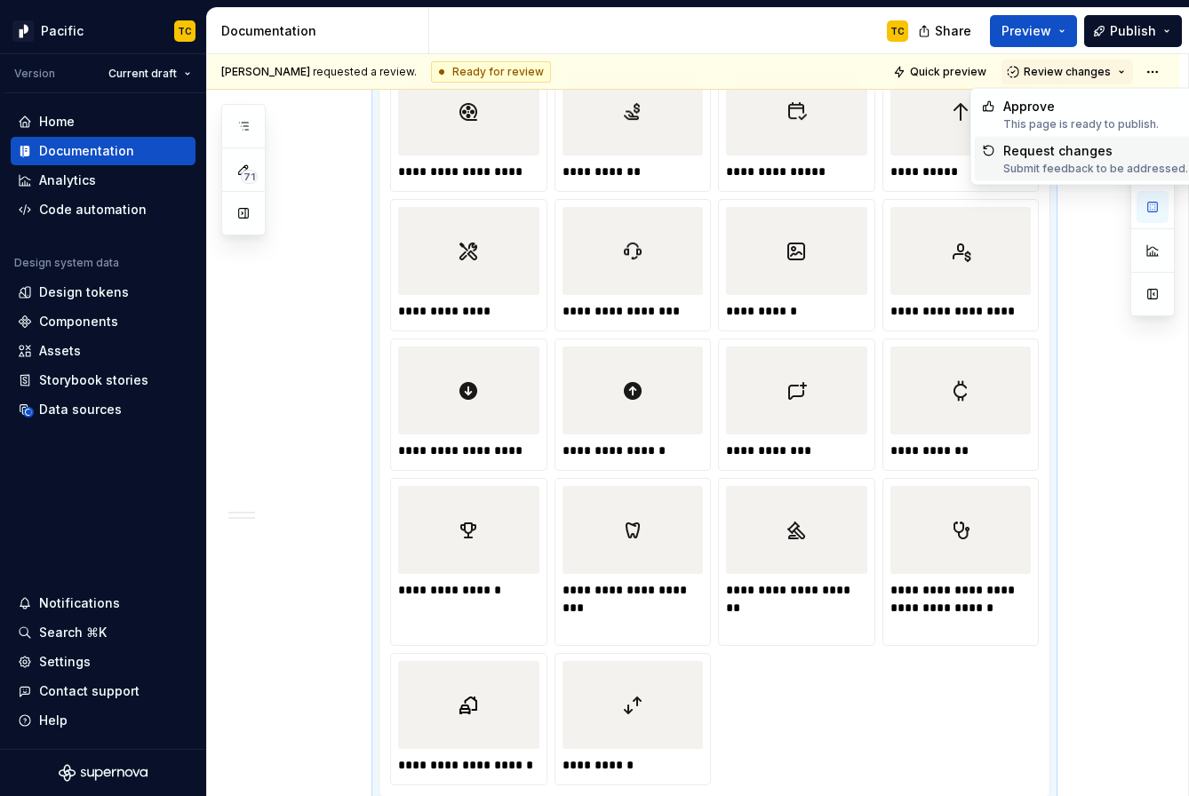
click at [1071, 147] on div "Request changes" at bounding box center [1096, 151] width 185 height 18
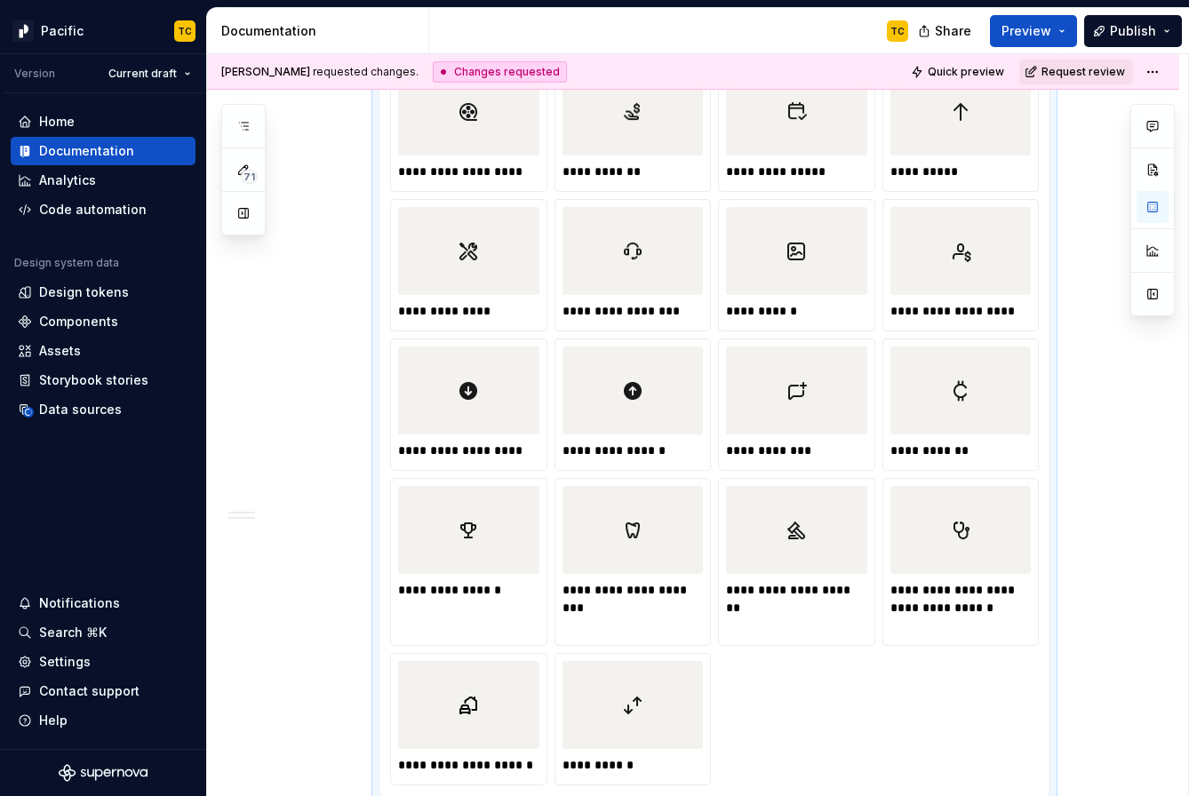
drag, startPoint x: 984, startPoint y: 68, endPoint x: 1083, endPoint y: 68, distance: 98.7
click at [1071, 68] on div "Quick preview Request review" at bounding box center [1036, 72] width 260 height 25
click at [1071, 68] on span "Request review" at bounding box center [1084, 72] width 84 height 14
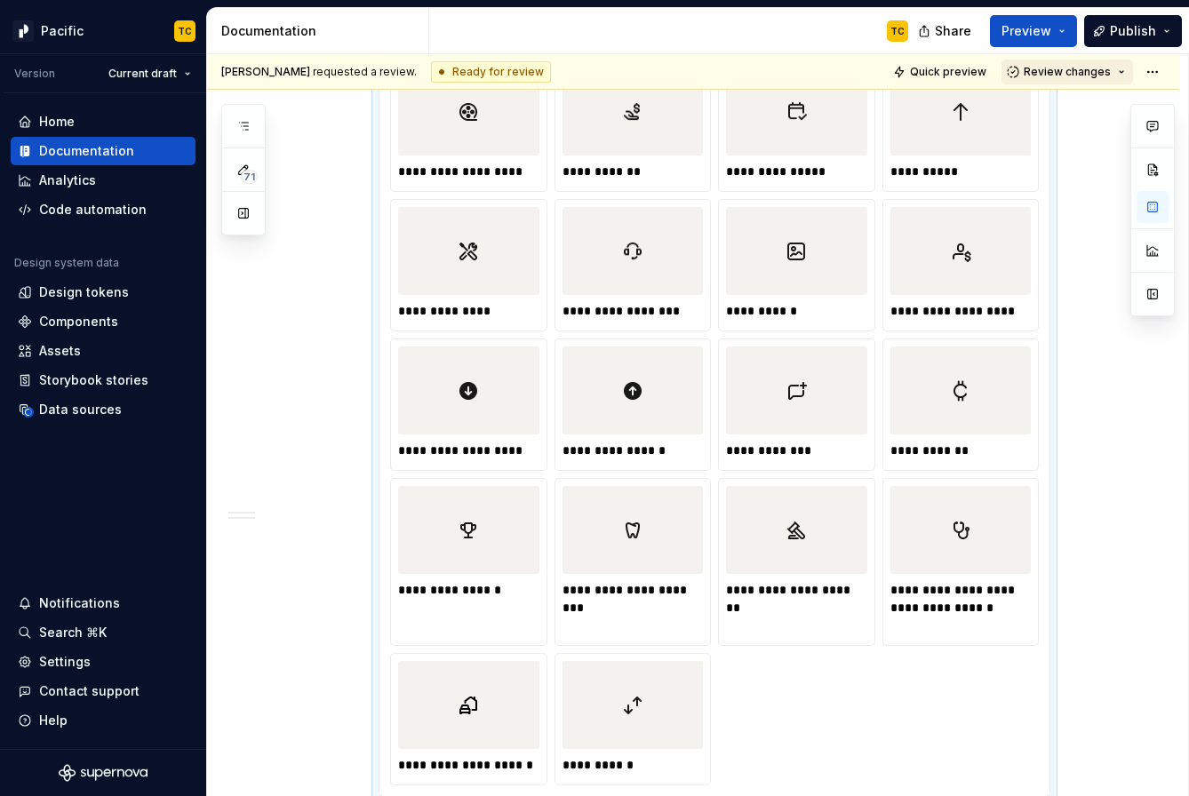
click at [1071, 73] on span "Review changes" at bounding box center [1067, 72] width 87 height 14
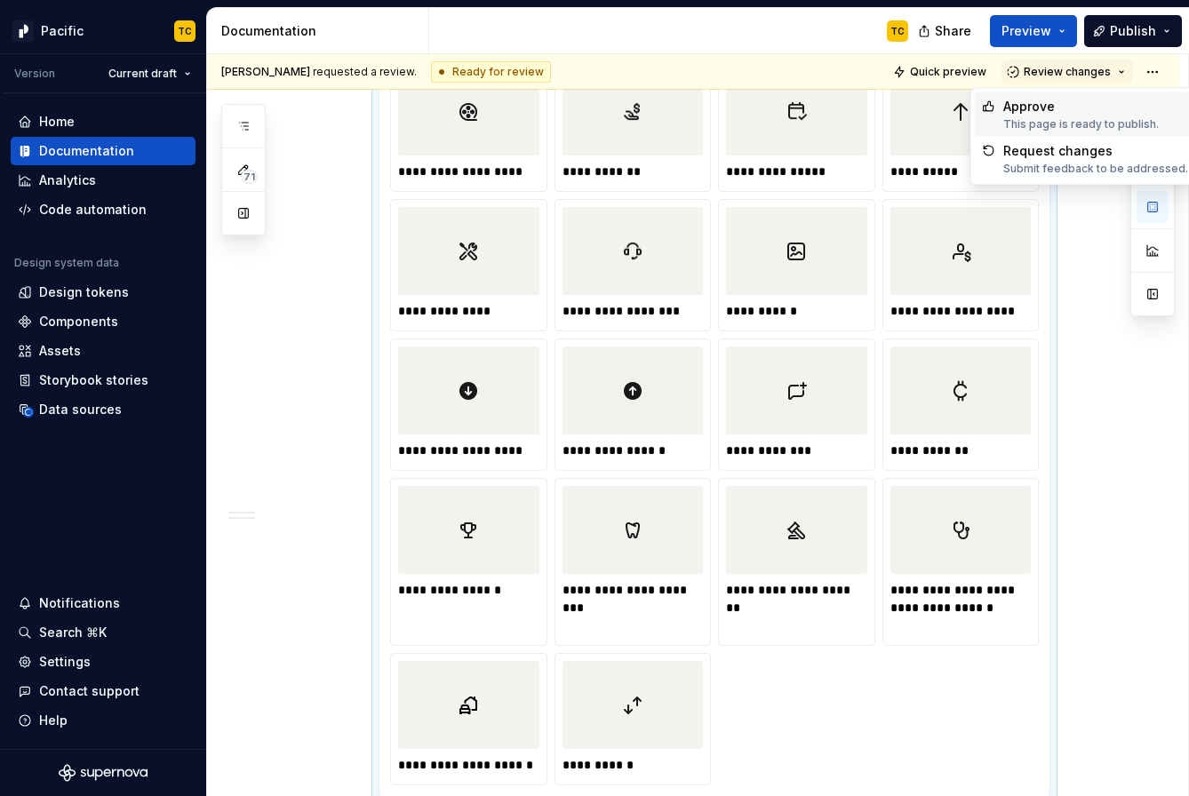
click at [1071, 133] on span "Approve This page is ready to publish." at bounding box center [1085, 114] width 220 height 44
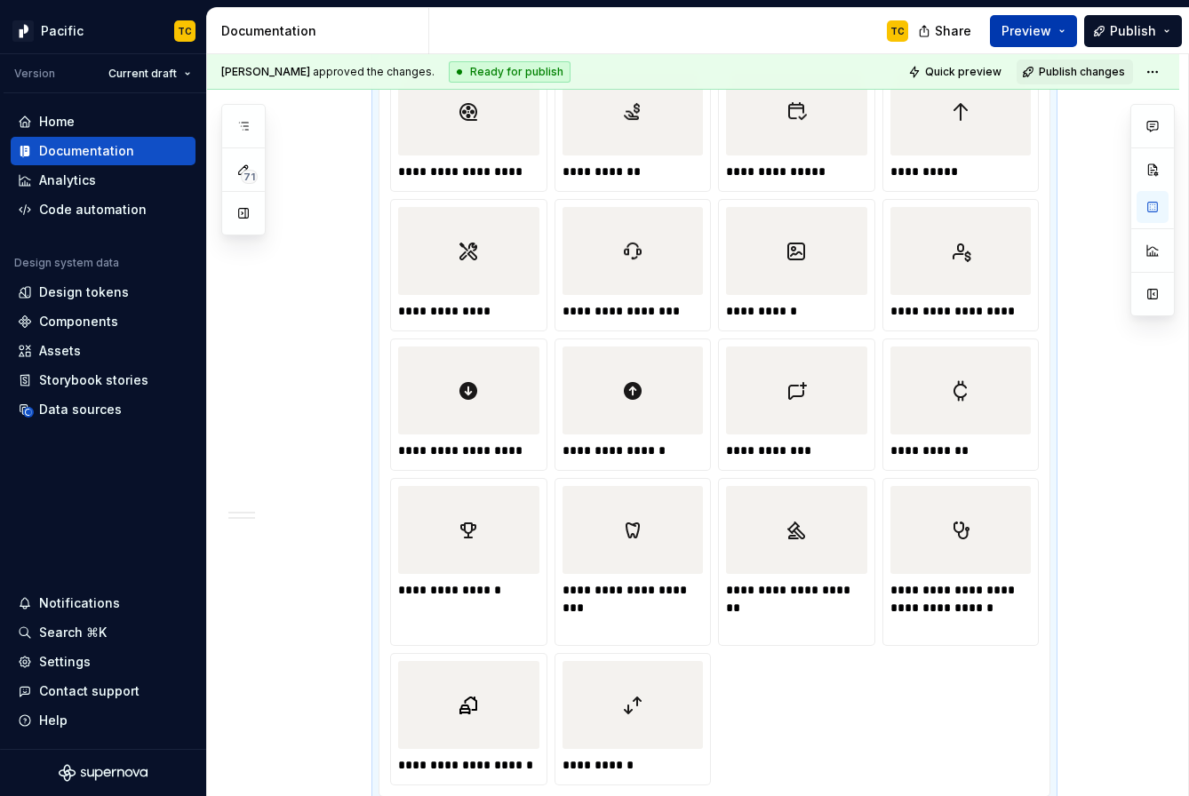
type textarea "*"
